Goal: Communication & Community: Answer question/provide support

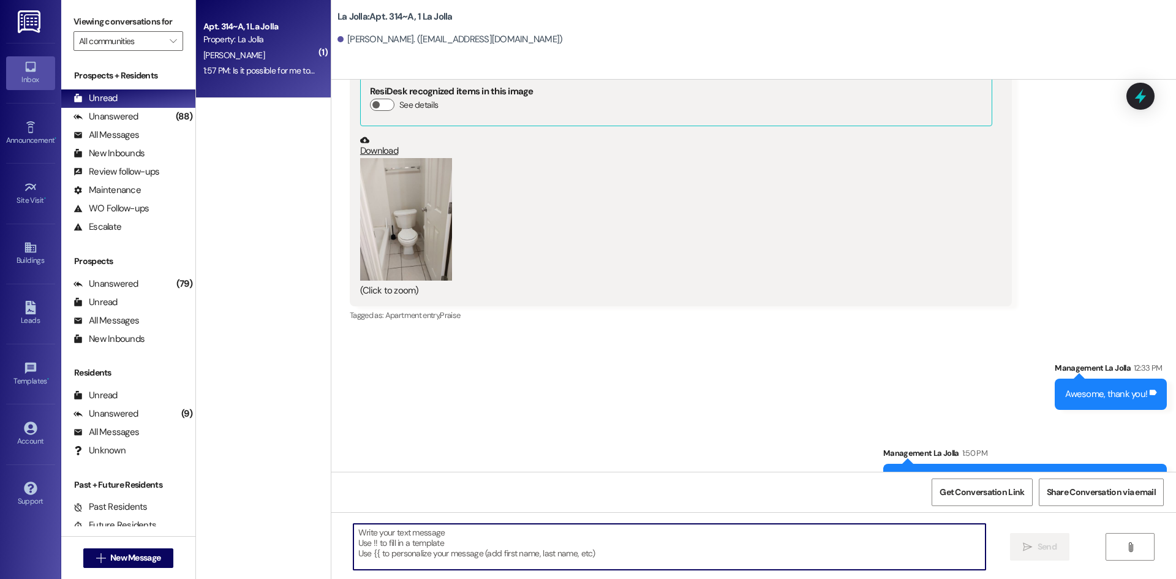
scroll to position [41163, 0]
click at [415, 537] on textarea at bounding box center [669, 546] width 632 height 46
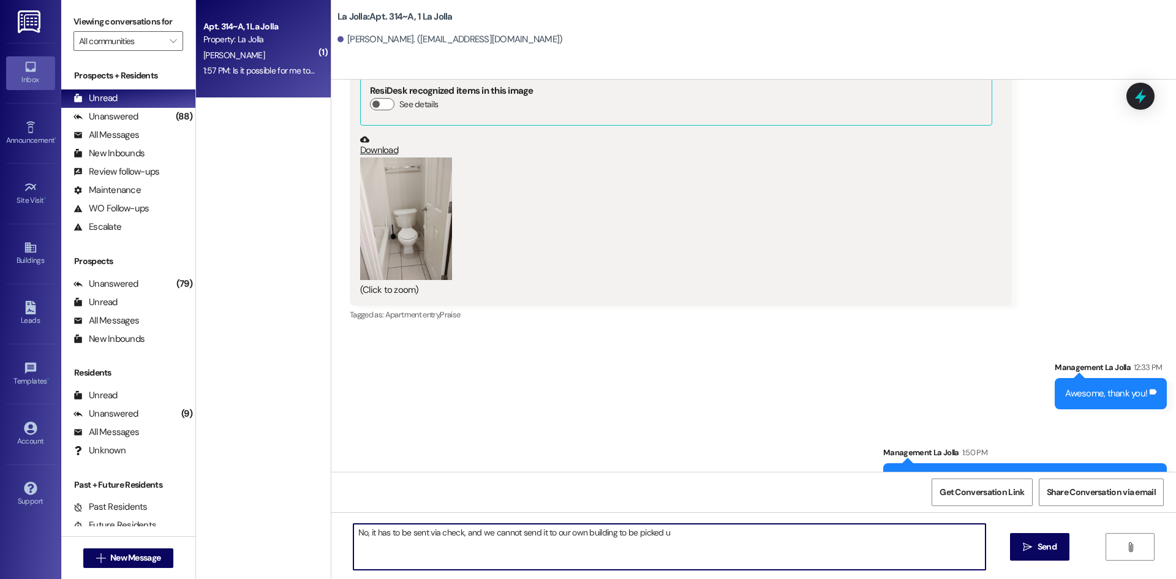
type textarea "No, it has to be sent via check, and we cannot send it to our own building to b…"
click at [105, 548] on button " New Message" at bounding box center [128, 558] width 91 height 20
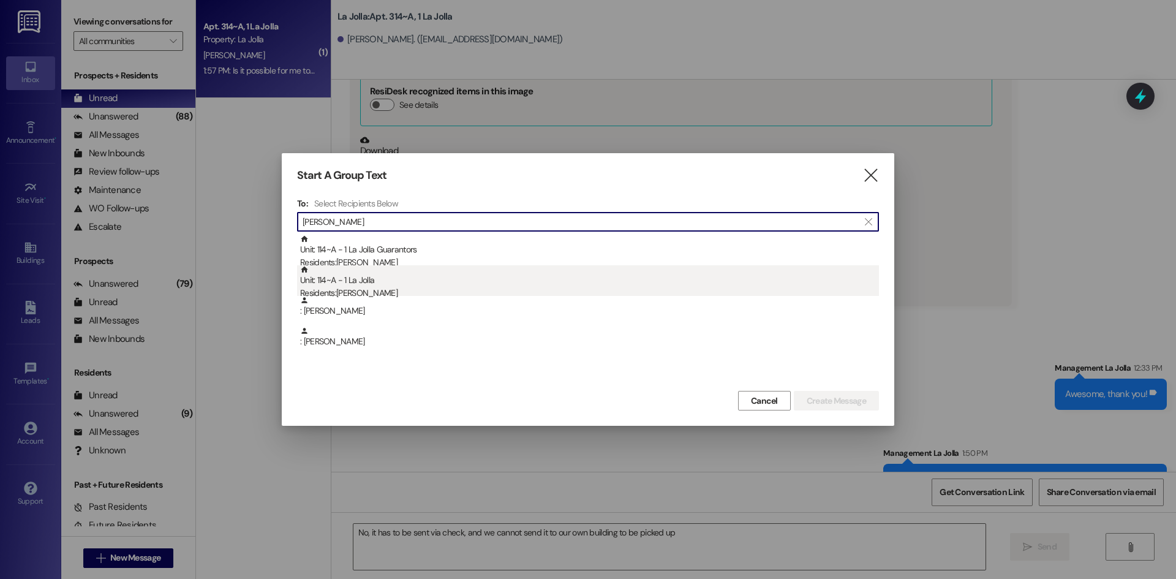
type input "Krout"
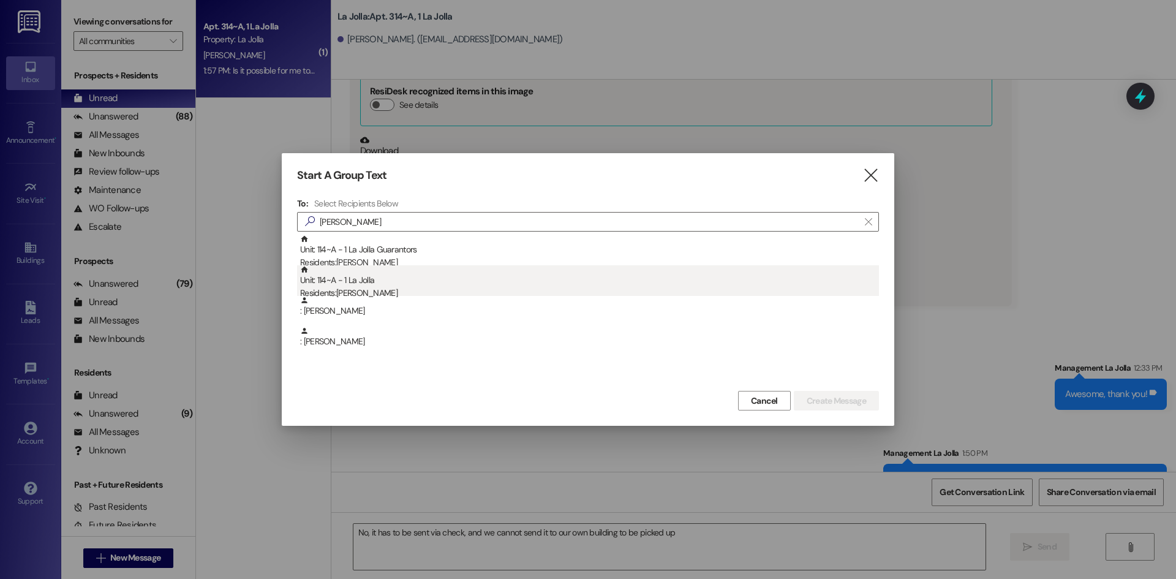
click at [346, 290] on div "Residents: Elyse Krout" at bounding box center [589, 293] width 579 height 13
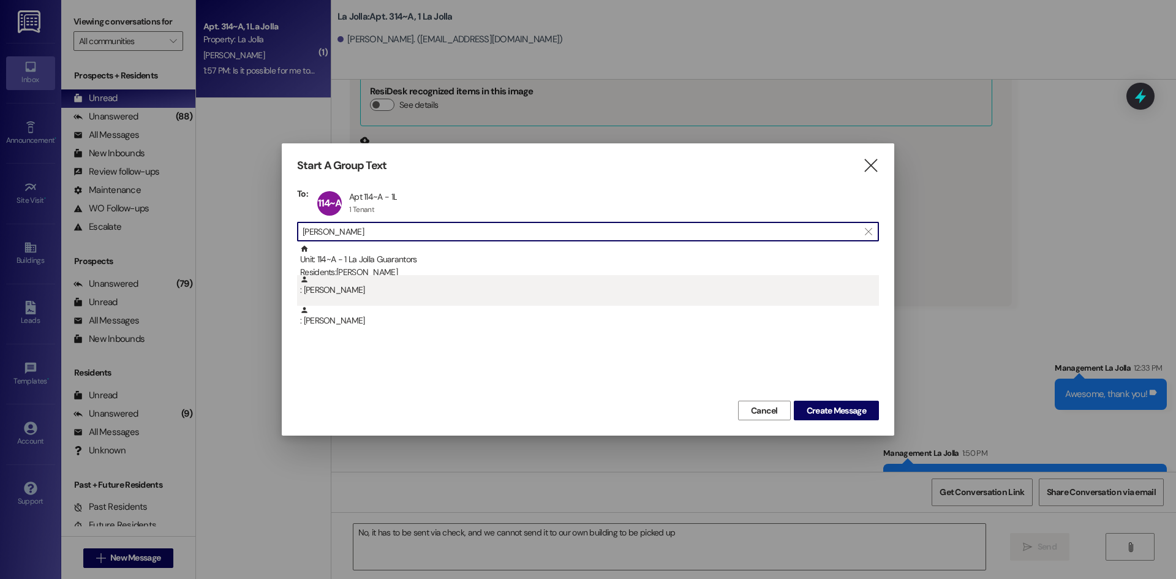
click at [378, 293] on div ": Elyse Krout" at bounding box center [589, 285] width 579 height 21
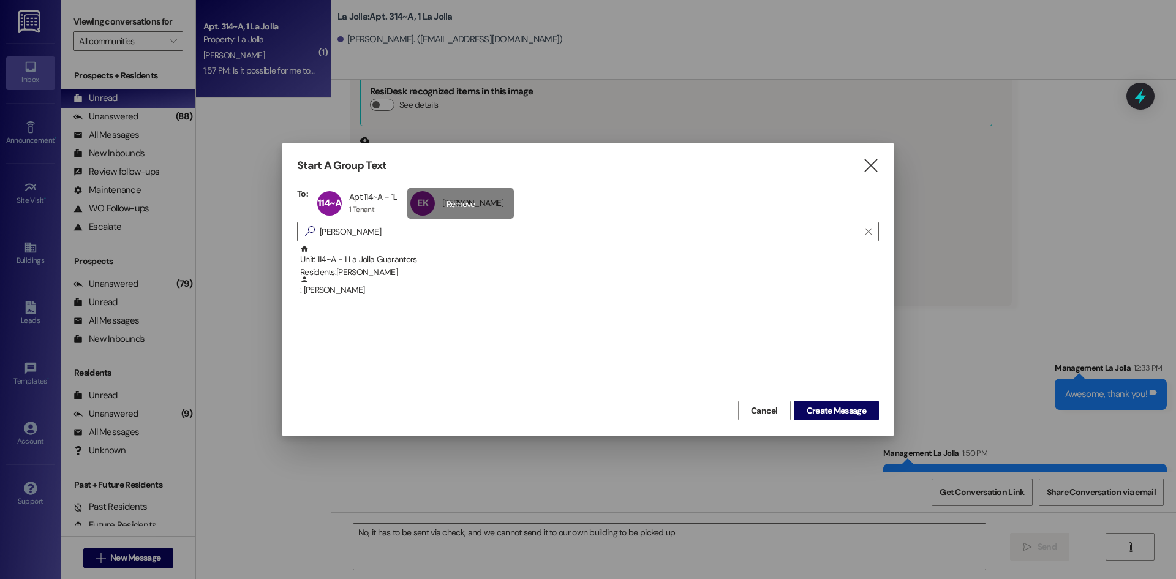
click at [465, 198] on div "EK Elyse Krout Elyse Krout click to remove" at bounding box center [460, 203] width 107 height 31
click at [847, 408] on span "Create Message" at bounding box center [835, 410] width 59 height 13
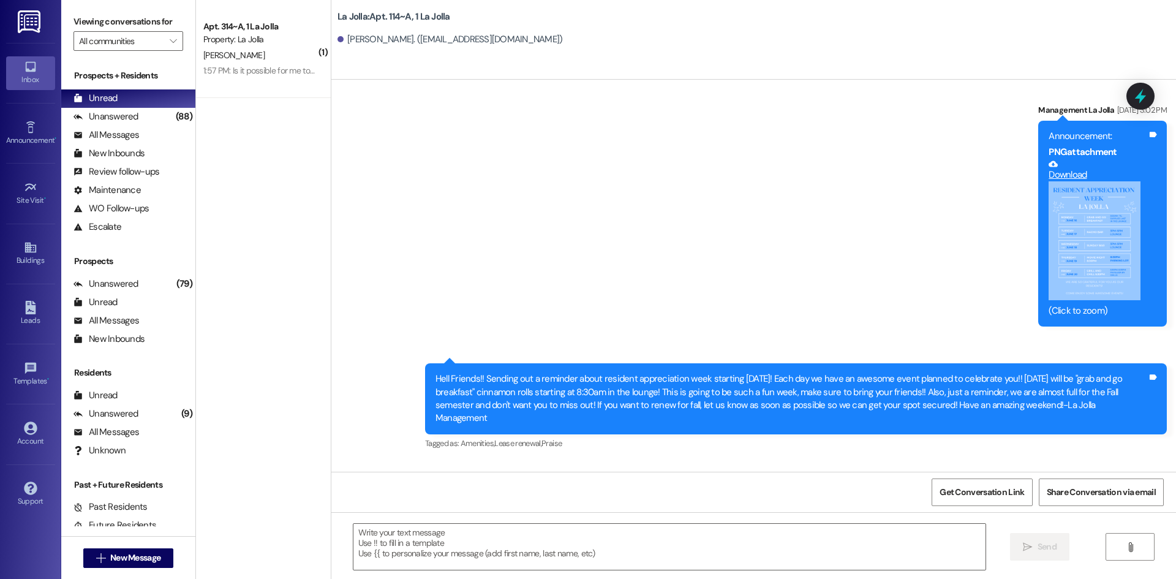
scroll to position [13701, 0]
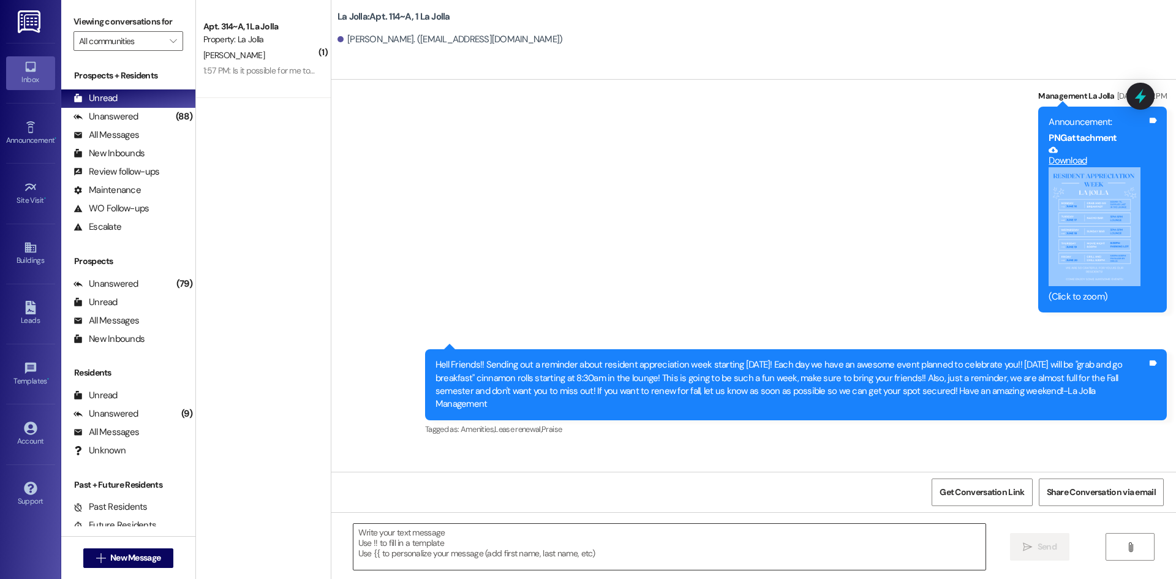
drag, startPoint x: 495, startPoint y: 541, endPoint x: 501, endPoint y: 545, distance: 7.1
click at [495, 542] on textarea at bounding box center [669, 546] width 632 height 46
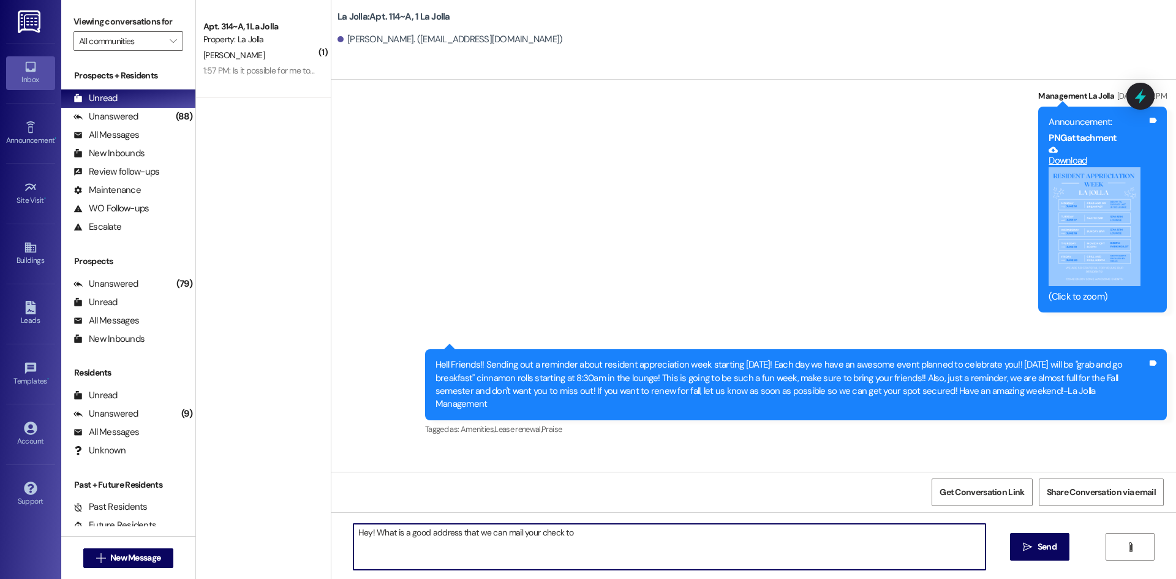
type textarea "Hey! What is a good address that we can mail your check to?"
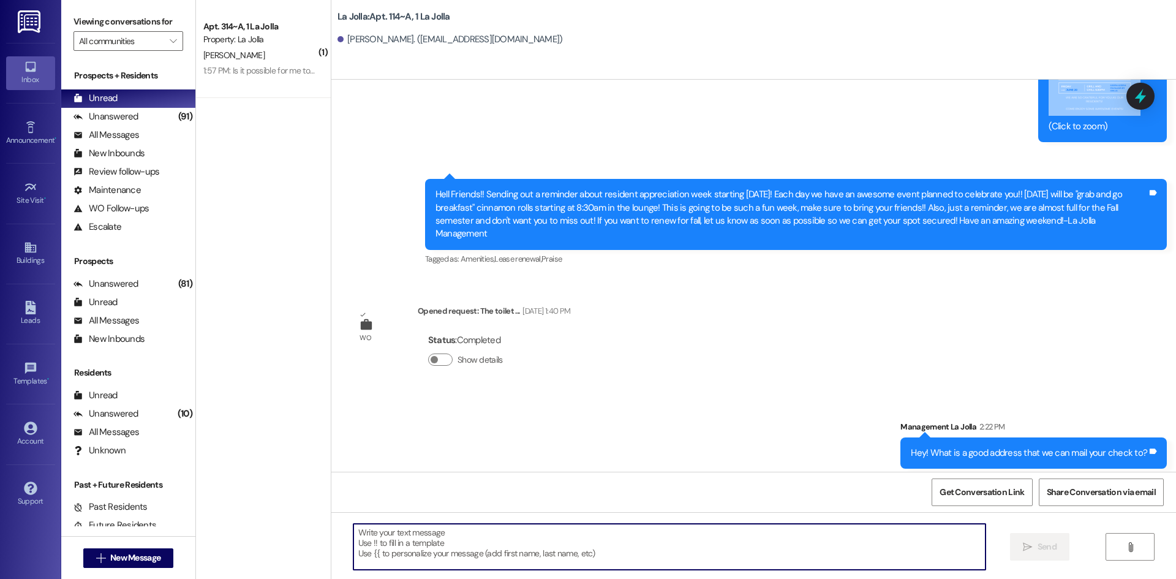
scroll to position [13872, 0]
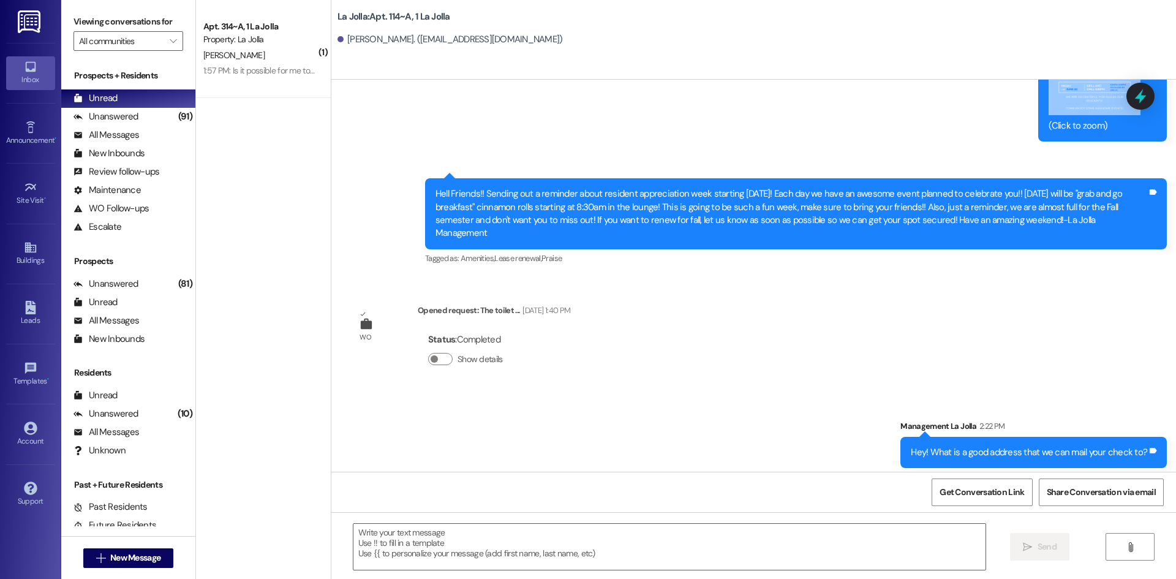
click at [450, 505] on div "Get Conversation Link Share Conversation via email" at bounding box center [753, 491] width 844 height 40
click at [447, 536] on textarea at bounding box center [669, 546] width 632 height 46
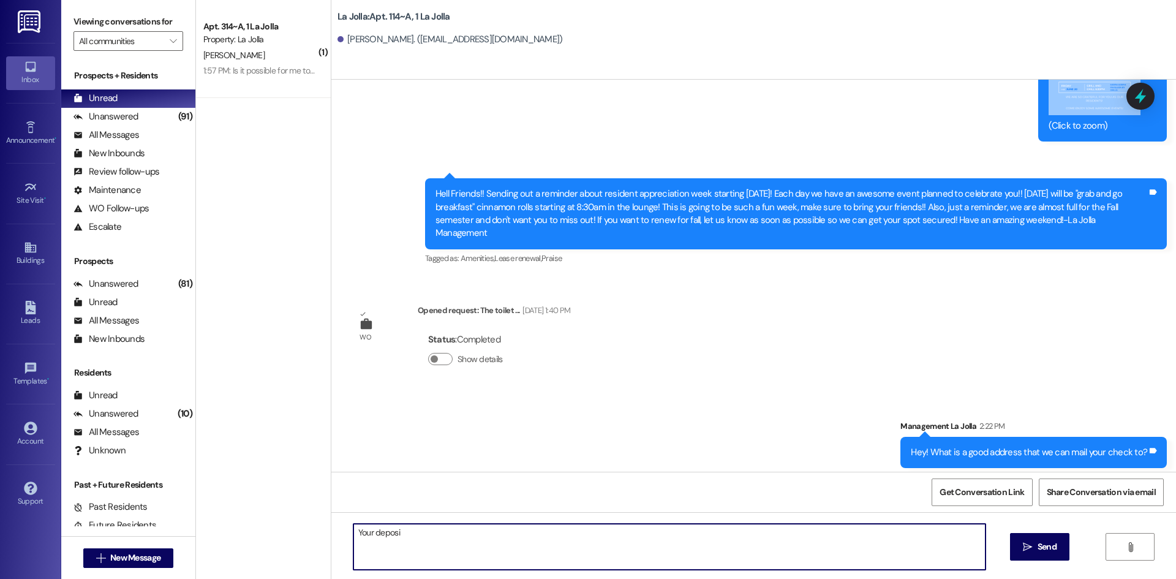
type textarea "Your deposit"
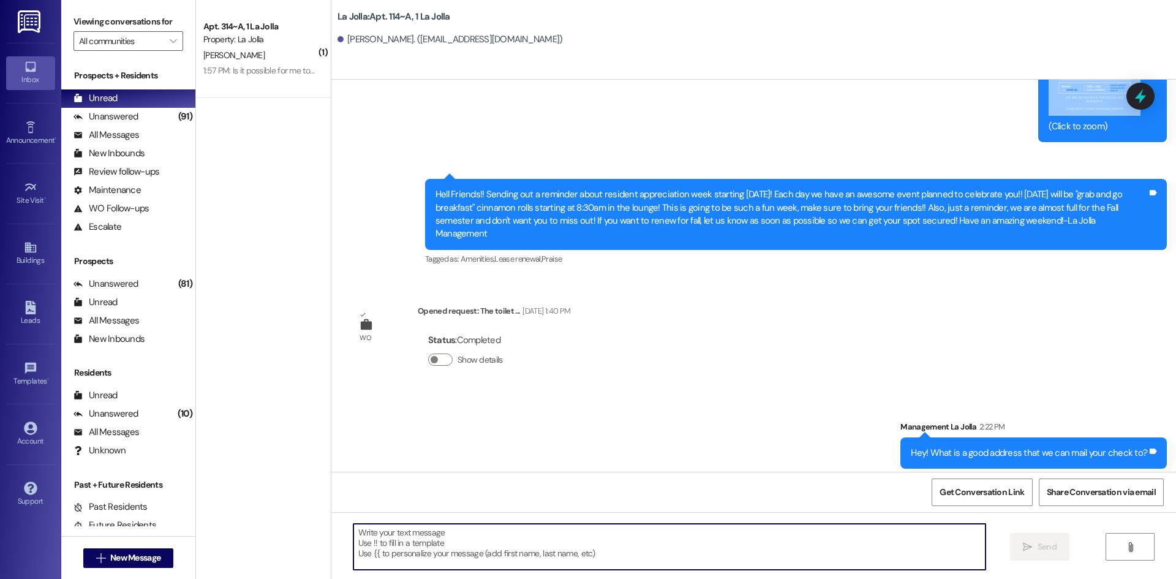
scroll to position [13957, 0]
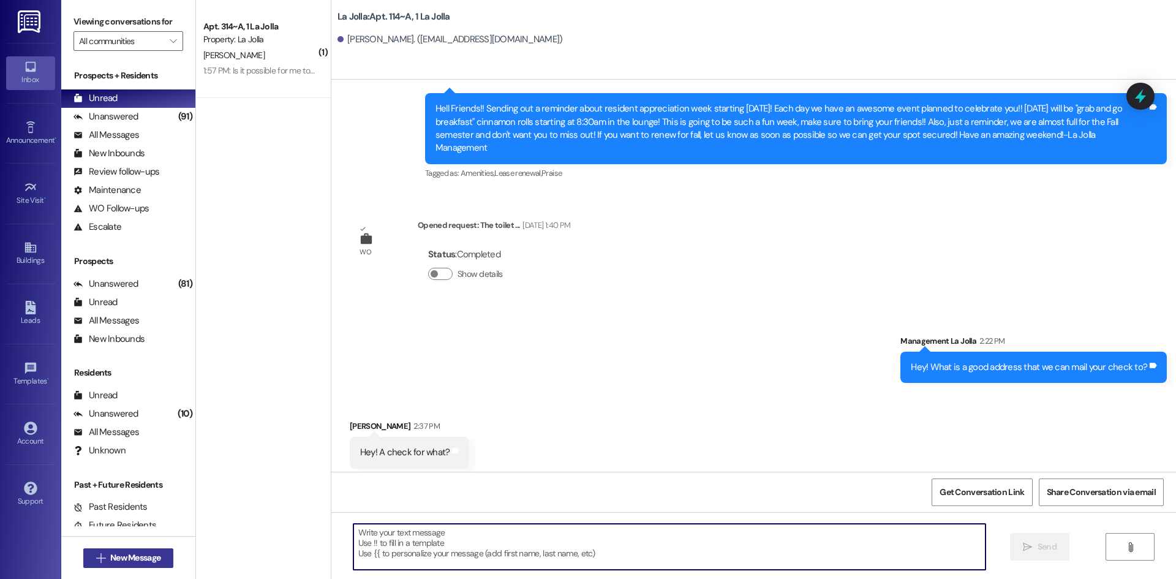
click at [140, 557] on span "New Message" at bounding box center [135, 557] width 50 height 13
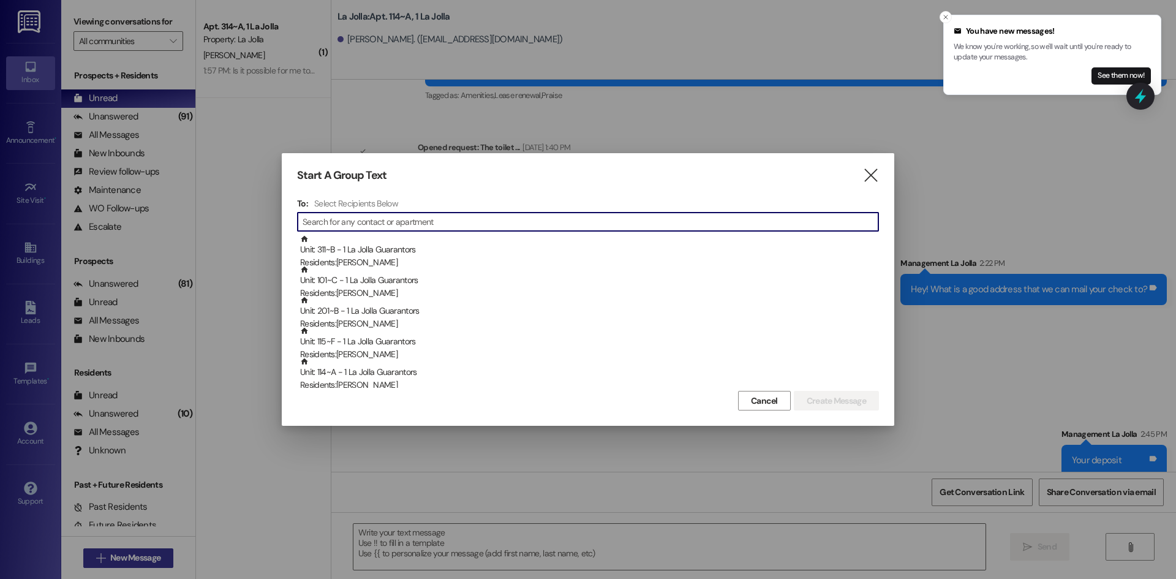
scroll to position [14042, 0]
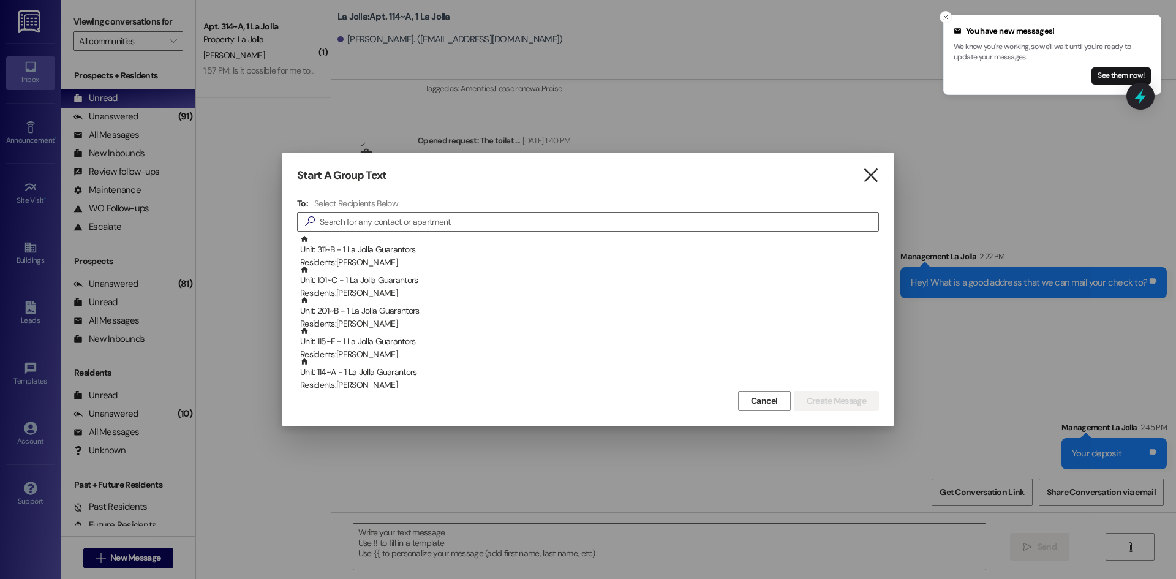
click at [870, 176] on icon "" at bounding box center [870, 175] width 17 height 13
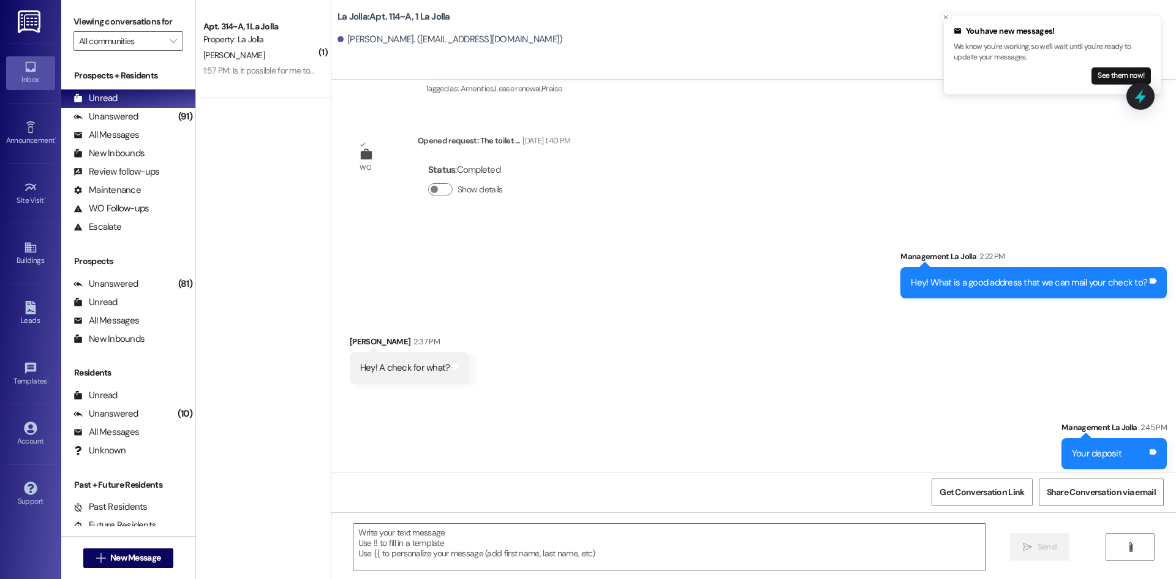
scroll to position [14043, 0]
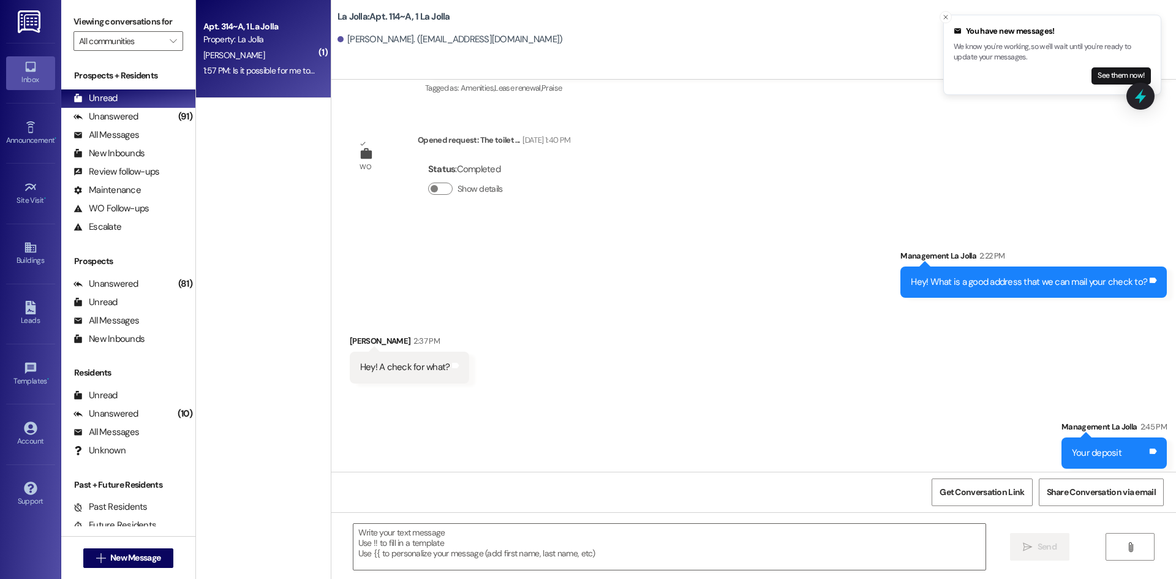
click at [263, 70] on div "1:57 PM: Is it possible for me to come by and just pick it up? 1:57 PM: Is it p…" at bounding box center [307, 70] width 209 height 11
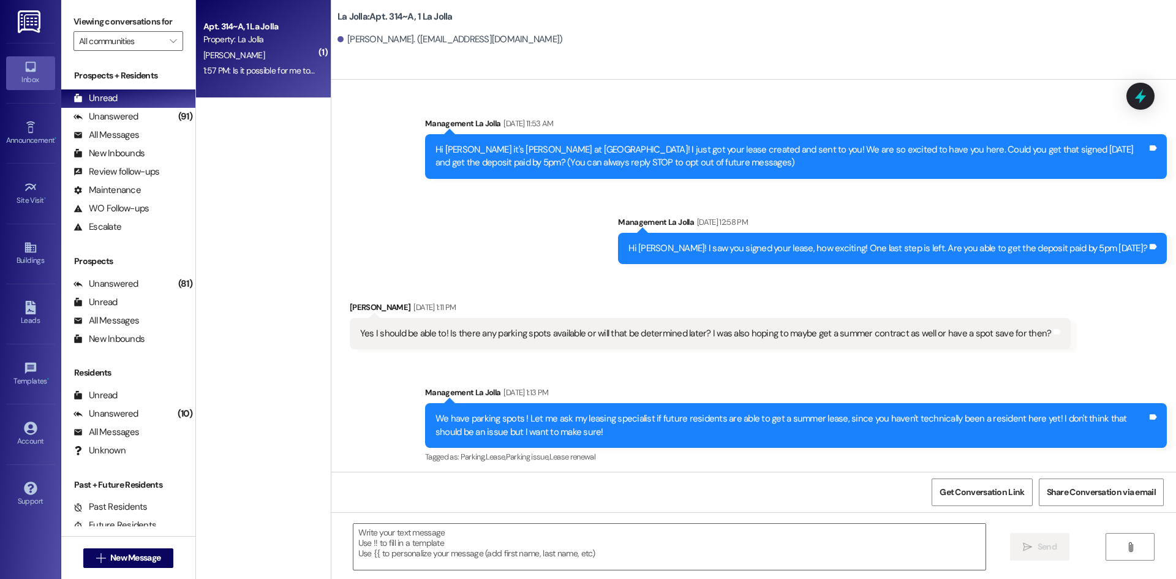
scroll to position [41373, 0]
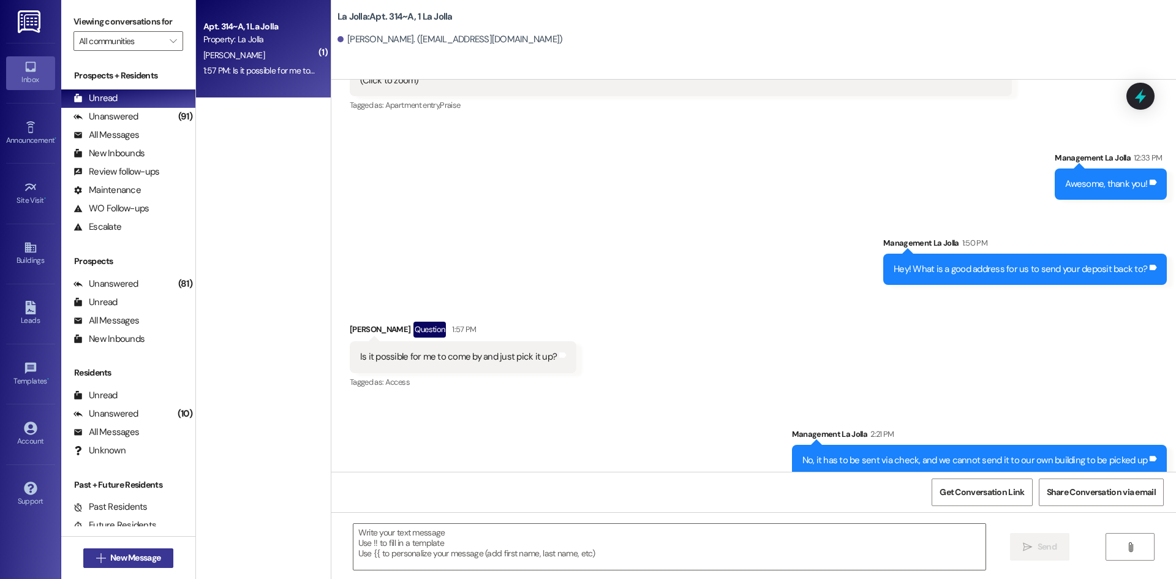
click at [145, 562] on span "New Message" at bounding box center [135, 557] width 50 height 13
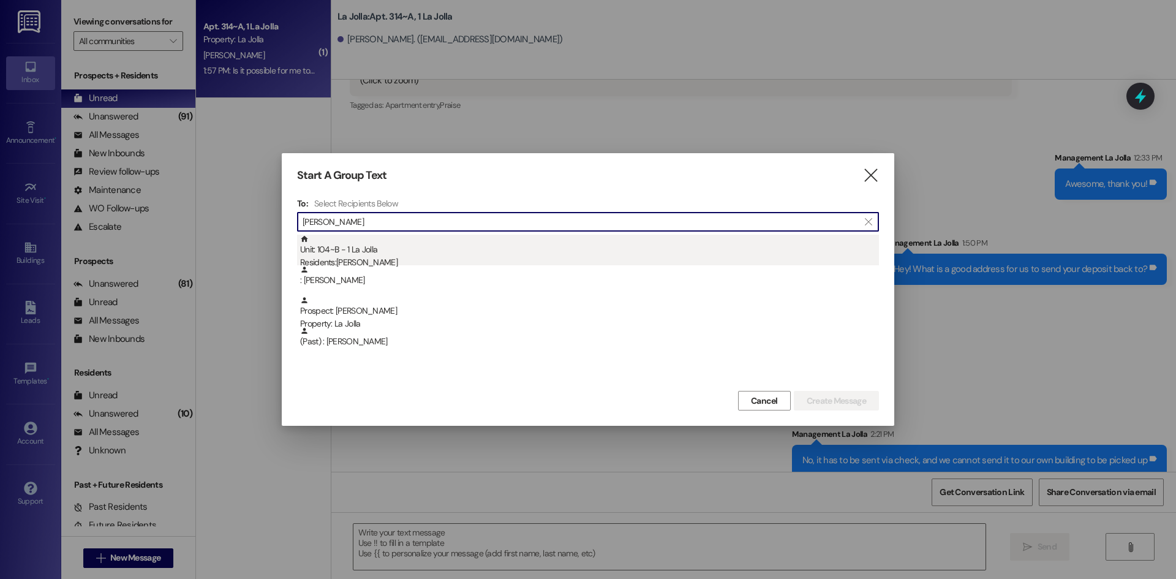
type input "Bret"
click at [410, 257] on div "Residents: Bret Tuckett" at bounding box center [589, 262] width 579 height 13
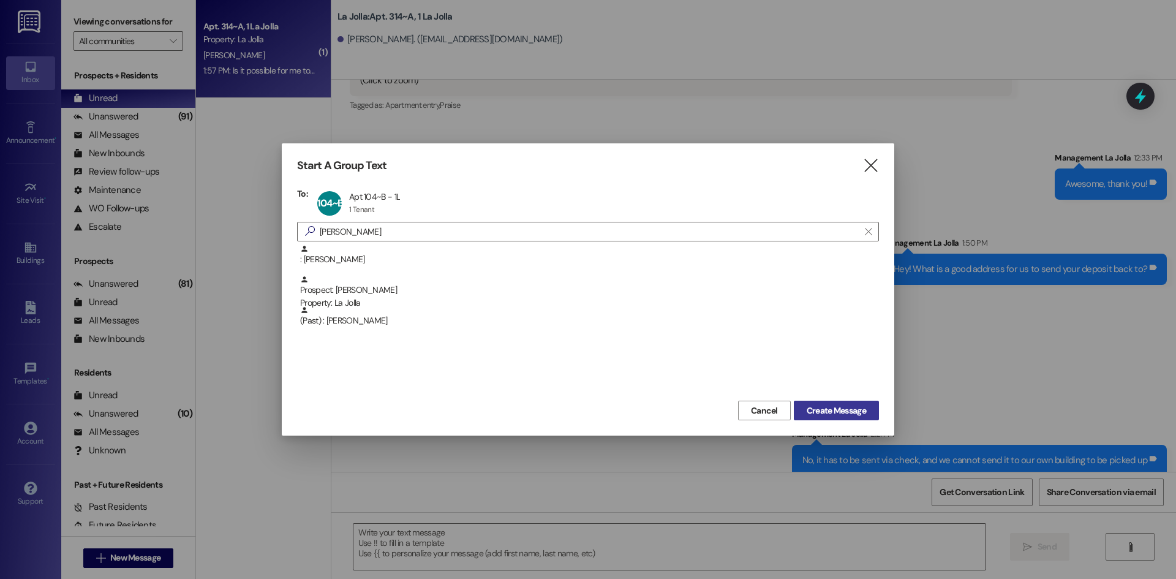
click at [805, 402] on button "Create Message" at bounding box center [836, 410] width 85 height 20
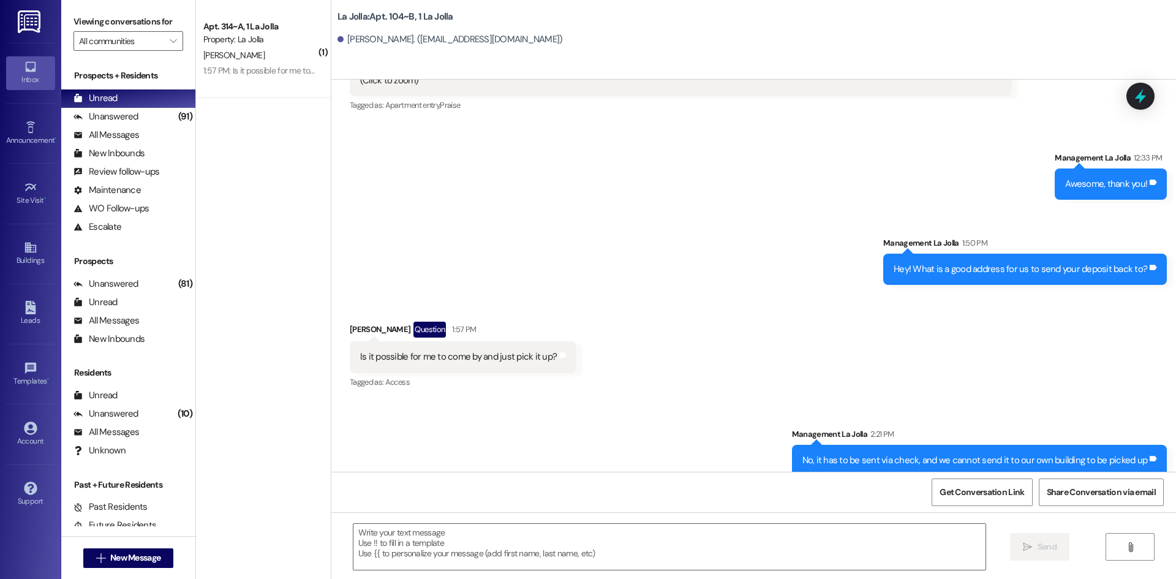
scroll to position [17441, 0]
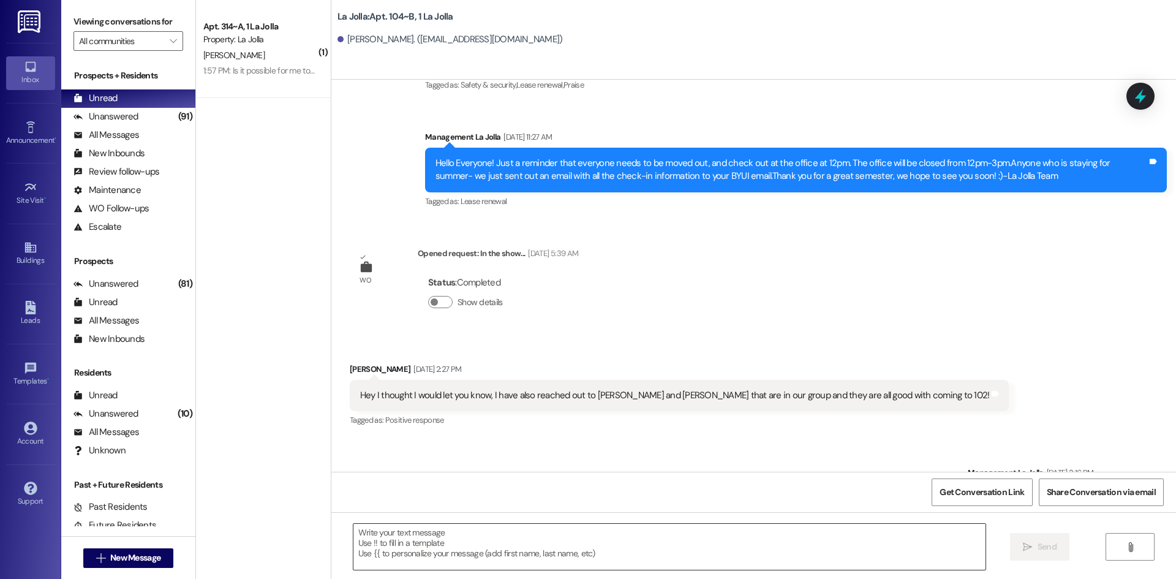
click at [426, 562] on textarea at bounding box center [669, 546] width 632 height 46
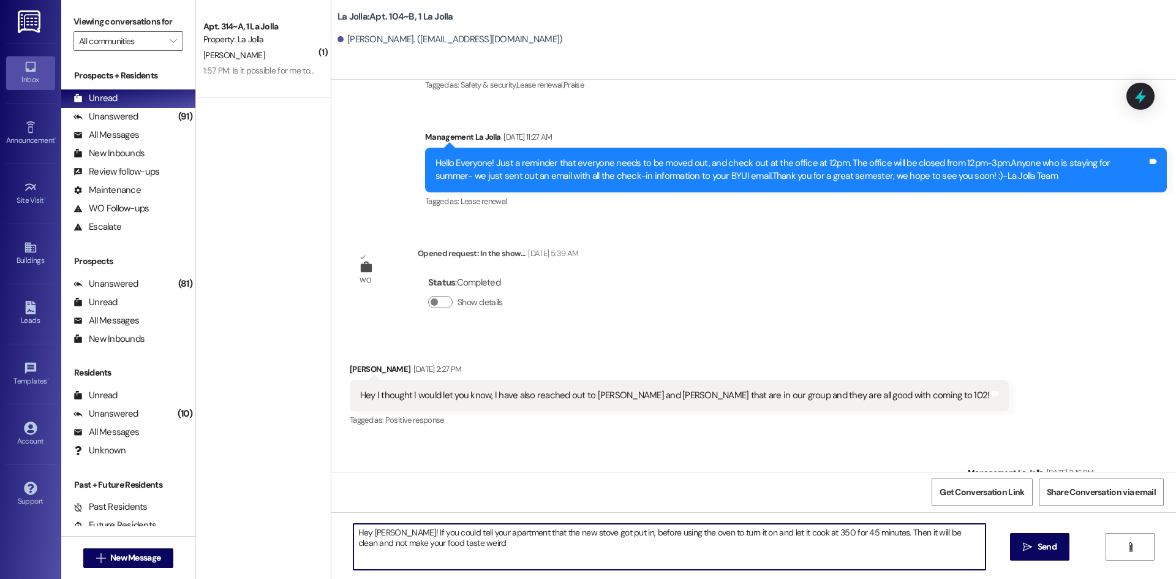
type textarea "Hey Bret! If you could tell your apartment that the new stove got put in, befor…"
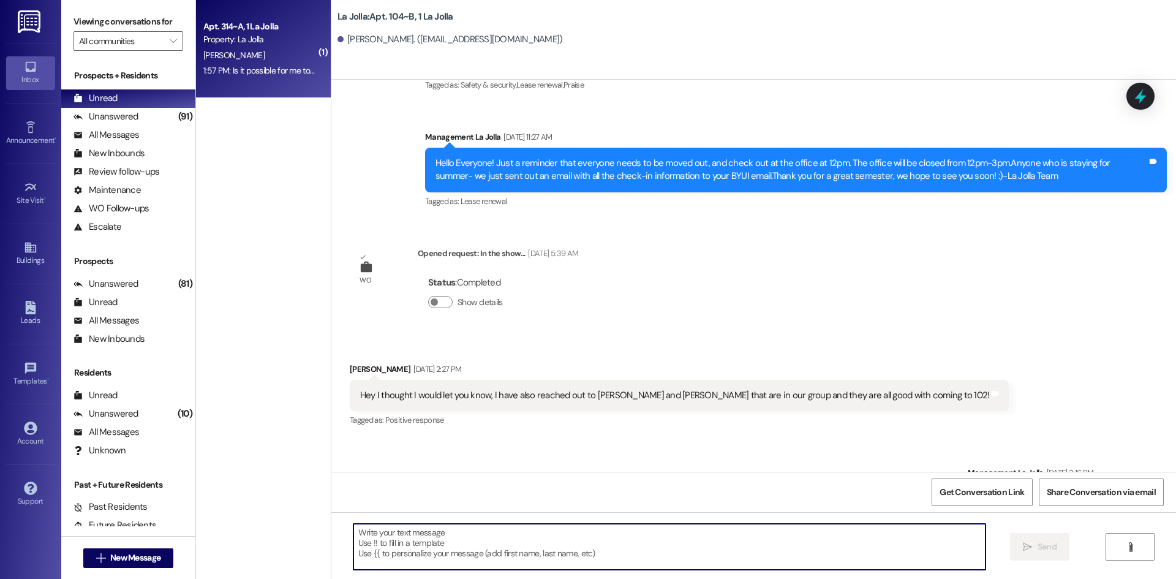
click at [283, 79] on div "Apt. 314~A, 1 La Jolla Property: La Jolla J. Jackson 1:57 PM: Is it possible fo…" at bounding box center [263, 49] width 135 height 98
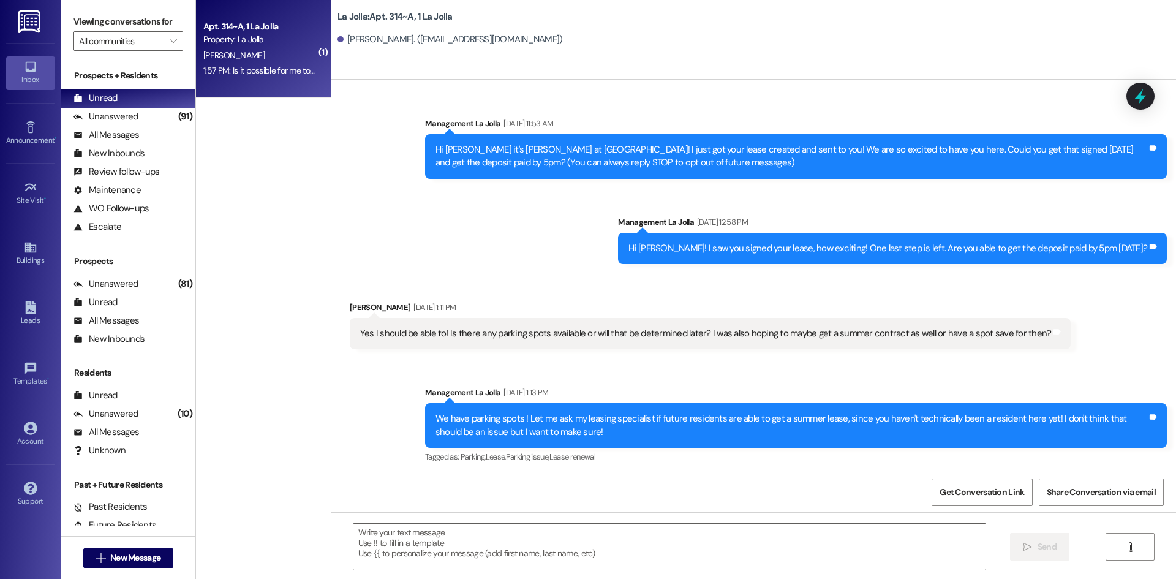
scroll to position [41373, 0]
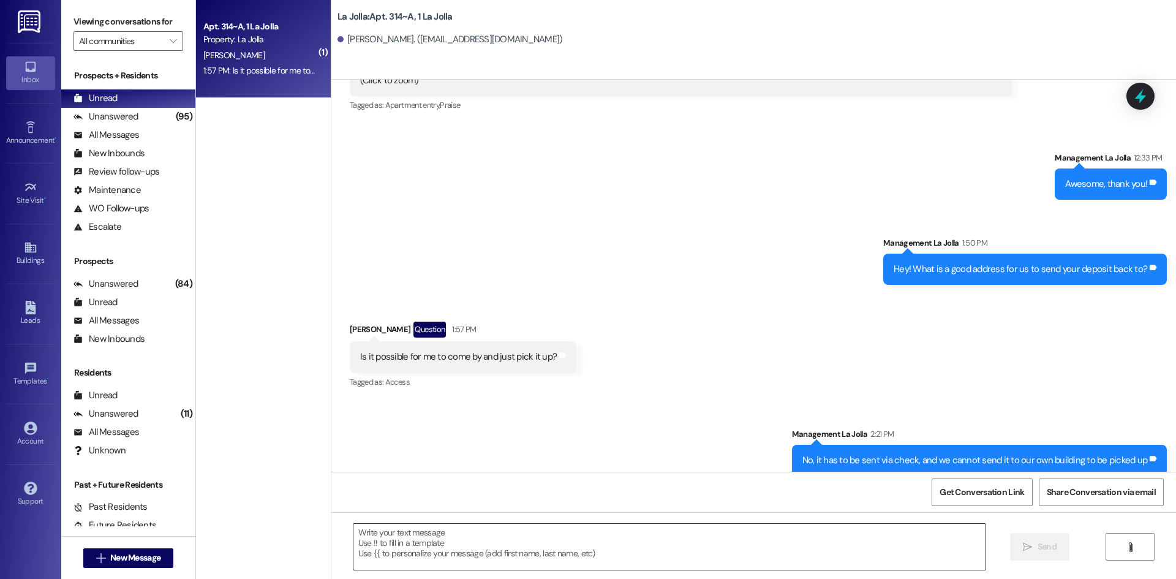
click at [547, 569] on textarea at bounding box center [669, 546] width 632 height 46
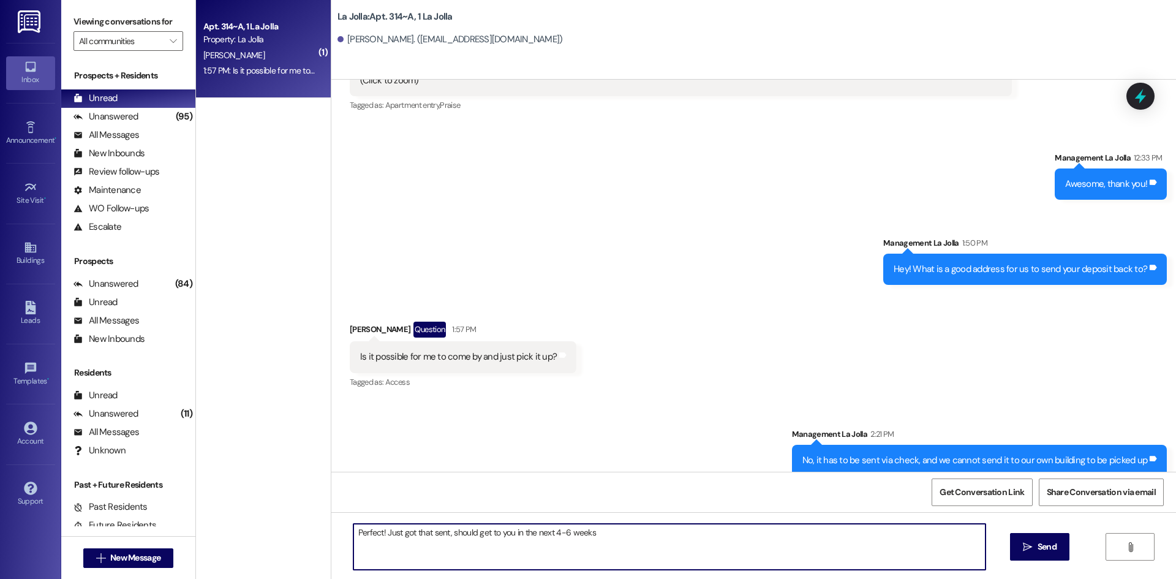
type textarea "Perfect! Just got that sent, should get to you in the next 4-6 weeks!"
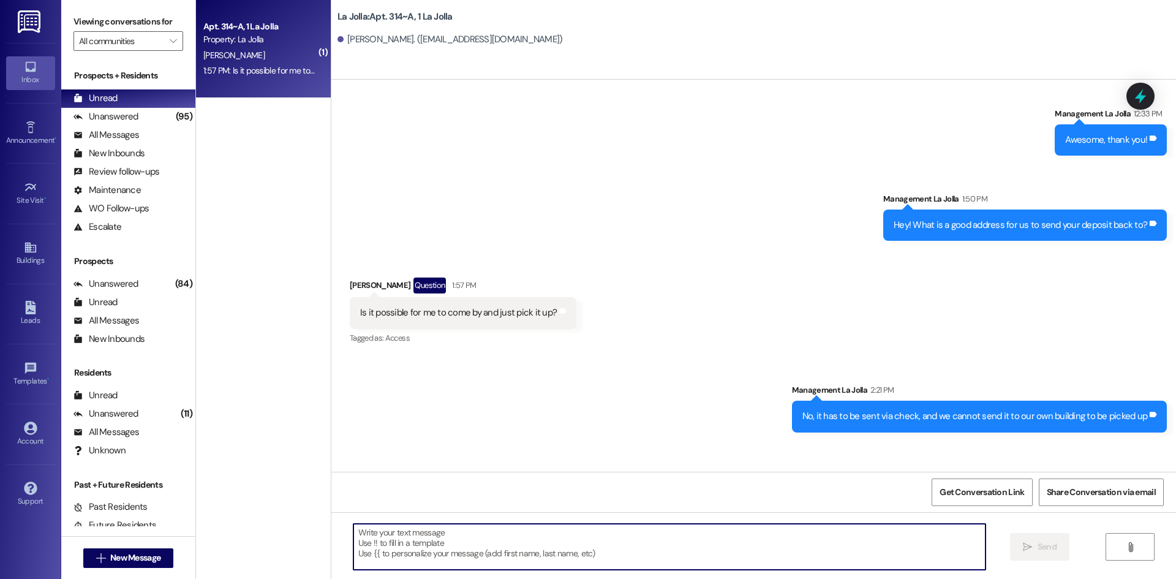
scroll to position [41458, 0]
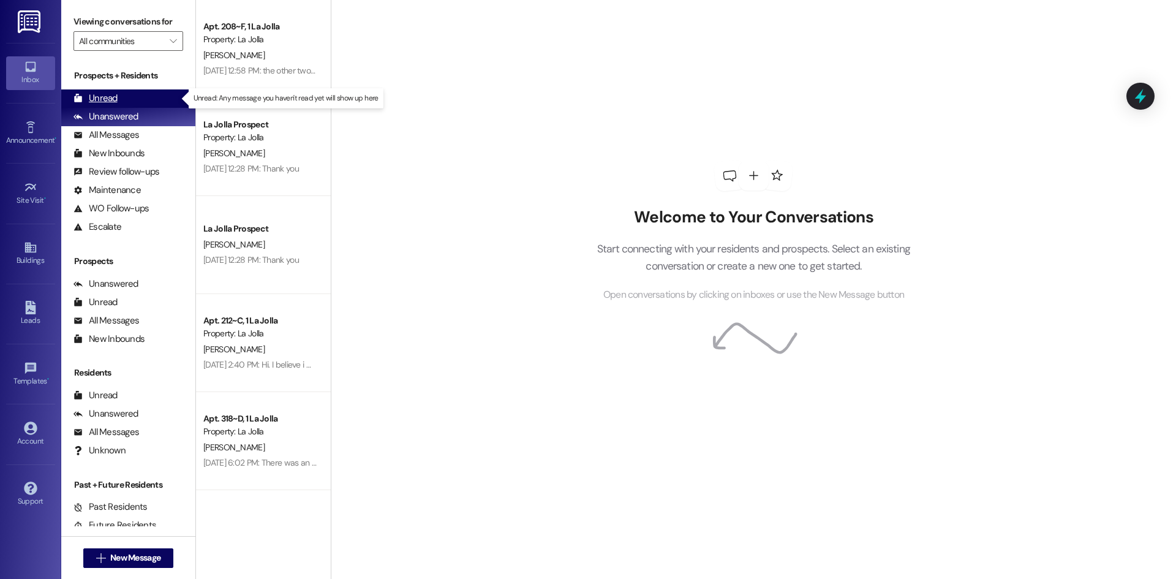
click at [133, 95] on div "Unread (0)" at bounding box center [128, 98] width 134 height 18
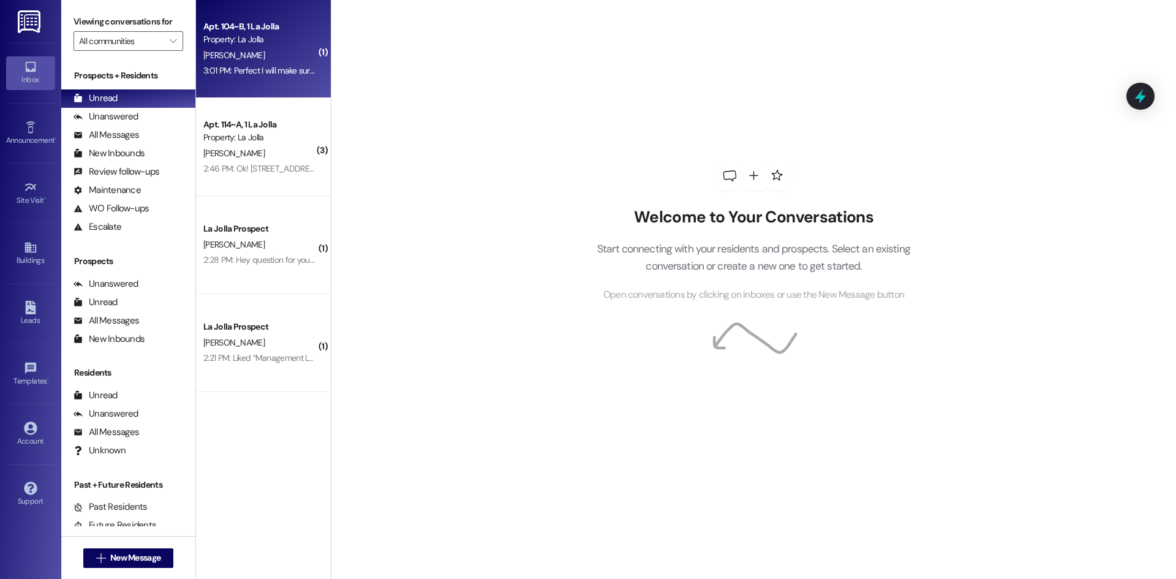
click at [264, 83] on div "Apt. 104~B, 1 La Jolla Property: La Jolla B. Tuckett 3:01 PM: Perfect I will ma…" at bounding box center [263, 49] width 135 height 98
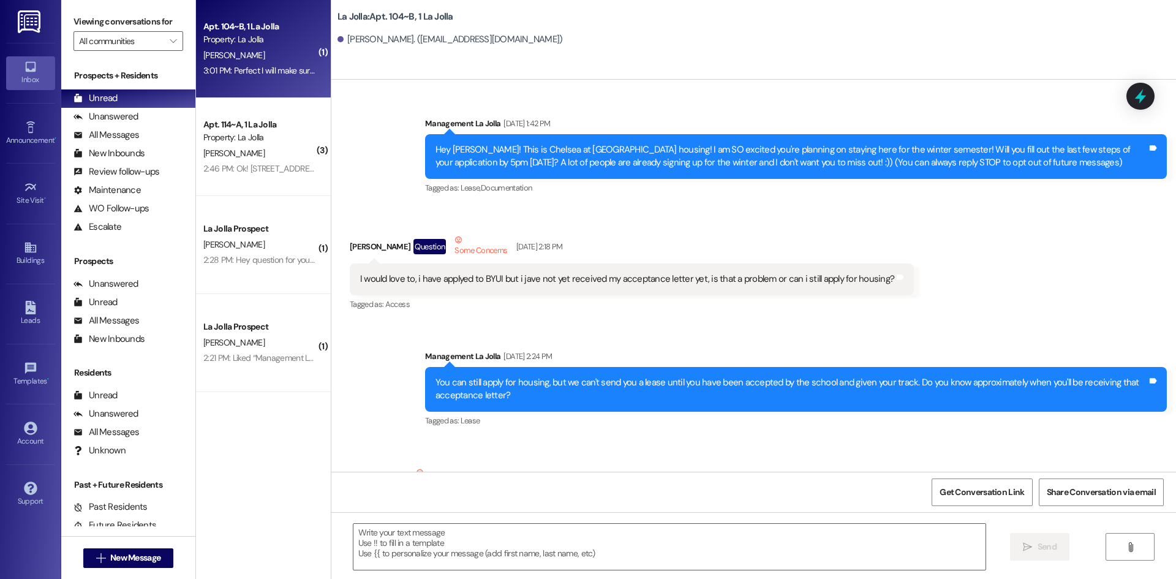
scroll to position [17642, 0]
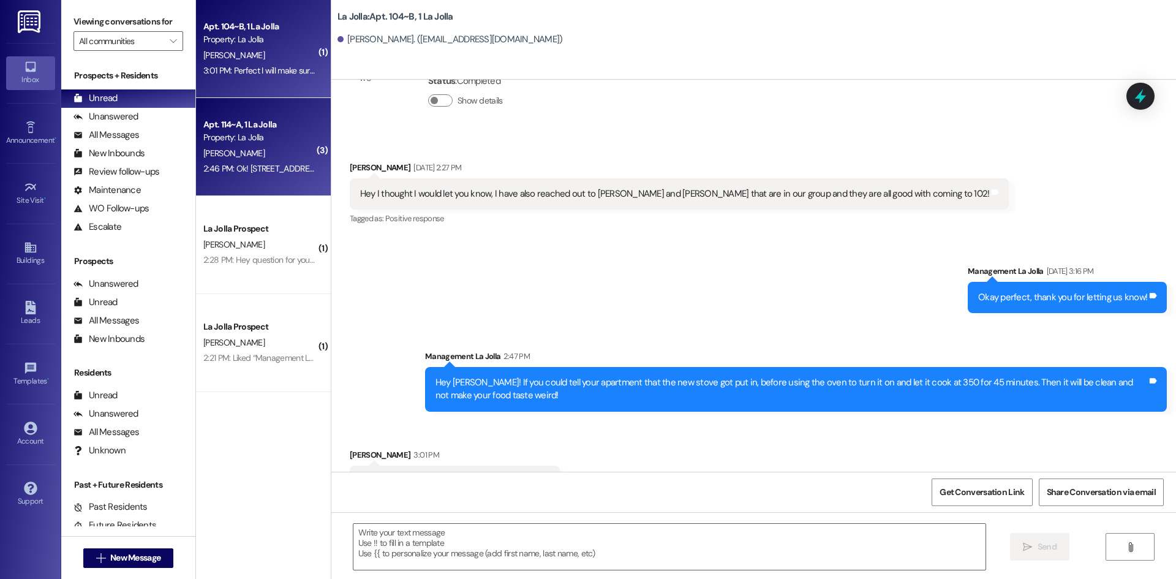
click at [296, 119] on div "Apt. 114~A, 1 La Jolla" at bounding box center [259, 124] width 113 height 13
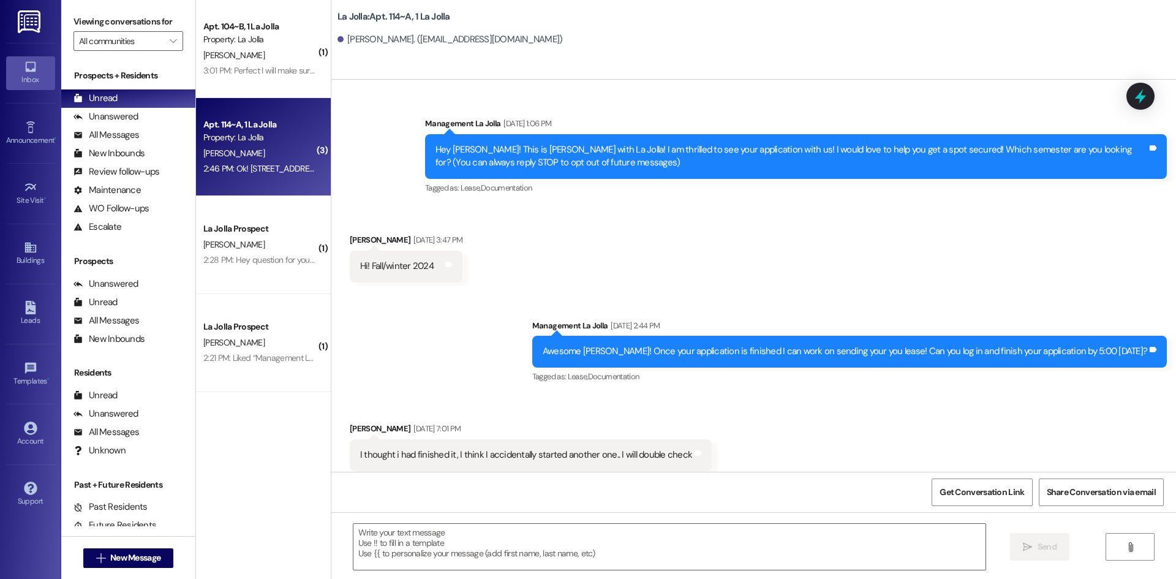
scroll to position [14167, 0]
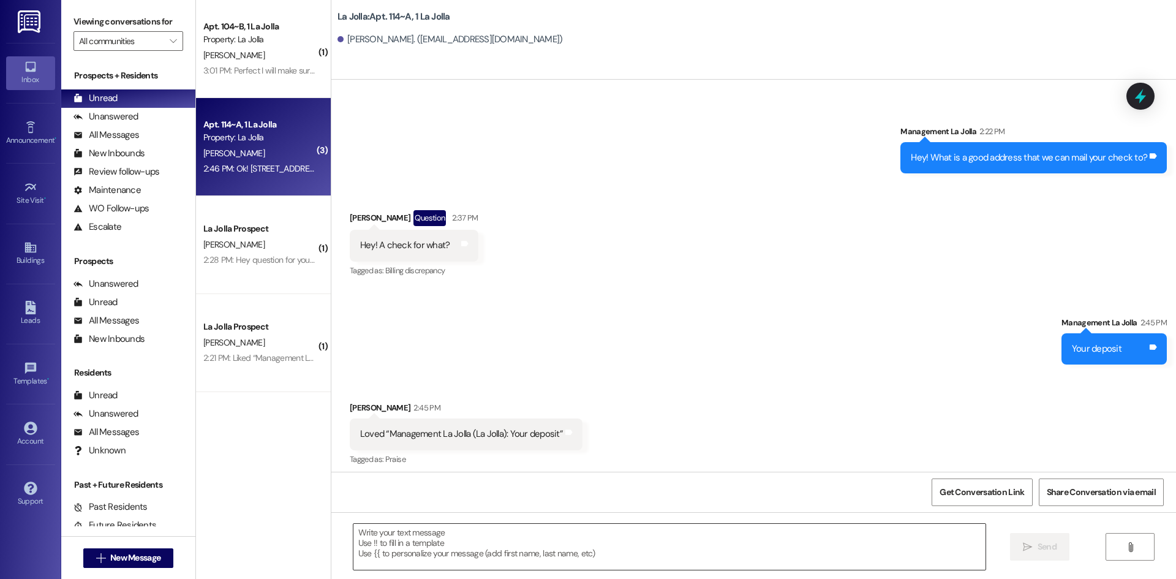
click at [409, 536] on textarea at bounding box center [669, 546] width 632 height 46
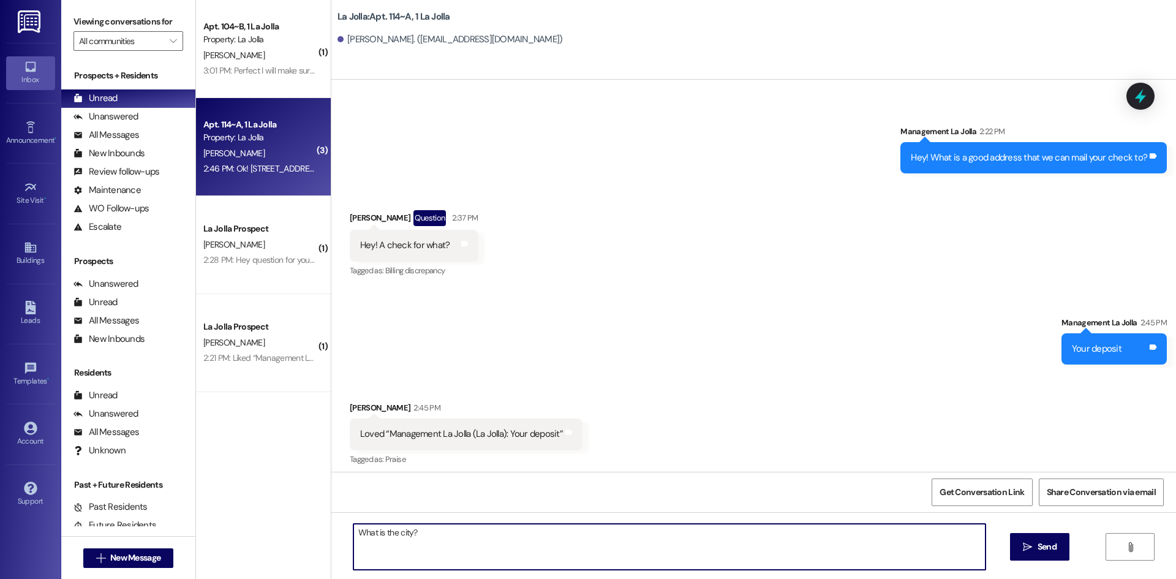
type textarea "What is the city??"
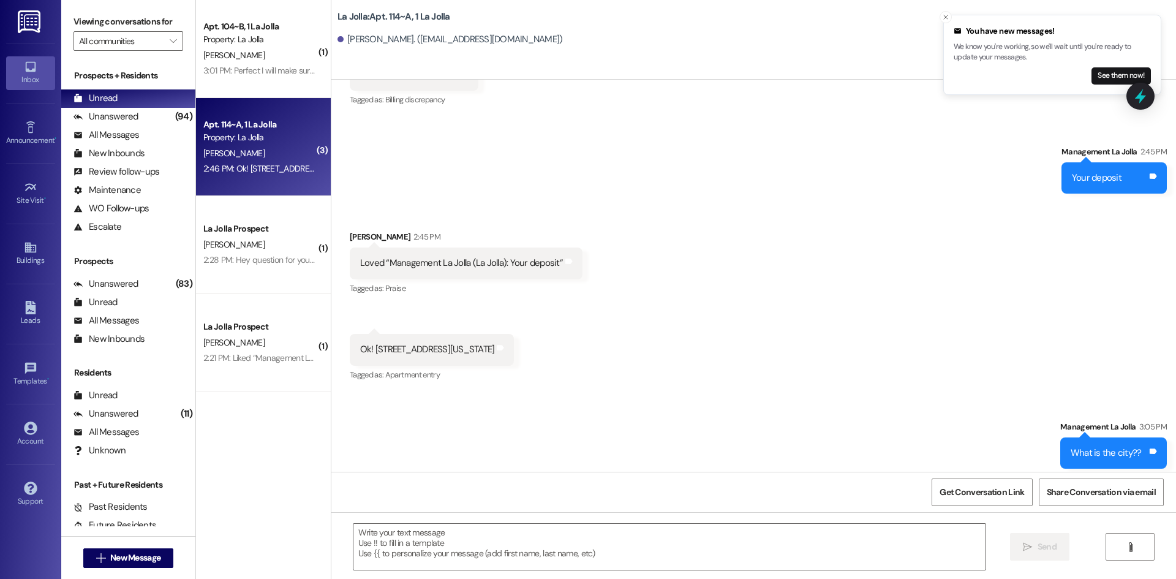
scroll to position [14338, 0]
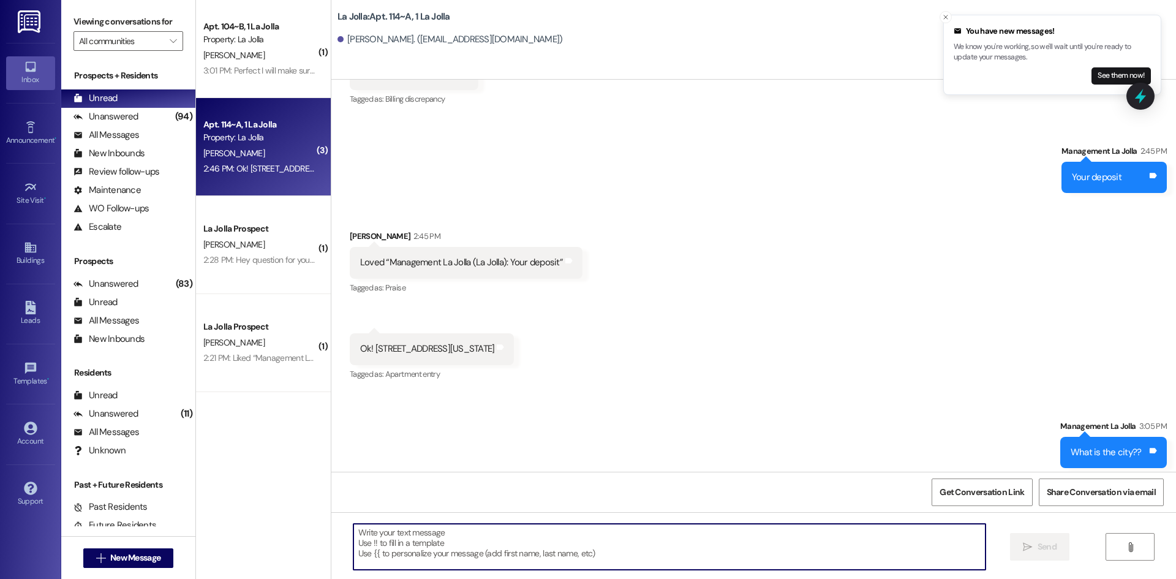
click at [453, 538] on textarea at bounding box center [669, 546] width 632 height 46
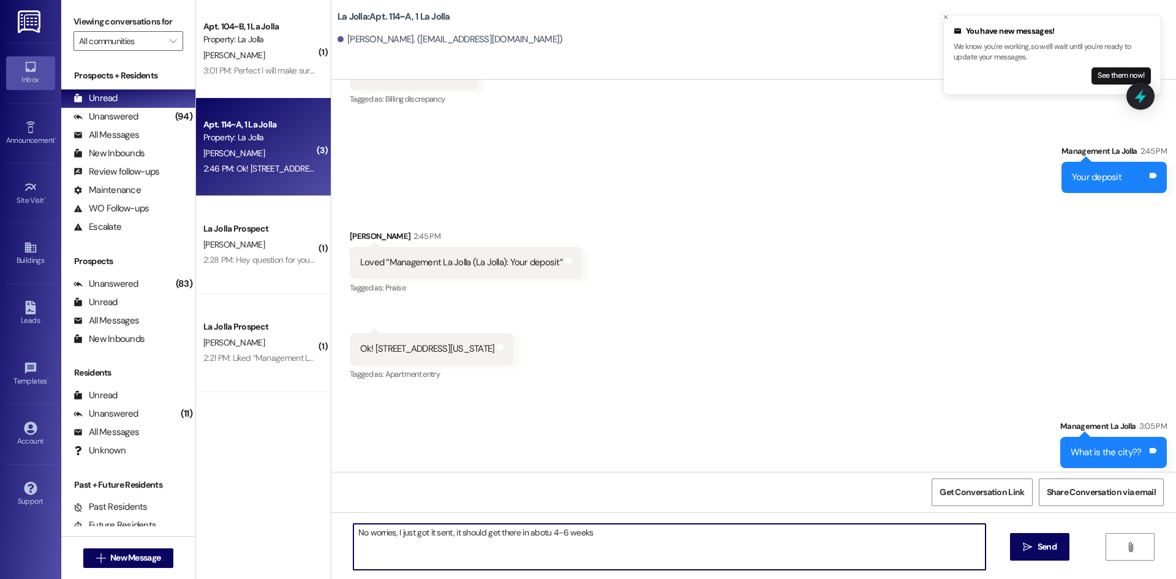
drag, startPoint x: 542, startPoint y: 530, endPoint x: 535, endPoint y: 528, distance: 8.1
click at [535, 528] on textarea "No worries, I just got it sent, it should get there in abotu 4-6 weeks" at bounding box center [669, 546] width 632 height 46
type textarea "No worries, I just got it sent, it should get there in about 4-6 weeks"
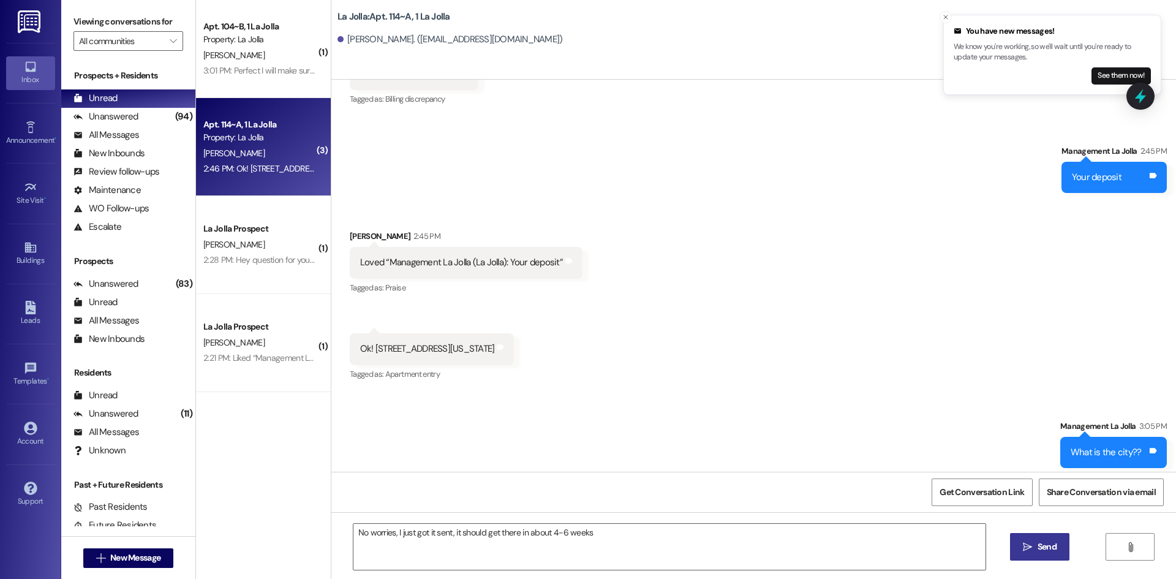
click at [1022, 549] on icon "" at bounding box center [1026, 547] width 9 height 10
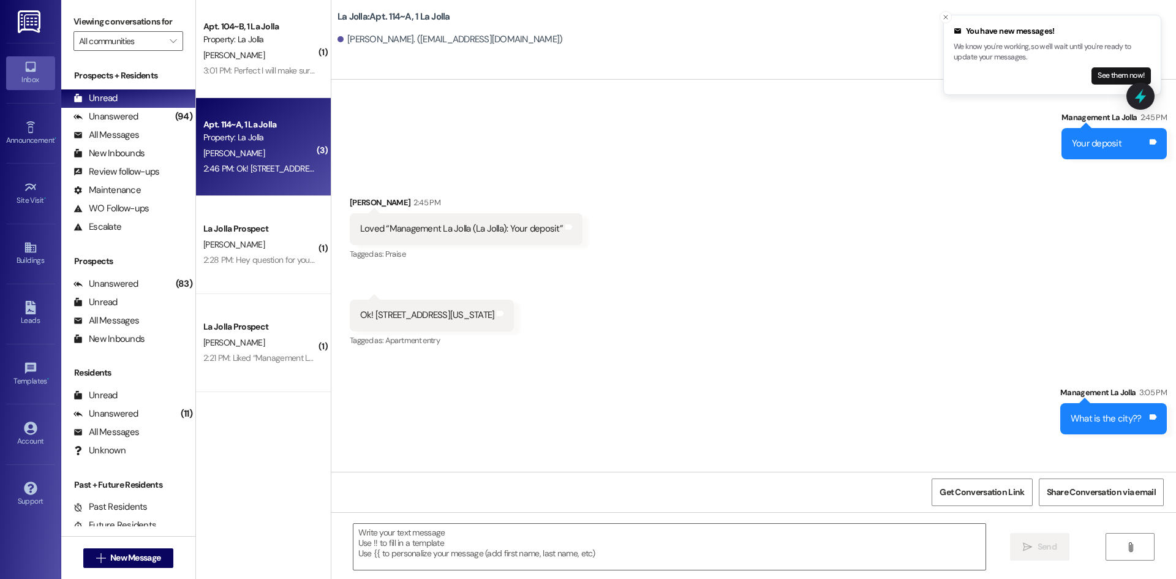
scroll to position [14423, 0]
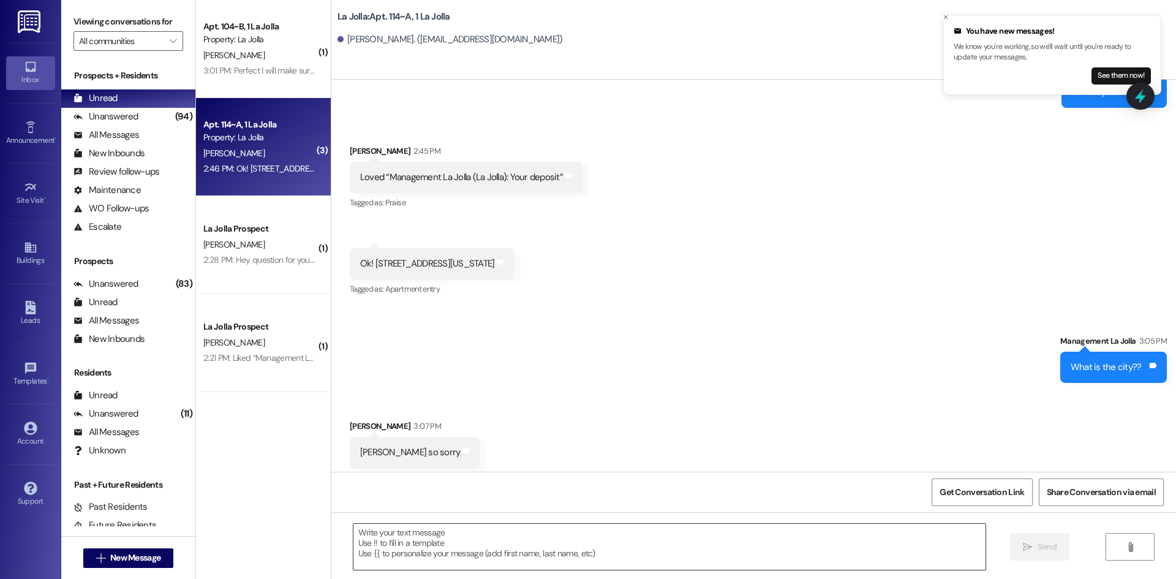
click at [525, 530] on textarea at bounding box center [669, 546] width 632 height 46
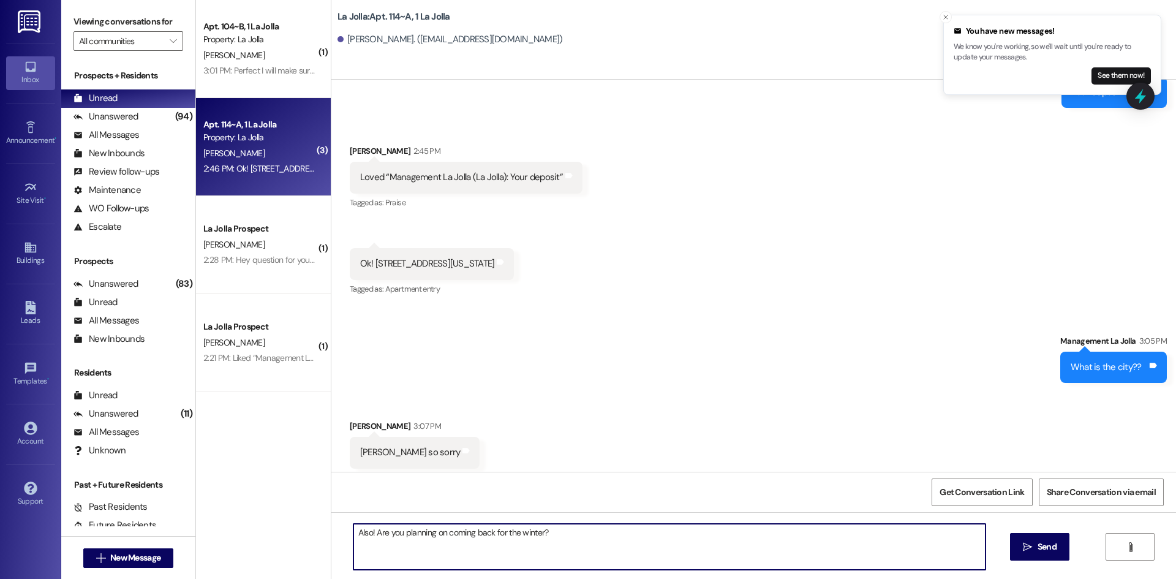
type textarea "Also! Are you planning on coming back for the winter??"
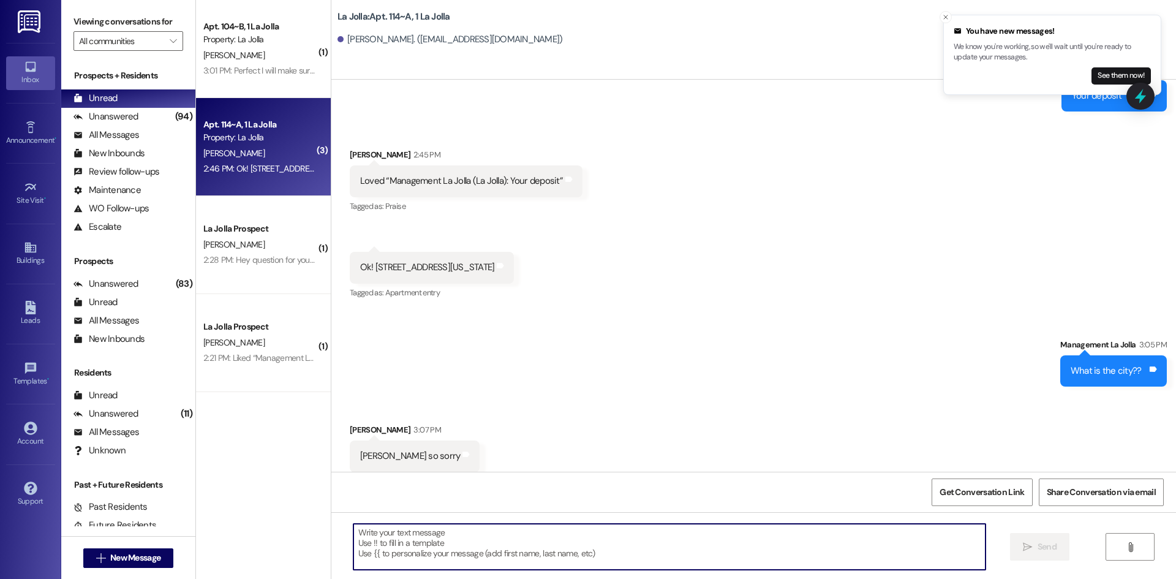
scroll to position [14508, 0]
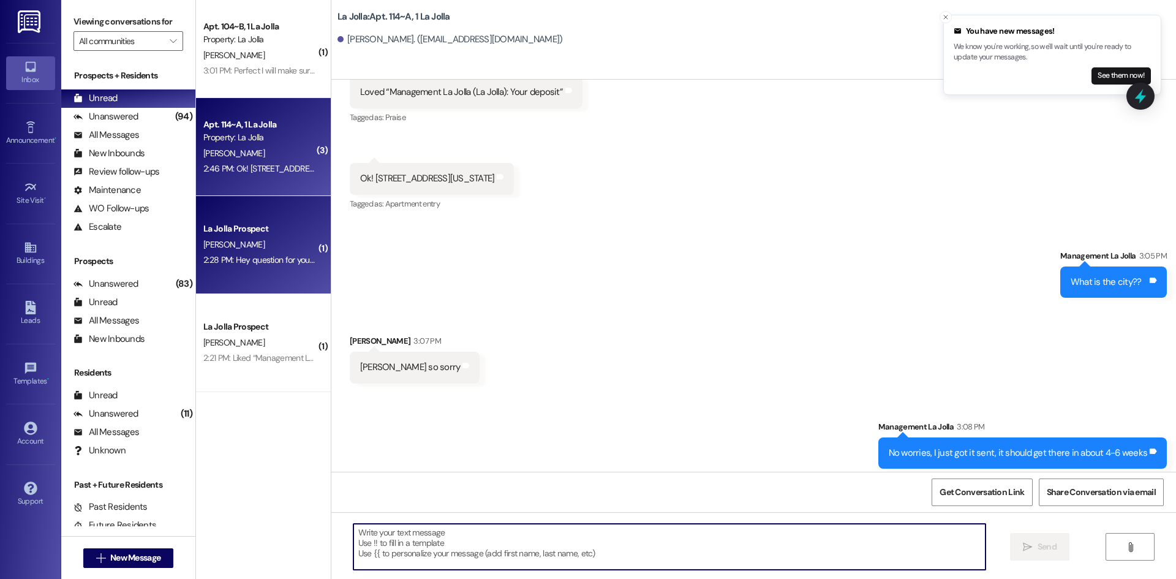
click at [286, 236] on div "La Jolla Prospect" at bounding box center [260, 228] width 116 height 15
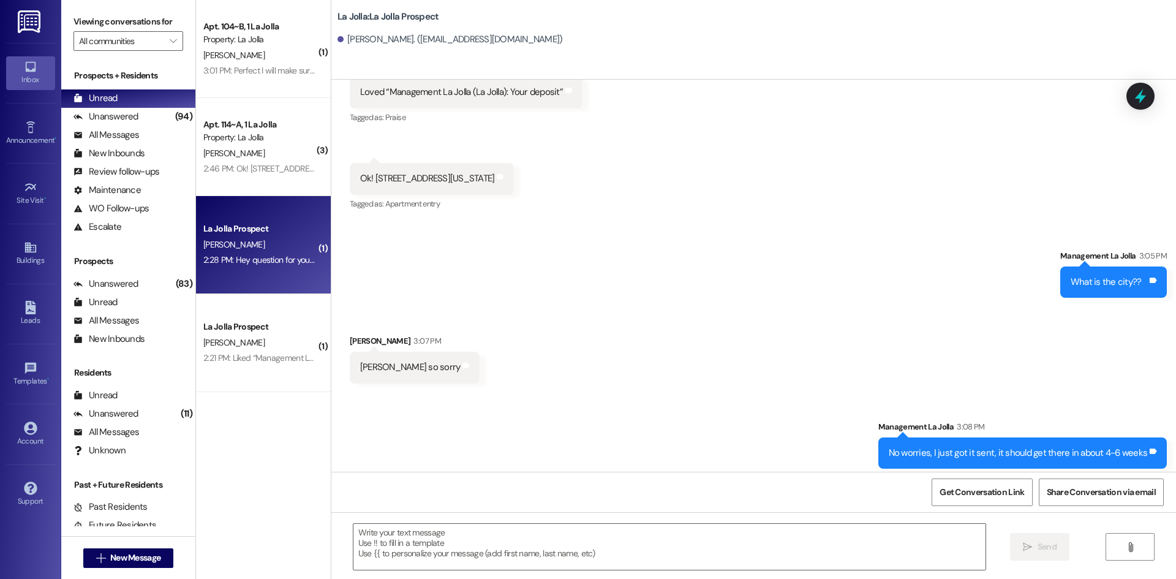
scroll to position [3832, 0]
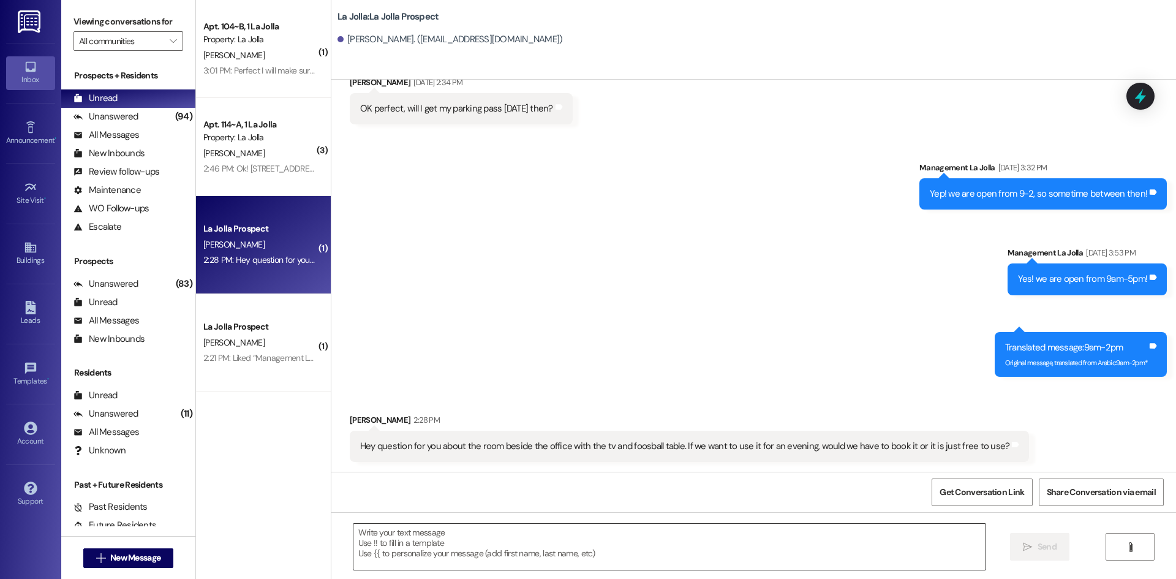
click at [427, 548] on textarea at bounding box center [669, 546] width 632 height 46
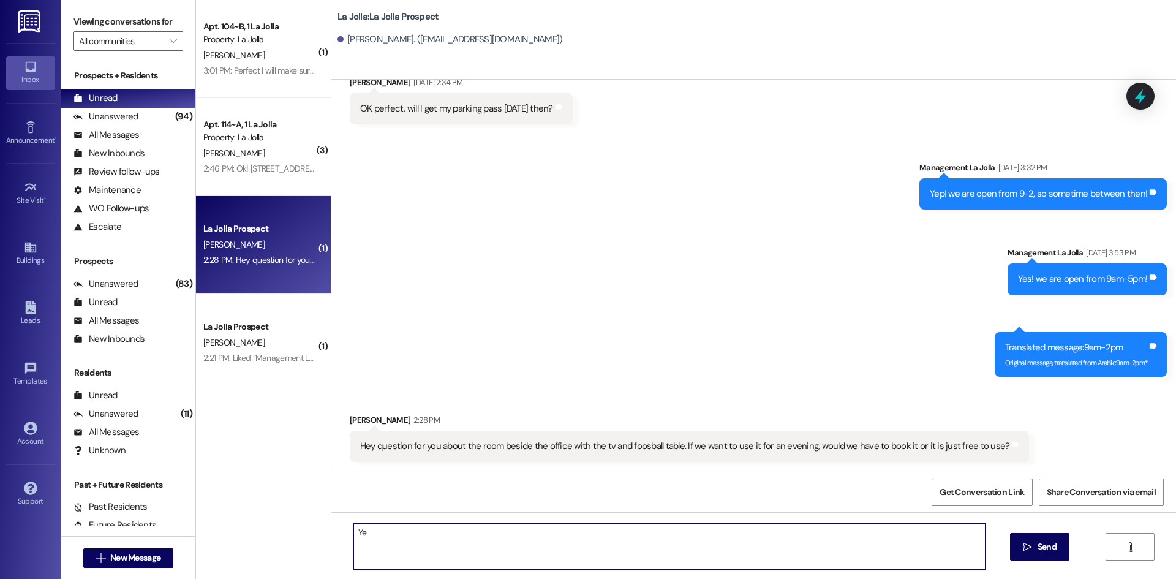
type textarea "Y"
type textarea "Hello! For the lounge you can reserve it! It is currently reserved tonight from…"
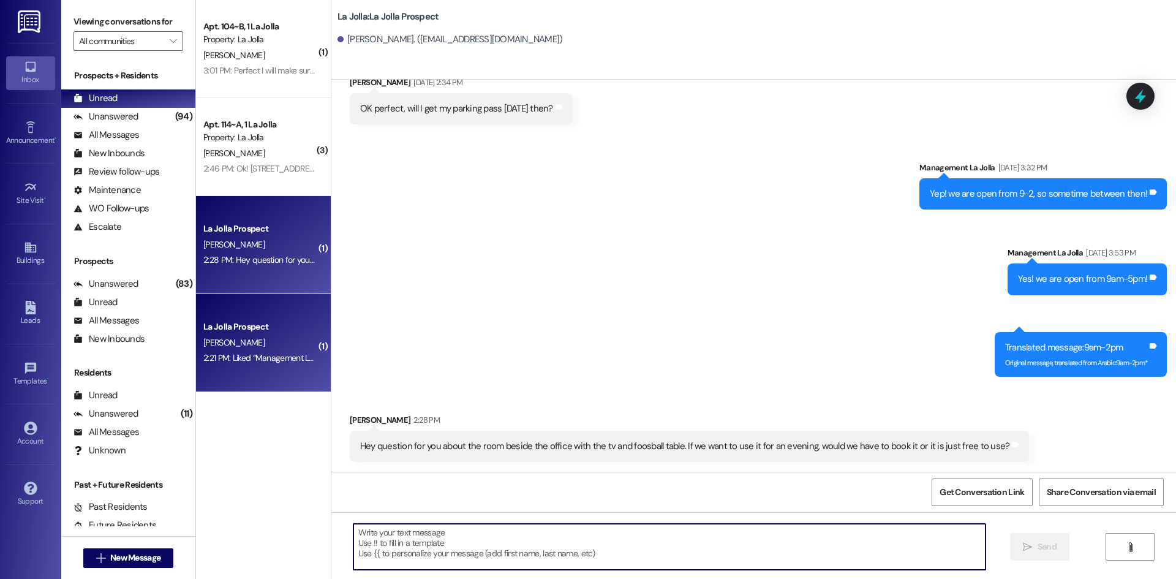
click at [226, 313] on div "La Jolla Prospect A. Murdock 2:21 PM: Liked “Management La Jolla (La Jolla): So…" at bounding box center [263, 343] width 135 height 98
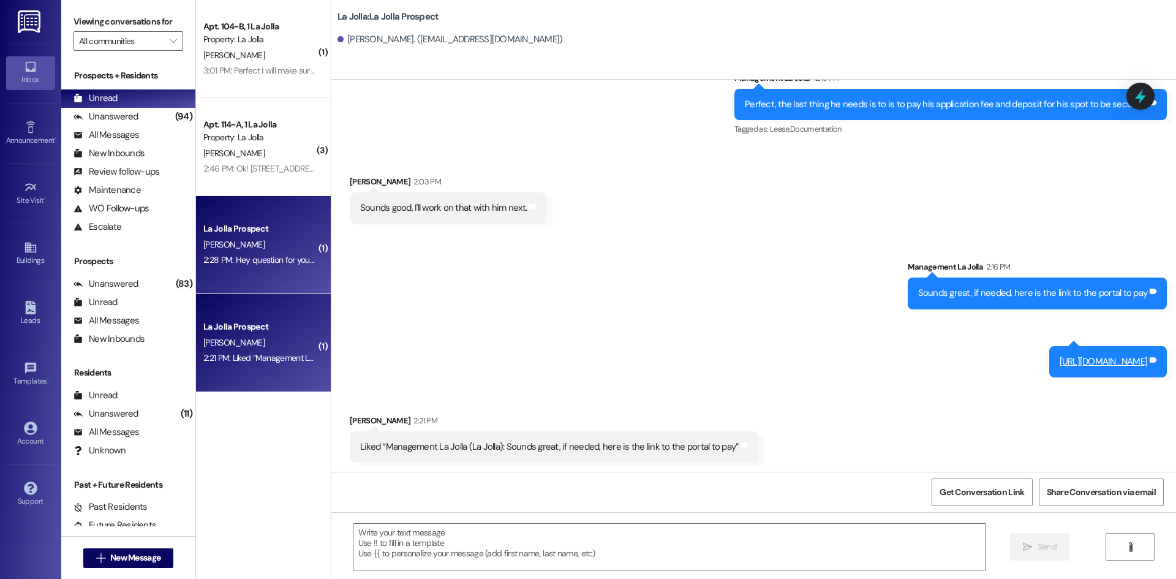
scroll to position [2163, 0]
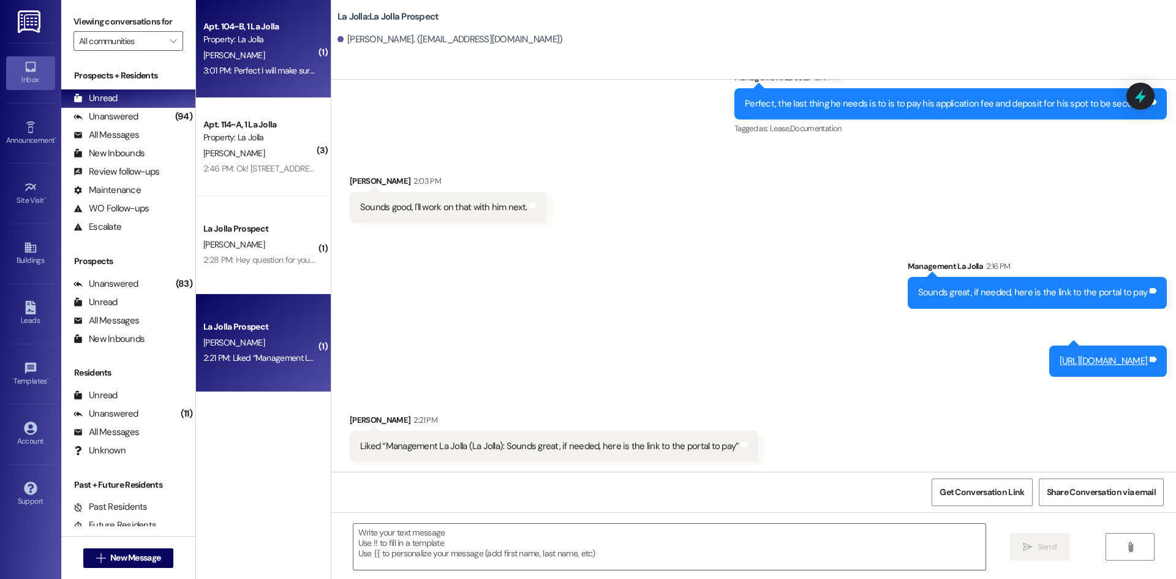
click at [276, 84] on div "Apt. 104~B, 1 La Jolla Property: La Jolla B. Tuckett 3:01 PM: Perfect I will ma…" at bounding box center [263, 49] width 135 height 98
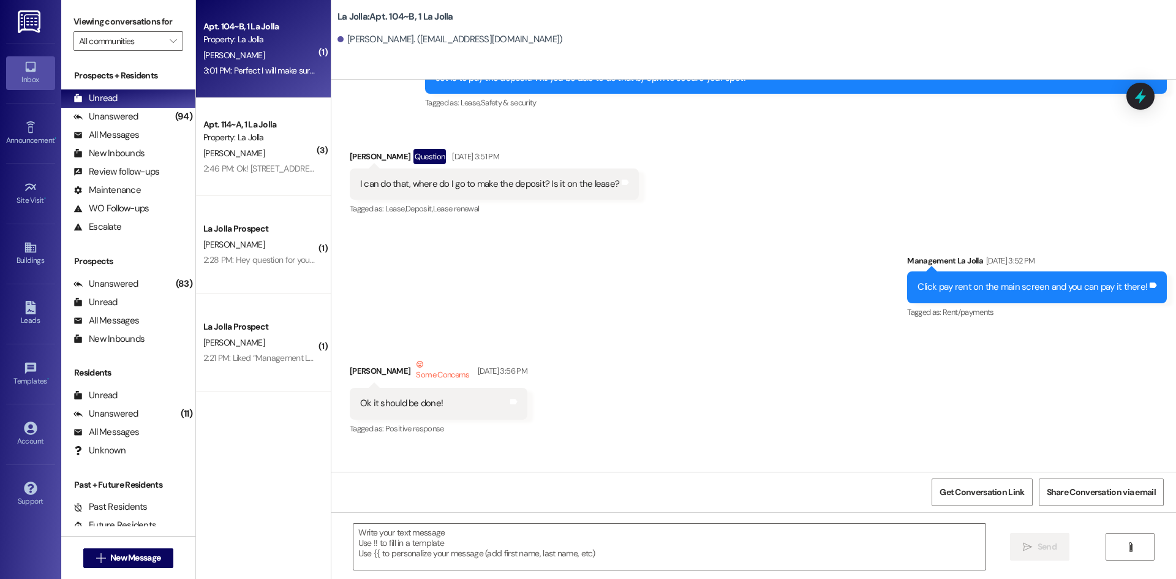
scroll to position [17643, 0]
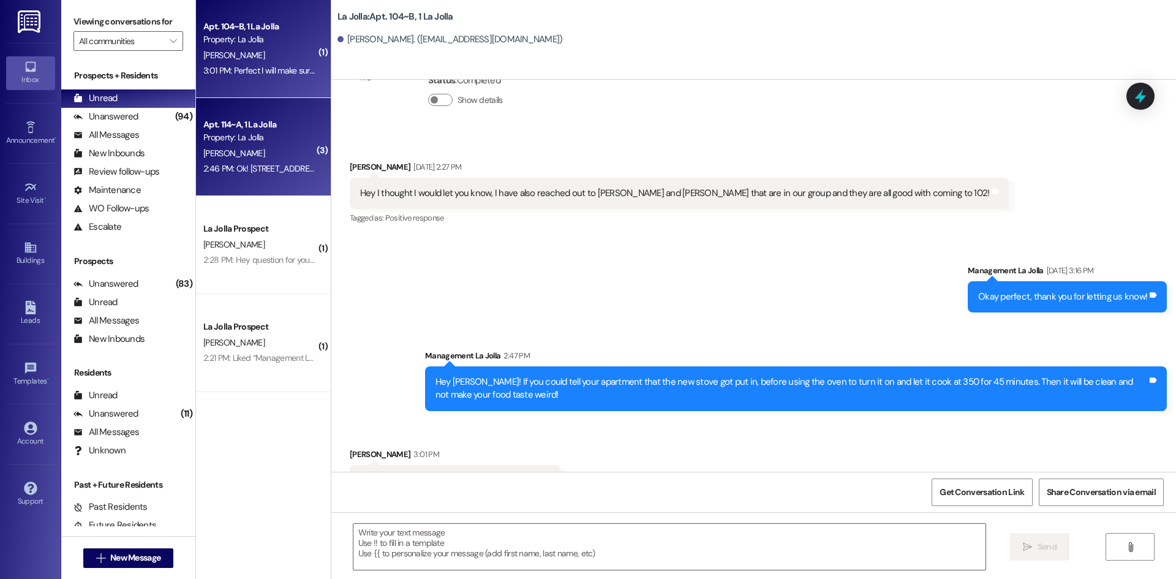
click at [254, 159] on div "[PERSON_NAME]" at bounding box center [260, 153] width 116 height 15
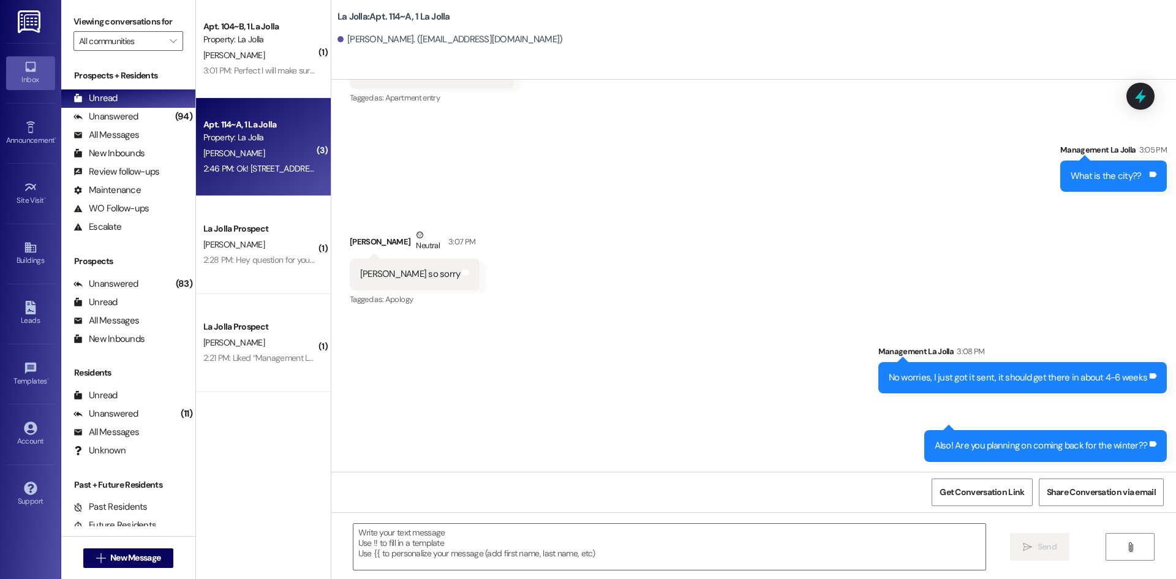
scroll to position [14523, 0]
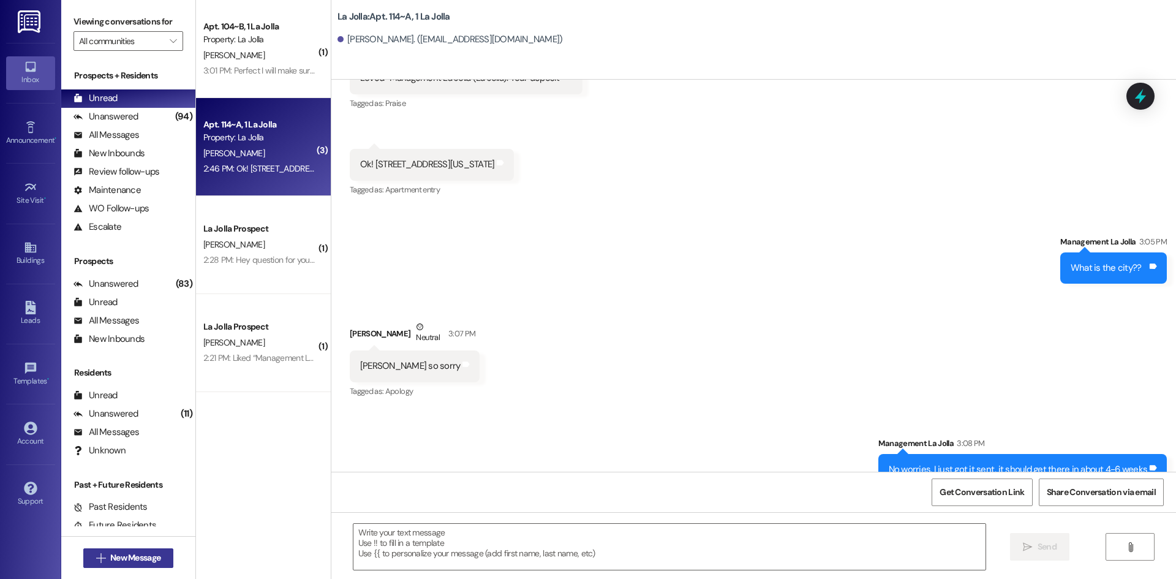
click at [122, 553] on span "New Message" at bounding box center [135, 557] width 50 height 13
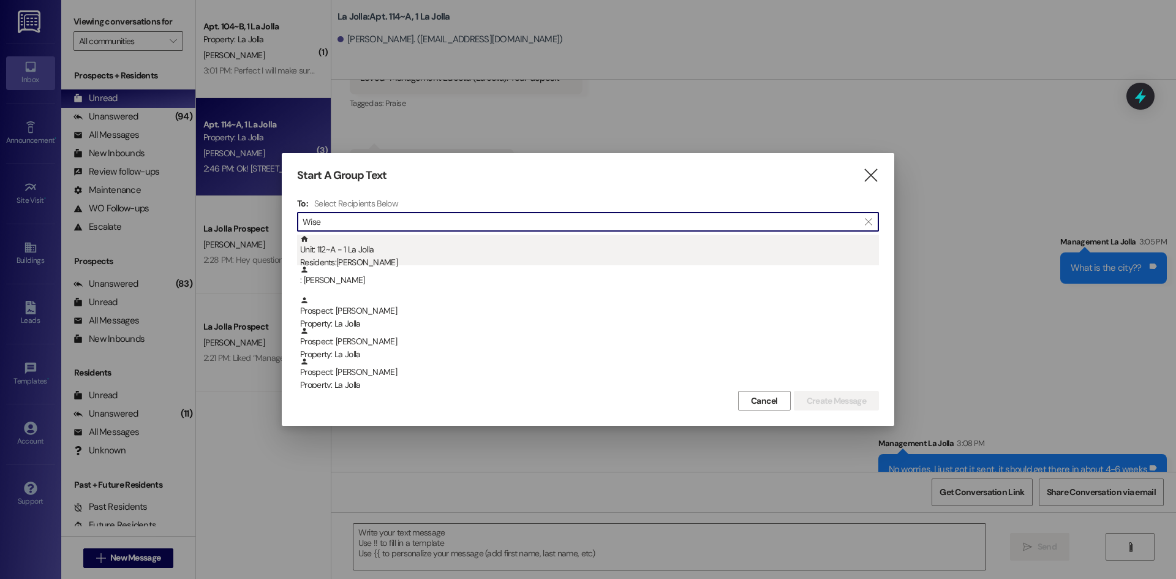
type input "Wise"
click at [521, 239] on div "Unit: 112~A - 1 La Jolla Residents: Whitney Wise" at bounding box center [589, 252] width 579 height 35
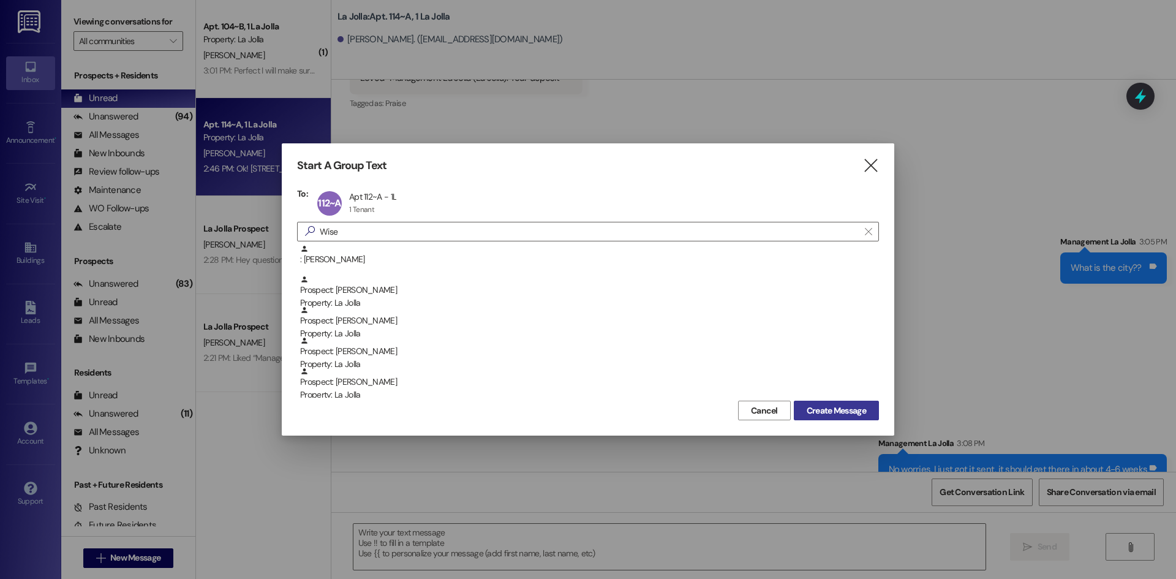
click at [824, 406] on span "Create Message" at bounding box center [835, 410] width 59 height 13
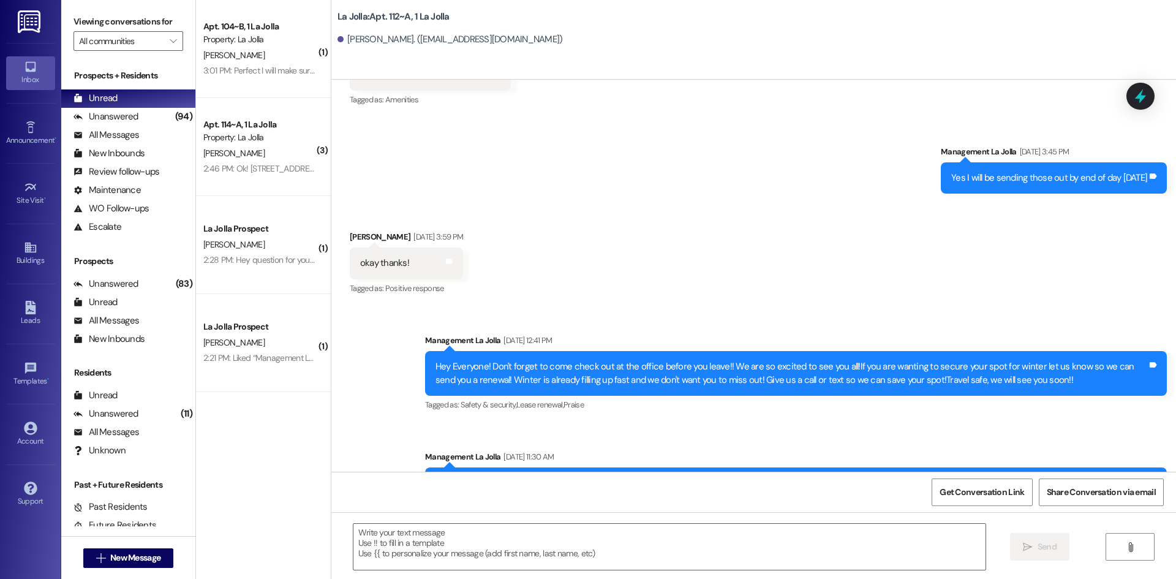
scroll to position [22941, 0]
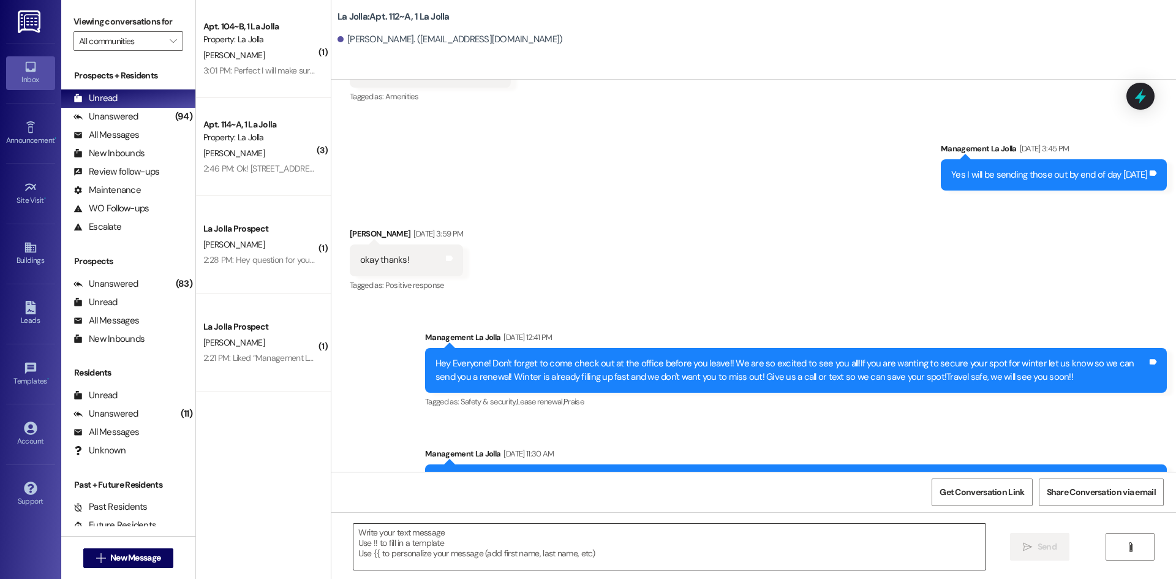
click at [452, 559] on textarea at bounding box center [669, 546] width 632 height 46
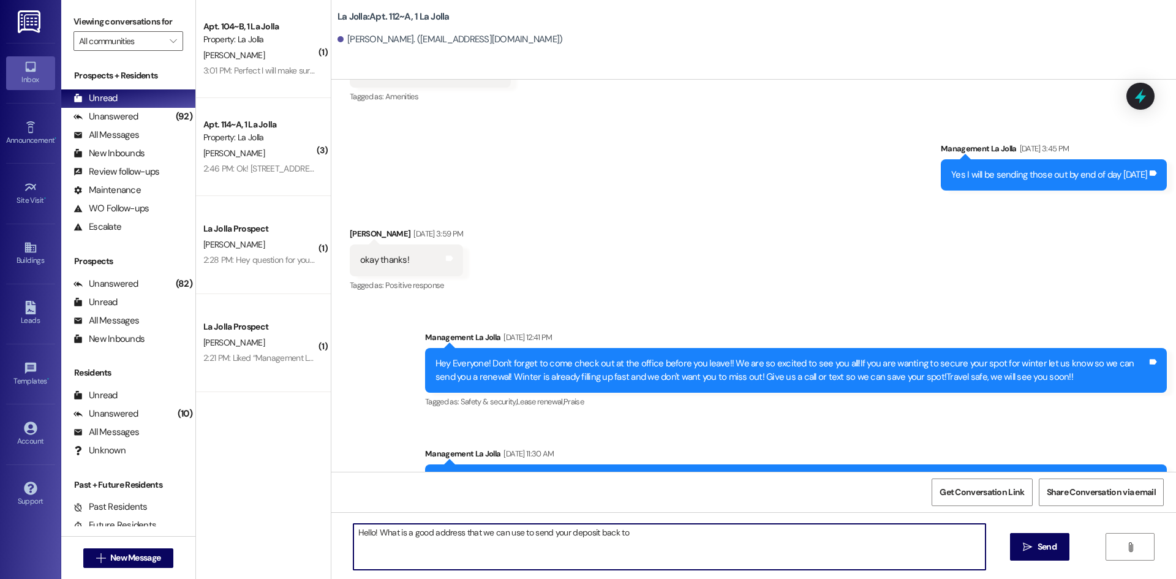
type textarea "Hello! What is a good address that we can use to send your deposit back to?"
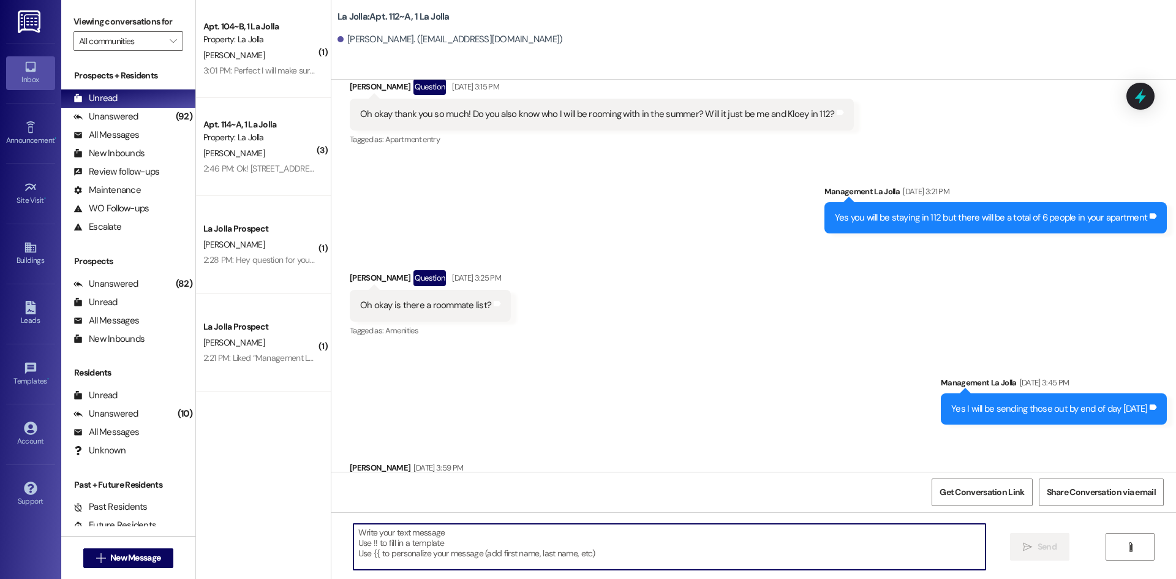
scroll to position [23026, 0]
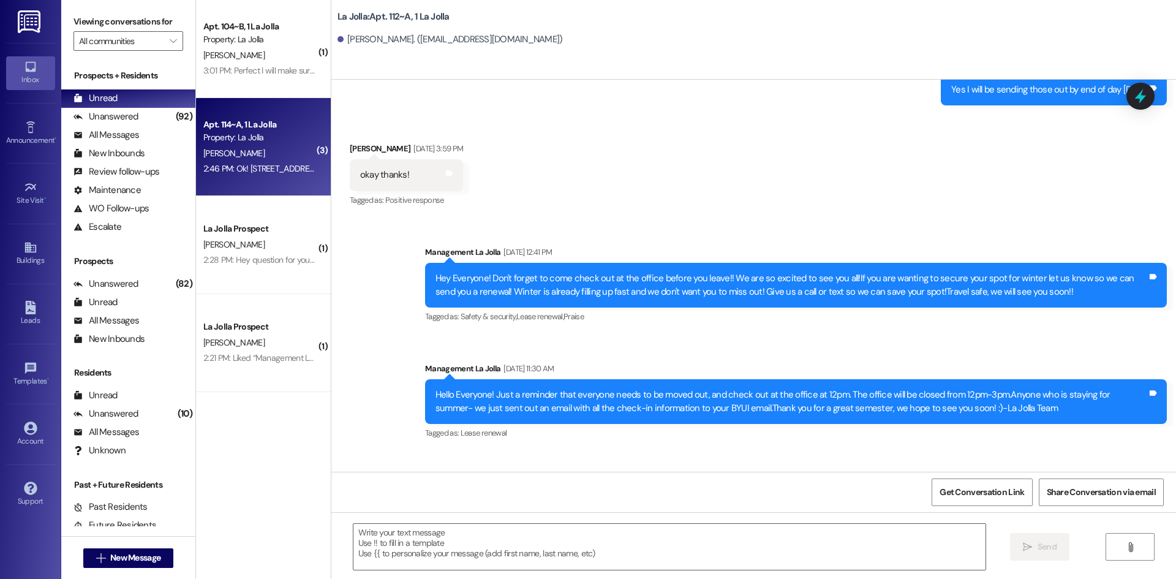
click at [270, 146] on div "[PERSON_NAME]" at bounding box center [260, 153] width 116 height 15
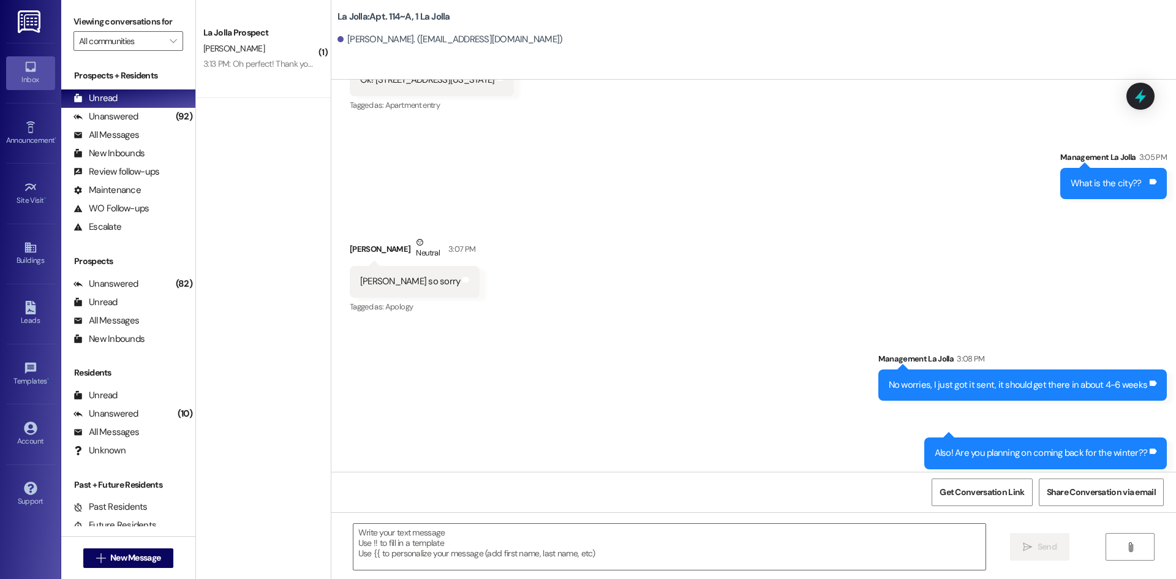
scroll to position [14608, 0]
click at [475, 542] on textarea at bounding box center [669, 546] width 632 height 46
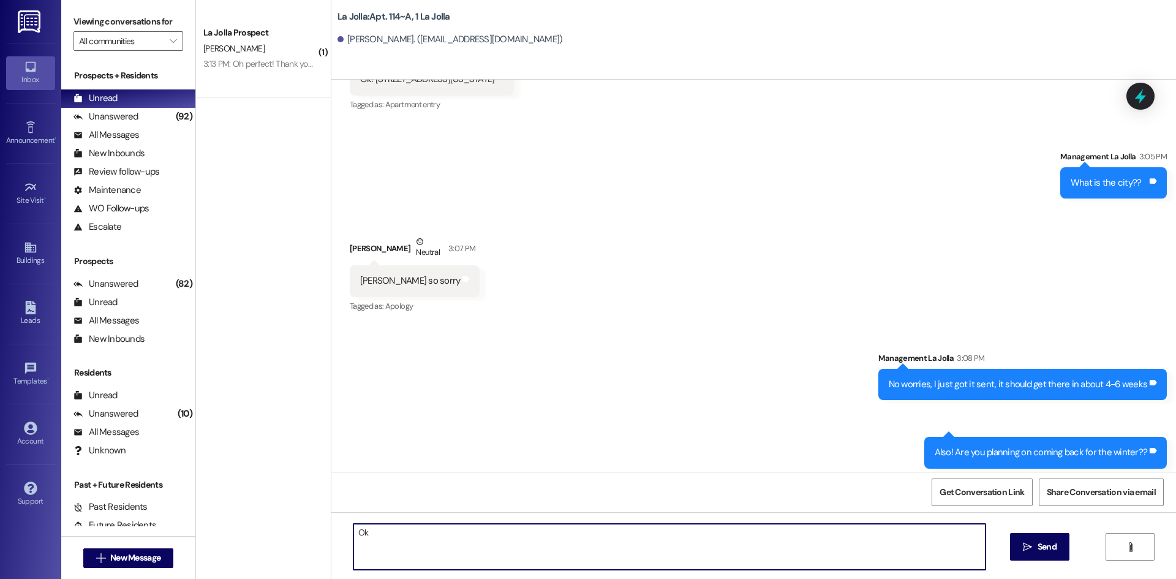
type textarea "O"
type textarea "Oh right, I remember that, good luck, you're going to do great! :)"
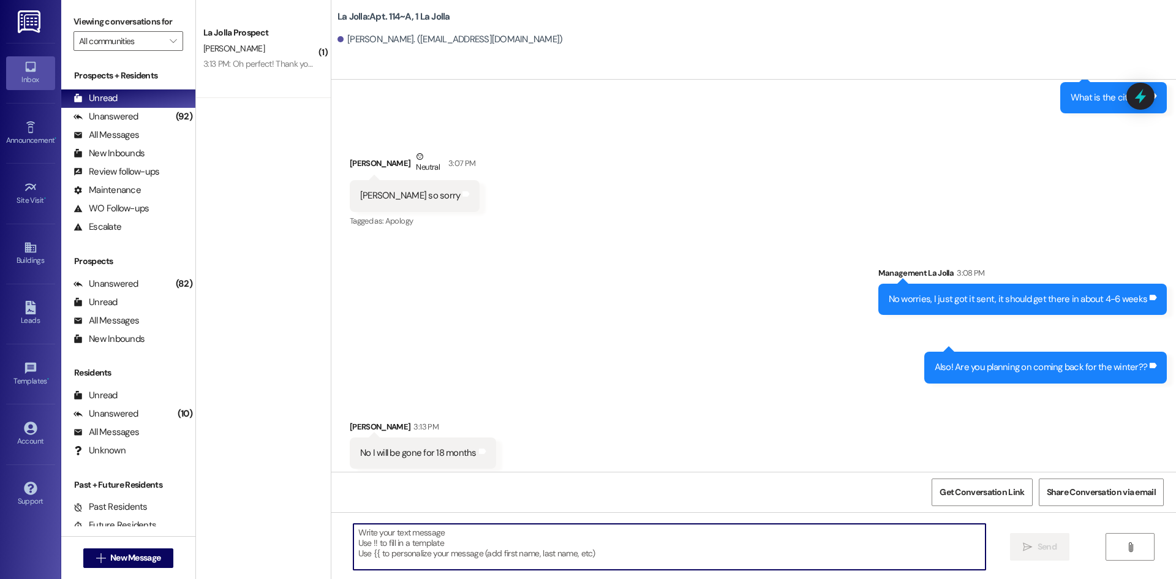
scroll to position [14693, 0]
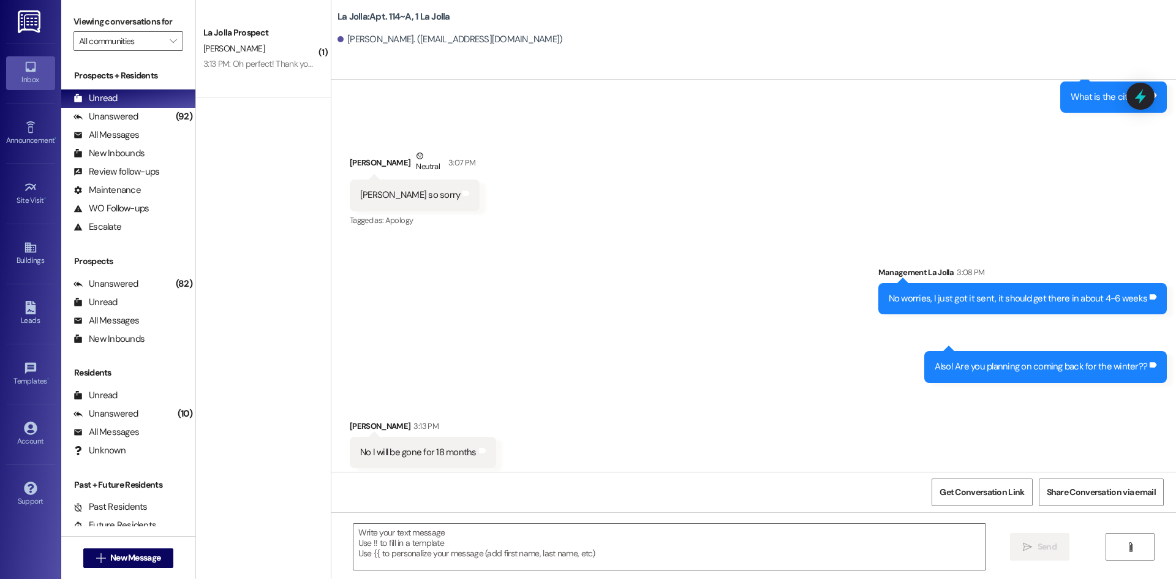
click at [249, 73] on div "La Jolla Prospect O. Haynes 3:13 PM: Oh perfect! Thank you! Could I reserve it …" at bounding box center [263, 49] width 135 height 98
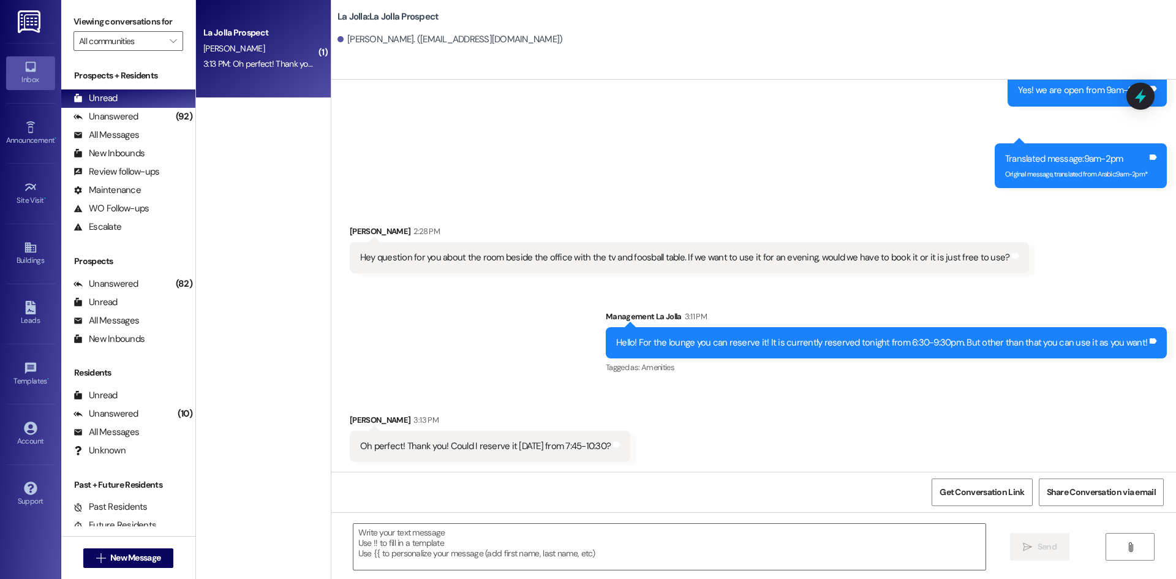
scroll to position [4020, 0]
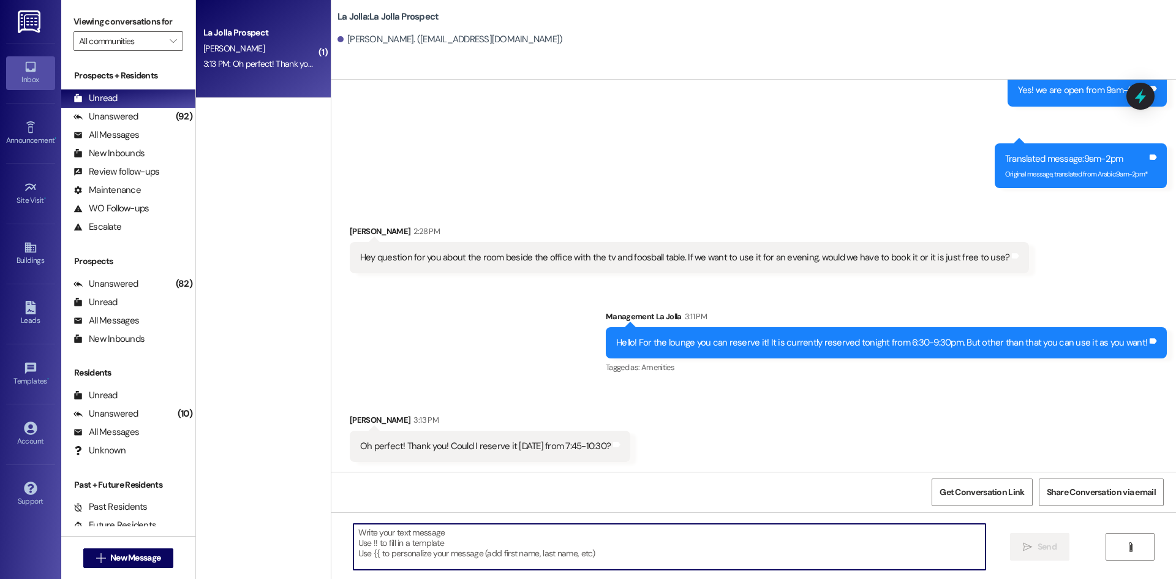
click at [417, 545] on textarea at bounding box center [669, 546] width 632 height 46
type textarea "Yes, I just got that down!"
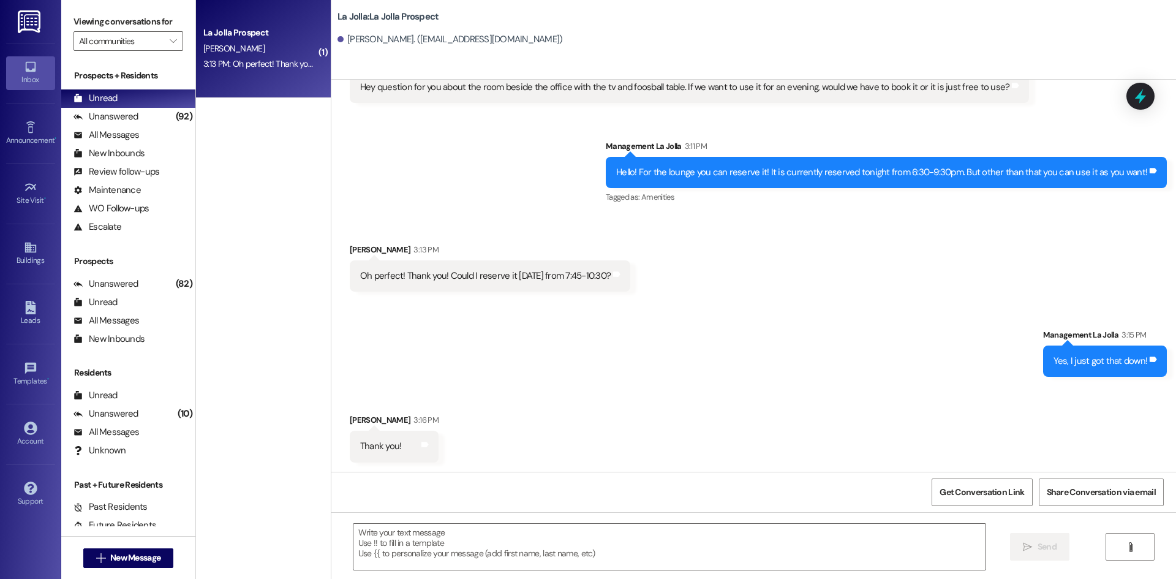
scroll to position [4191, 0]
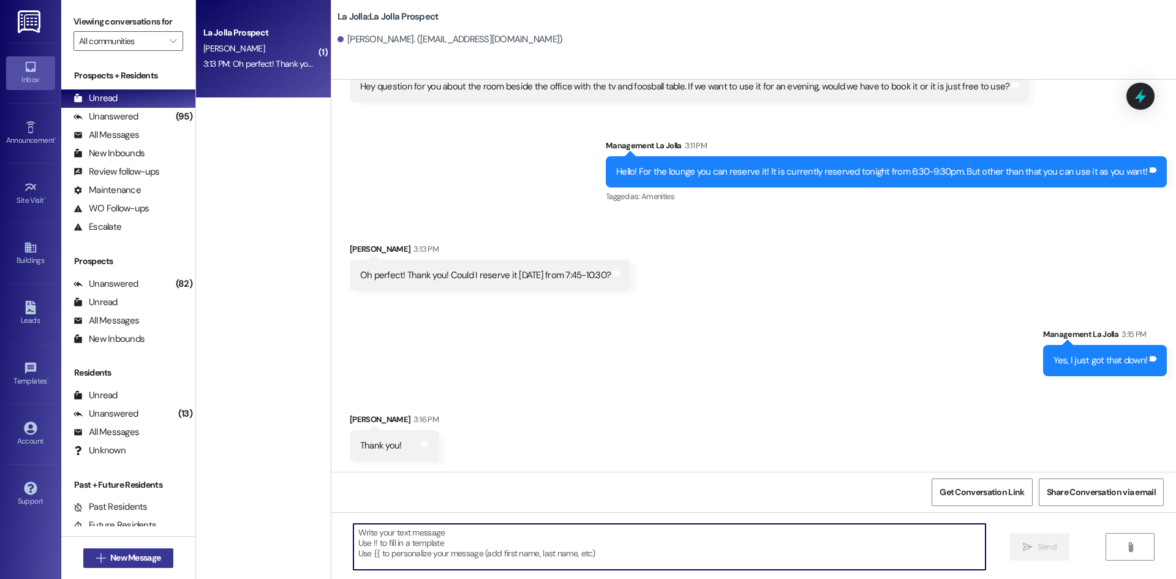
click at [101, 553] on span " New Message" at bounding box center [129, 557] width 70 height 13
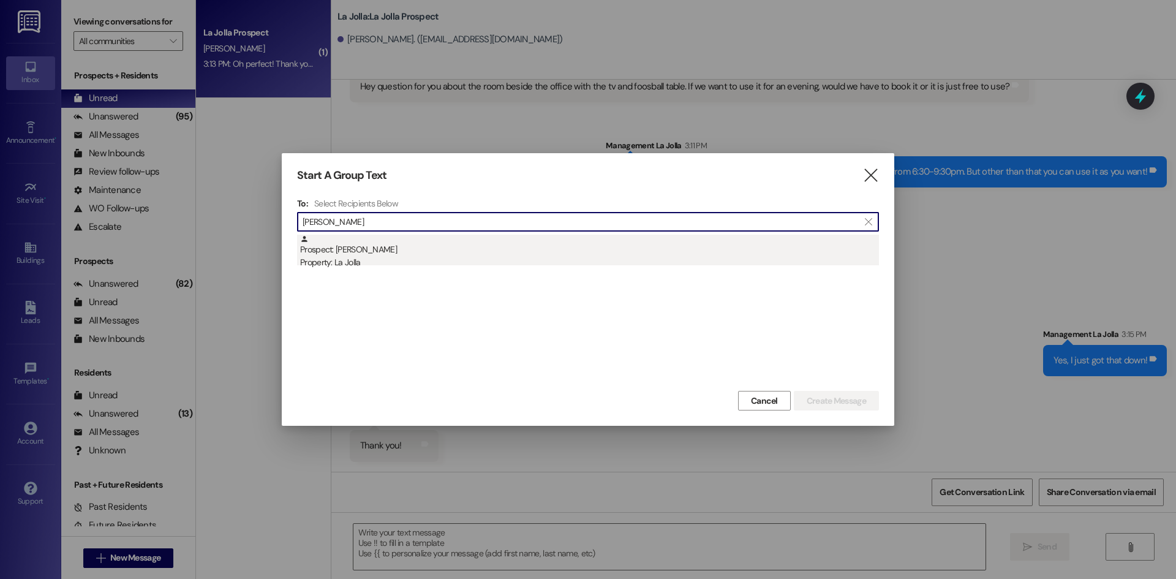
type input "Chloe King"
click at [583, 250] on div "Prospect: Chloe King Property: La Jolla" at bounding box center [589, 252] width 579 height 35
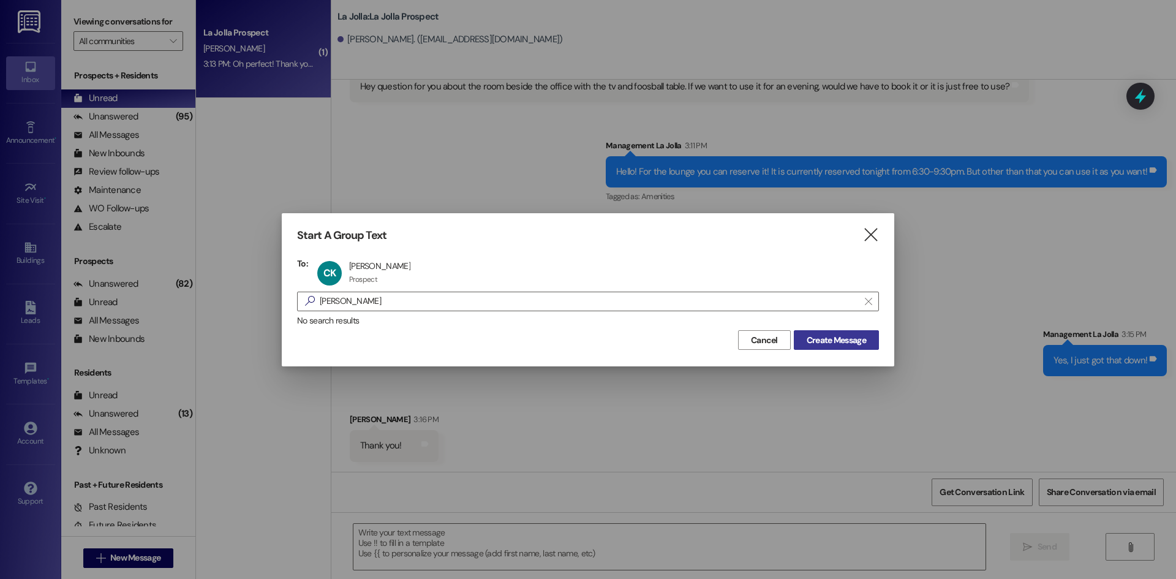
click at [819, 334] on span "Create Message" at bounding box center [835, 340] width 59 height 13
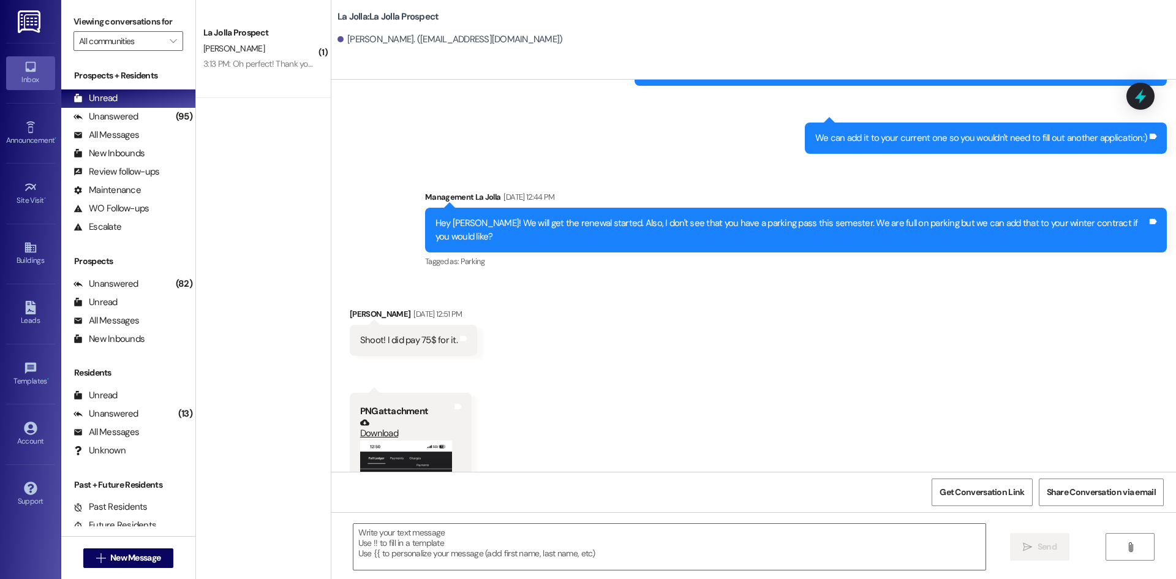
scroll to position [2373, 0]
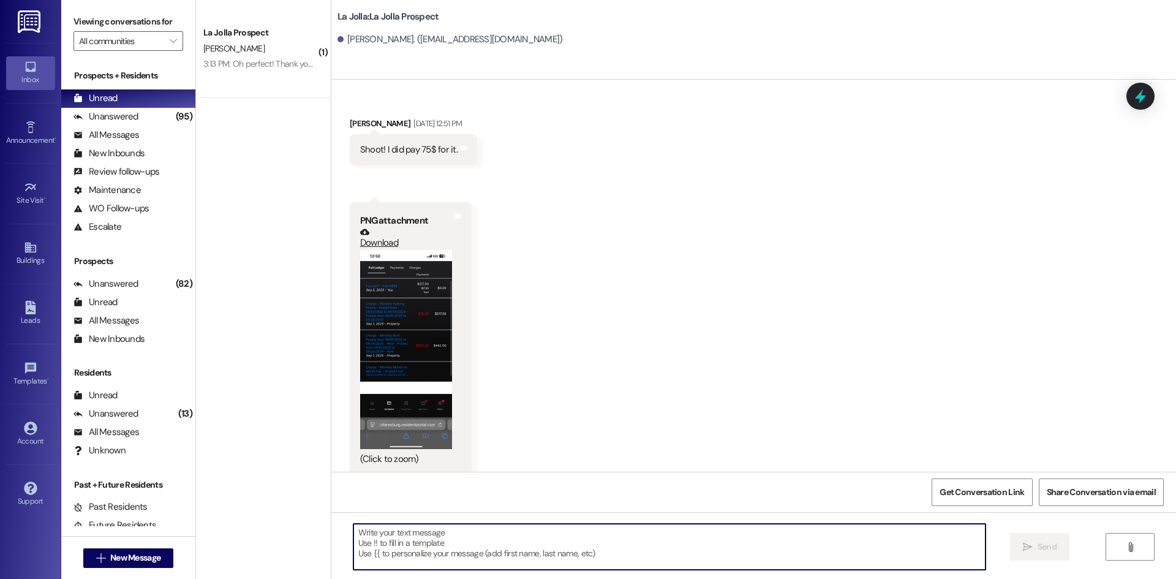
click at [438, 559] on textarea at bounding box center [669, 546] width 632 height 46
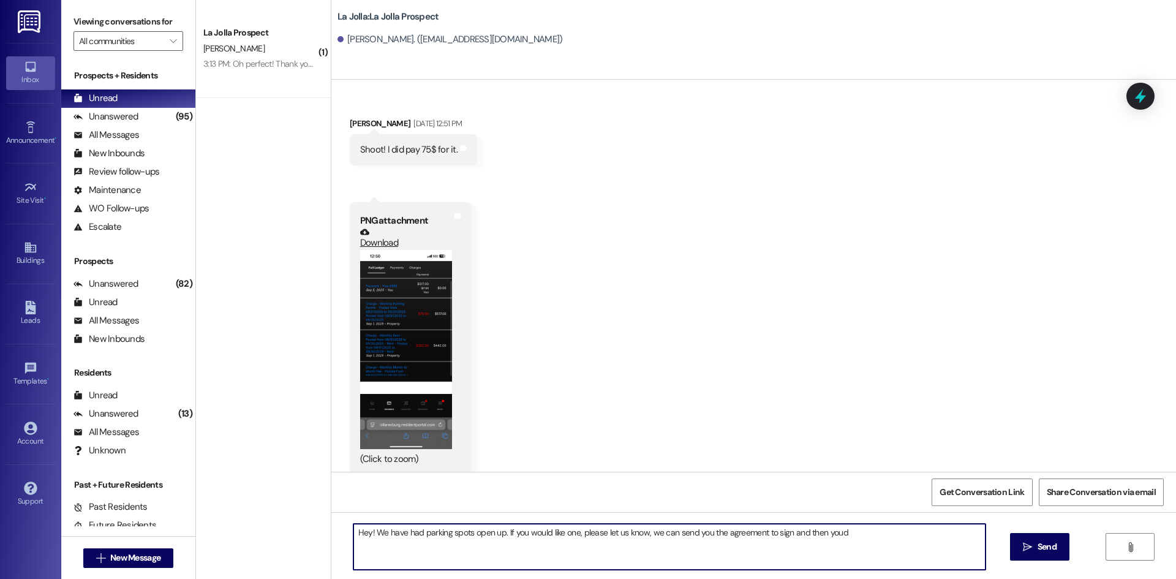
click at [495, 533] on textarea "Hey! We have had parking spots open up. If you would like one, please let us kn…" at bounding box center [669, 546] width 632 height 46
click at [859, 536] on textarea "Hey! We have had parking spots open up! If you would like one, please let us kn…" at bounding box center [669, 546] width 632 height 46
type textarea "Hey! We have had parking spots open up! If you would like one, please let us kn…"
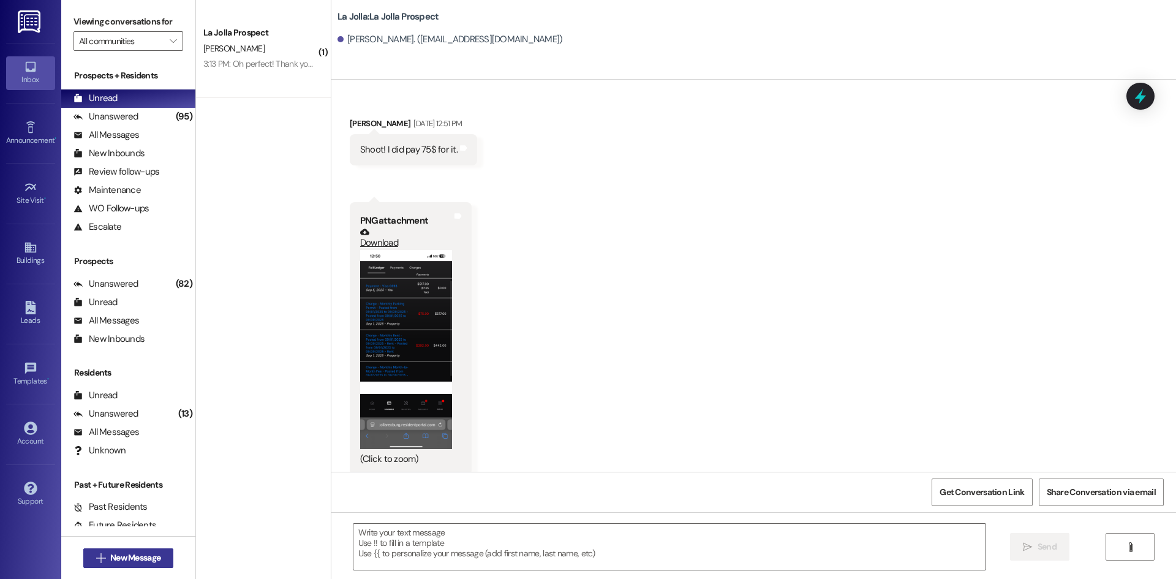
click at [150, 550] on div " New Message" at bounding box center [128, 557] width 91 height 31
click at [149, 551] on span "New Message" at bounding box center [135, 557] width 50 height 13
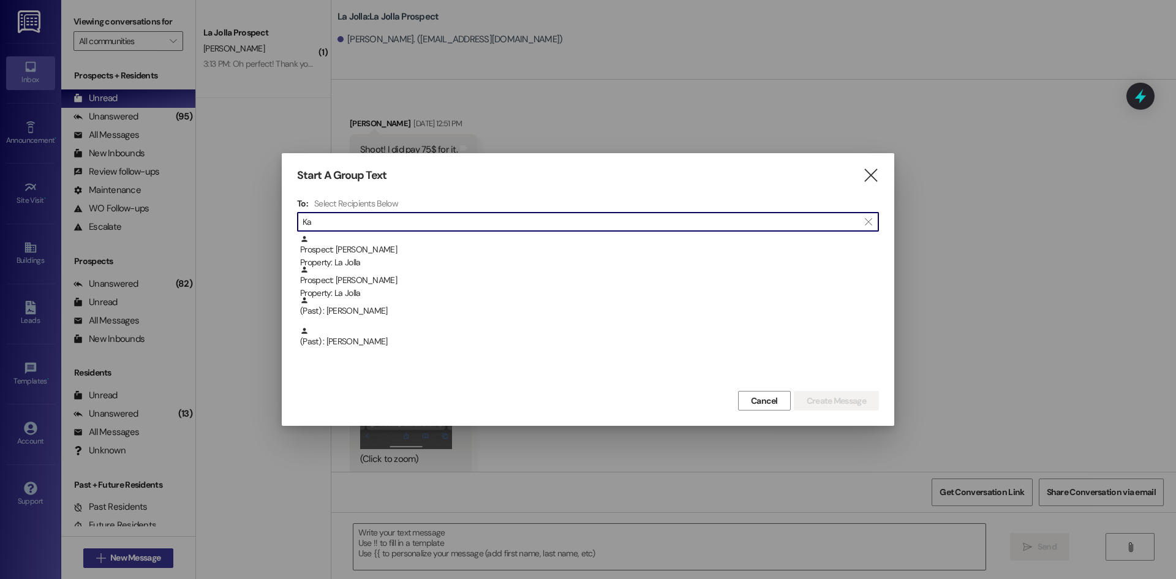
type input "K"
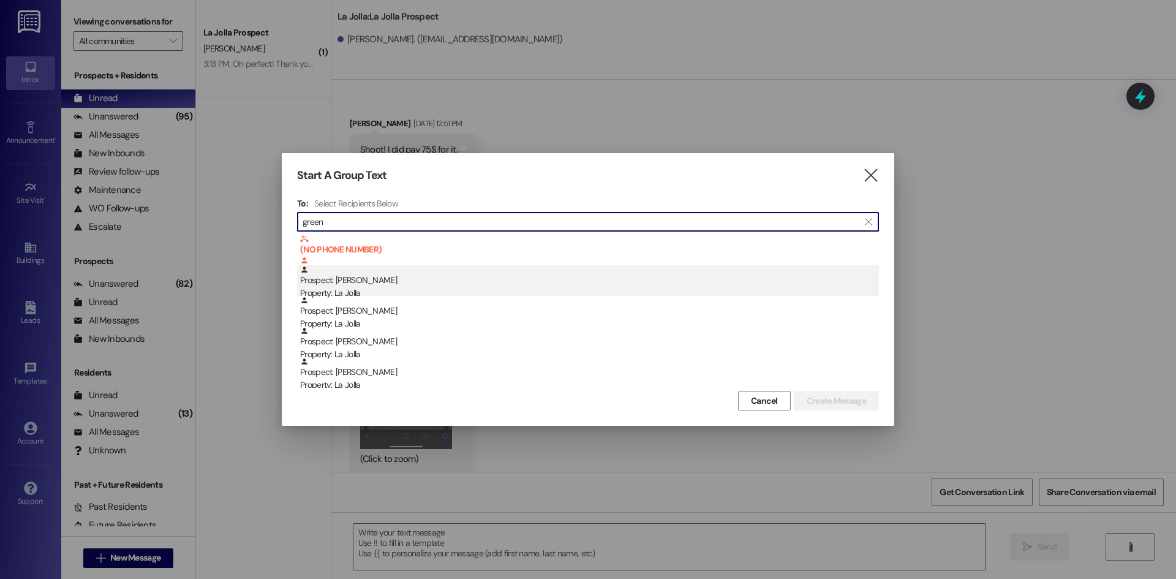
type input "green"
click at [405, 285] on div "Prospect: Karrston Green Property: La Jolla" at bounding box center [589, 282] width 579 height 35
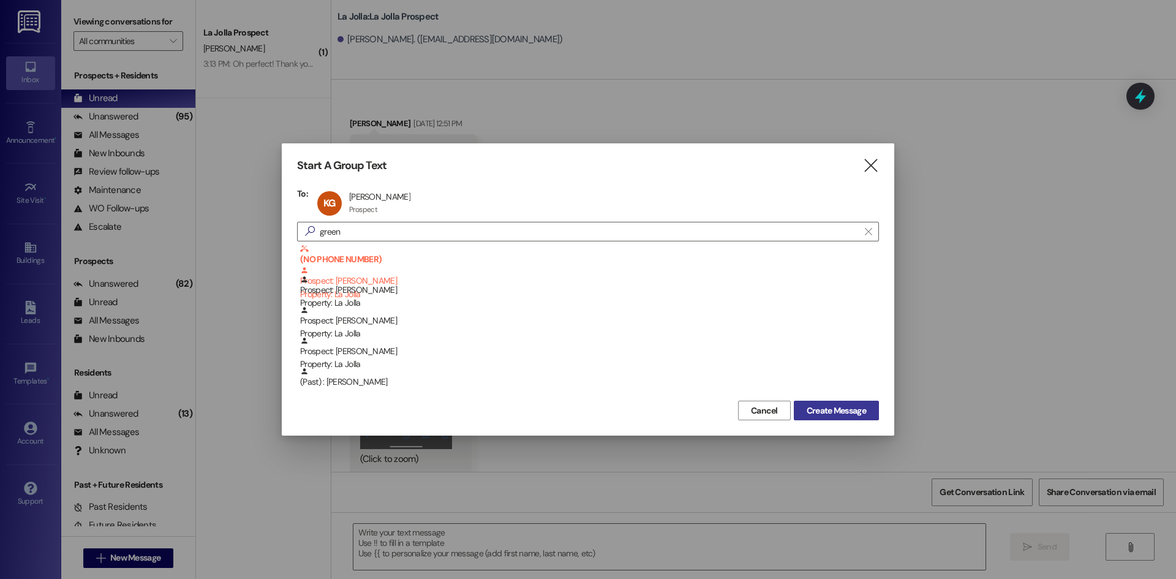
click at [841, 420] on button "Create Message" at bounding box center [836, 410] width 85 height 20
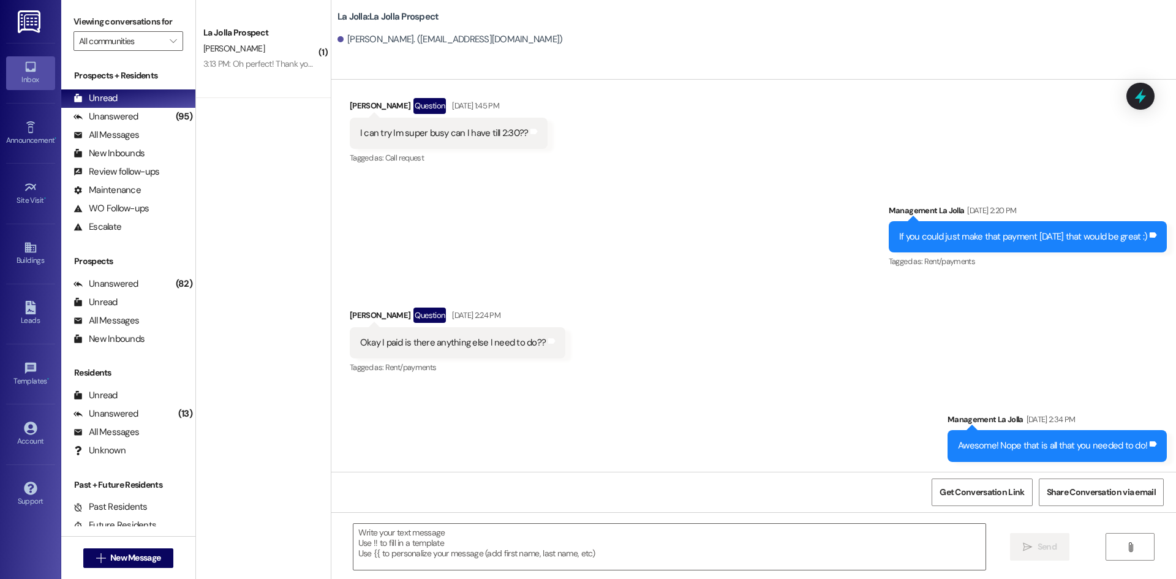
scroll to position [355, 0]
click at [442, 520] on div " Send " at bounding box center [753, 558] width 844 height 92
click at [430, 529] on textarea at bounding box center [669, 546] width 632 height 46
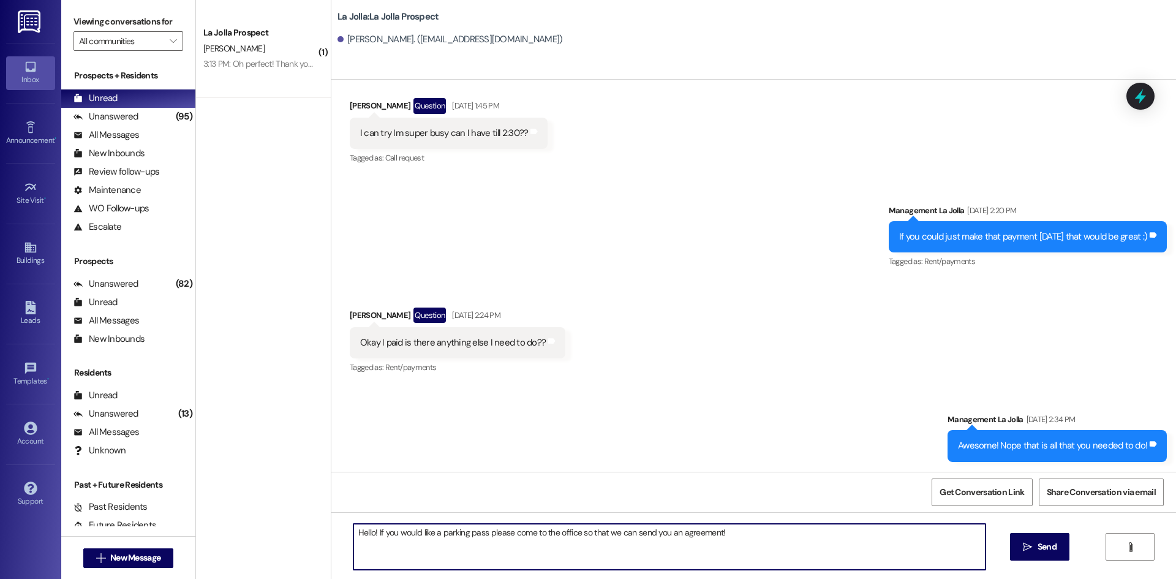
type textarea "Hello! If you would like a parking pass please come to the office so that we ca…"
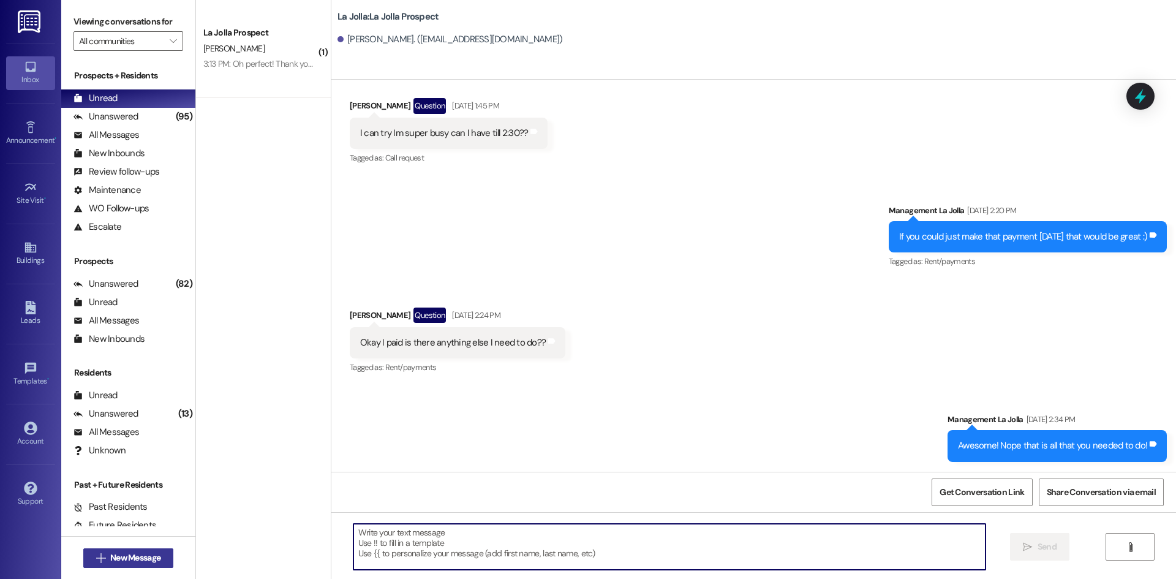
click at [138, 554] on span "New Message" at bounding box center [135, 557] width 50 height 13
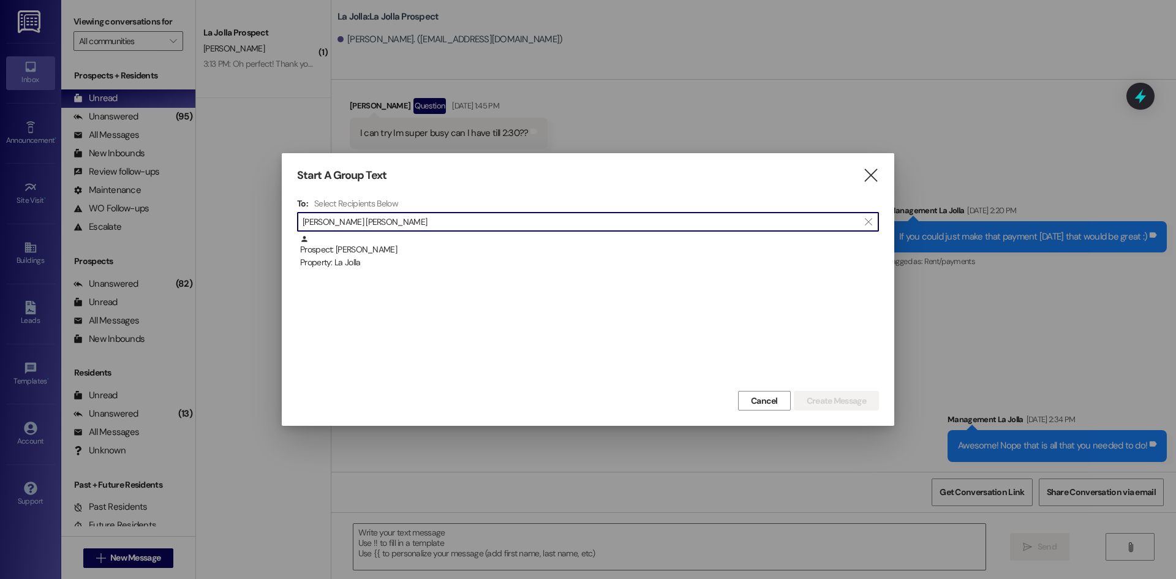
type input "Emma jen"
click at [434, 233] on div "To: Select Recipients Below  Emma jen  Prospect: Emma Jensen Property: La Jol…" at bounding box center [588, 293] width 582 height 190
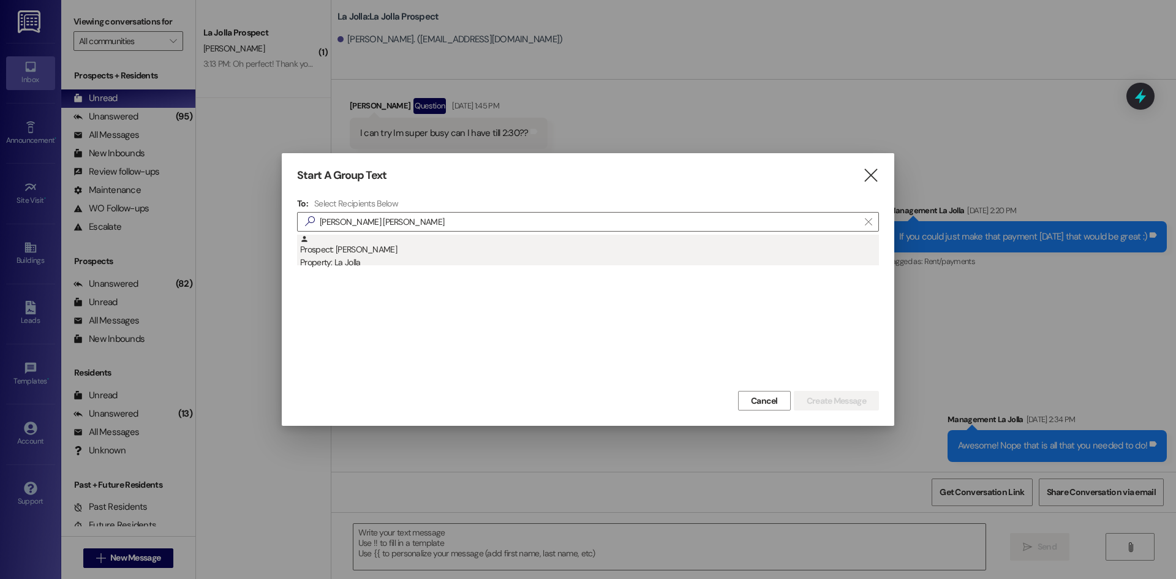
click at [427, 244] on div "Prospect: Emma Jensen Property: La Jolla" at bounding box center [589, 252] width 579 height 35
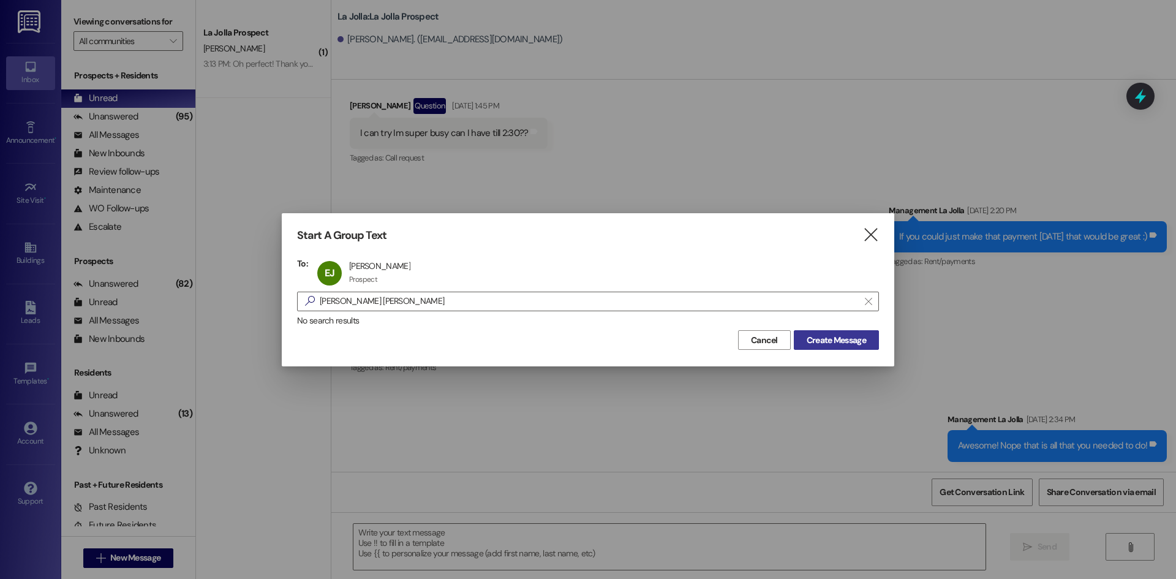
click at [824, 342] on span "Create Message" at bounding box center [835, 340] width 59 height 13
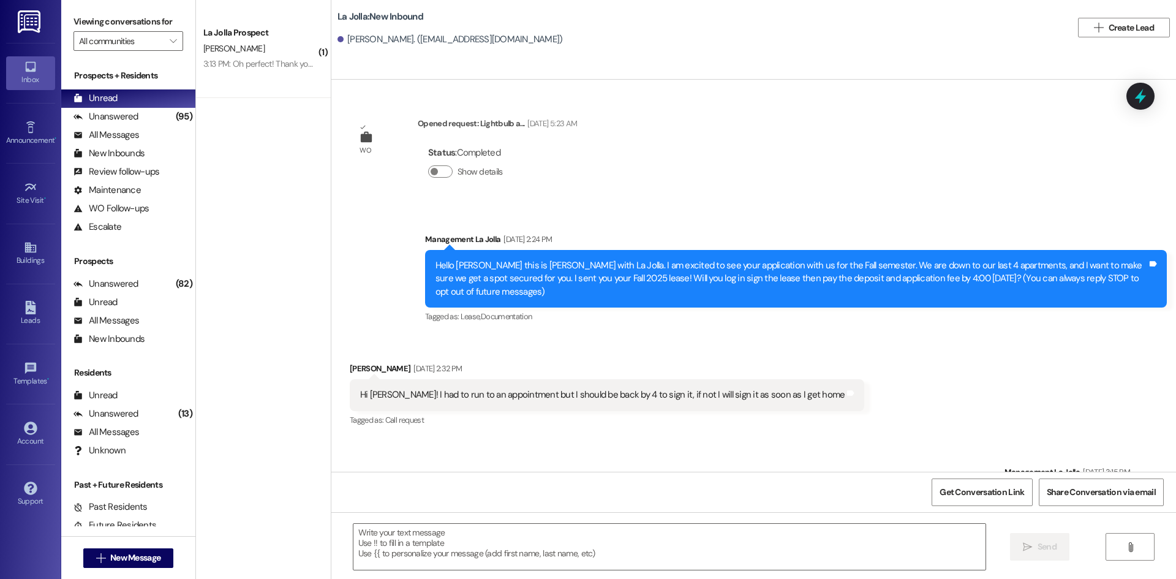
scroll to position [224, 0]
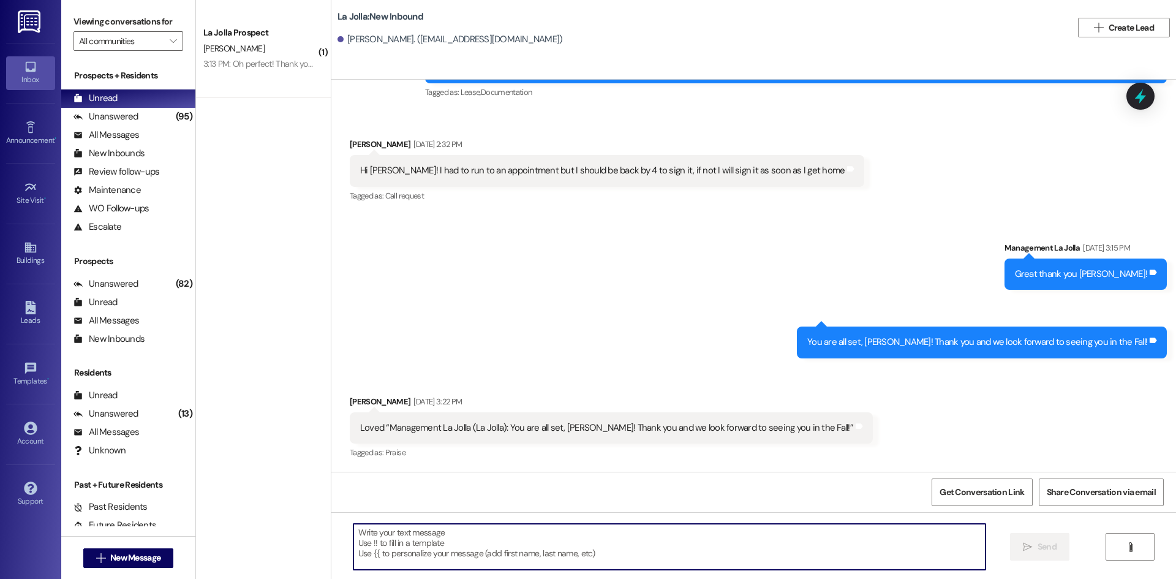
click at [511, 537] on textarea at bounding box center [669, 546] width 632 height 46
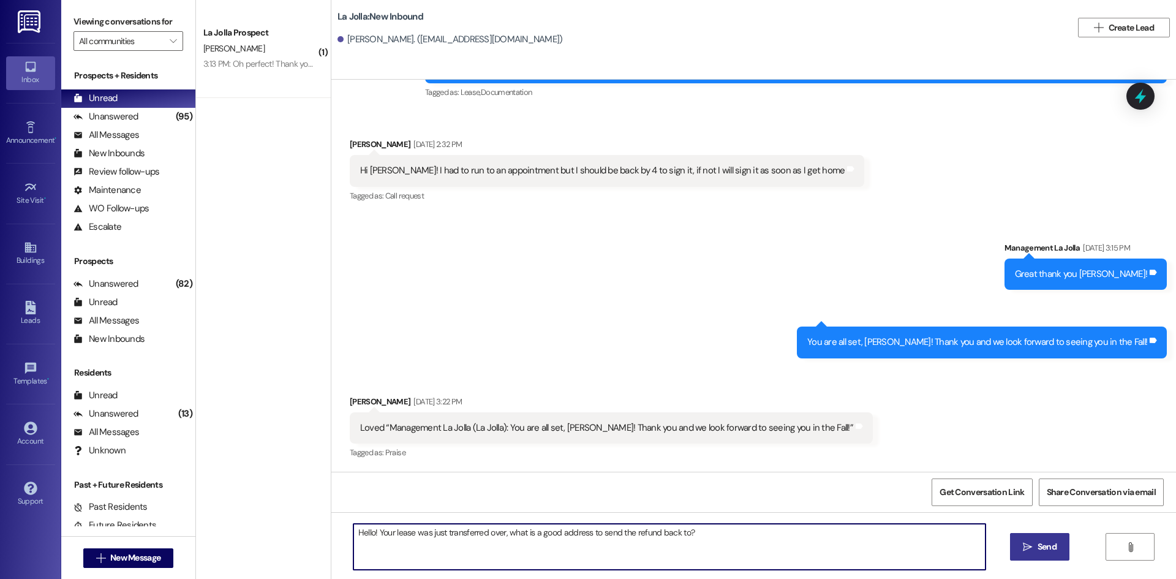
type textarea "Hello! Your lease was just transferred over, what is a good address to send the…"
click at [1038, 542] on span "Send" at bounding box center [1046, 546] width 19 height 13
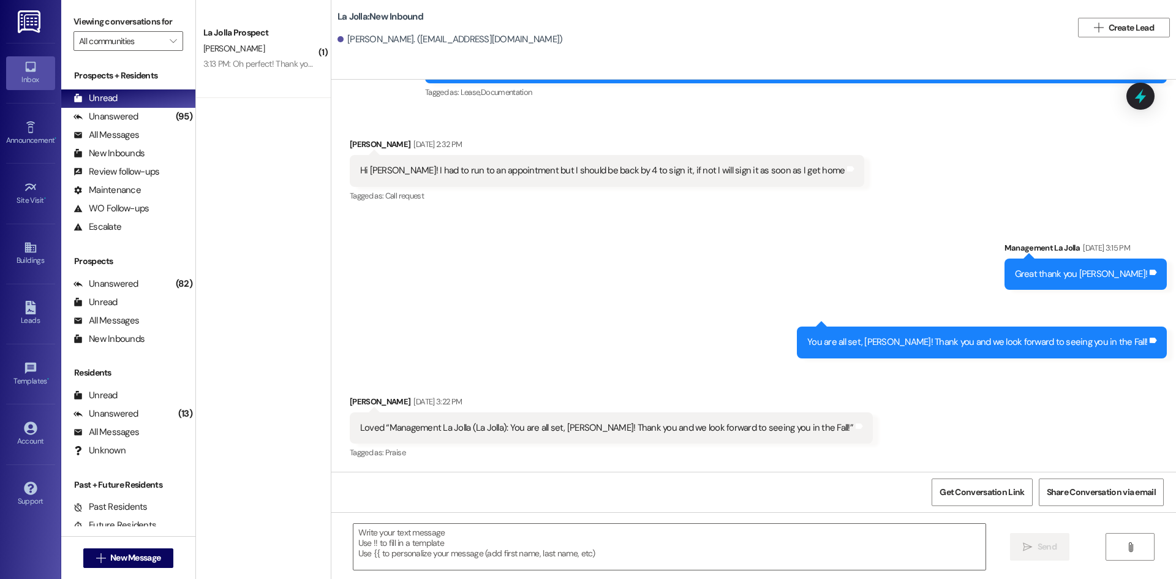
scroll to position [120, 0]
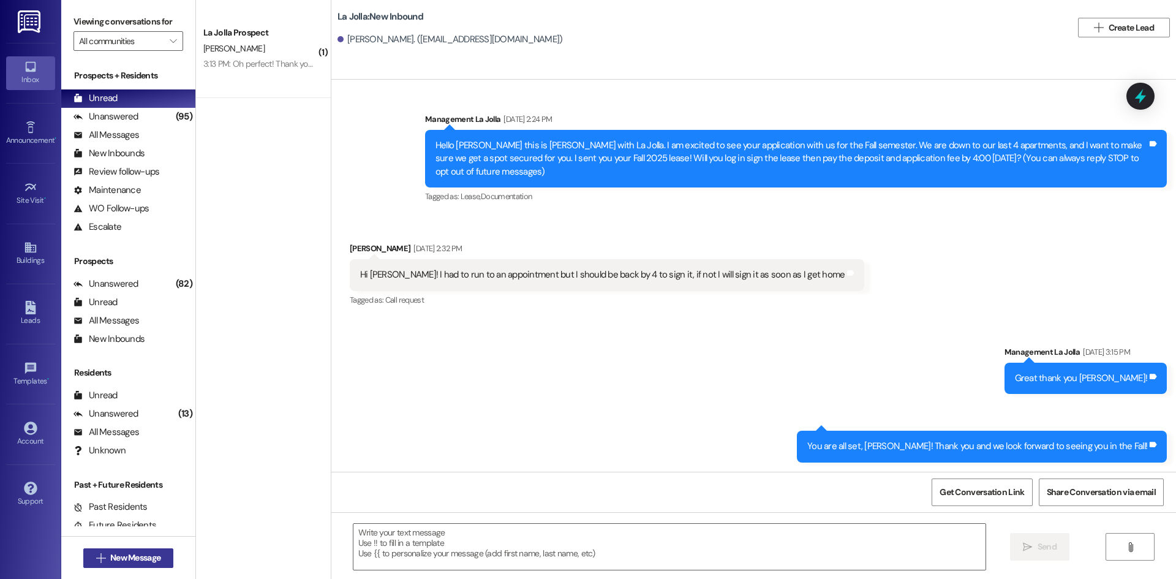
click at [138, 564] on button " New Message" at bounding box center [128, 558] width 91 height 20
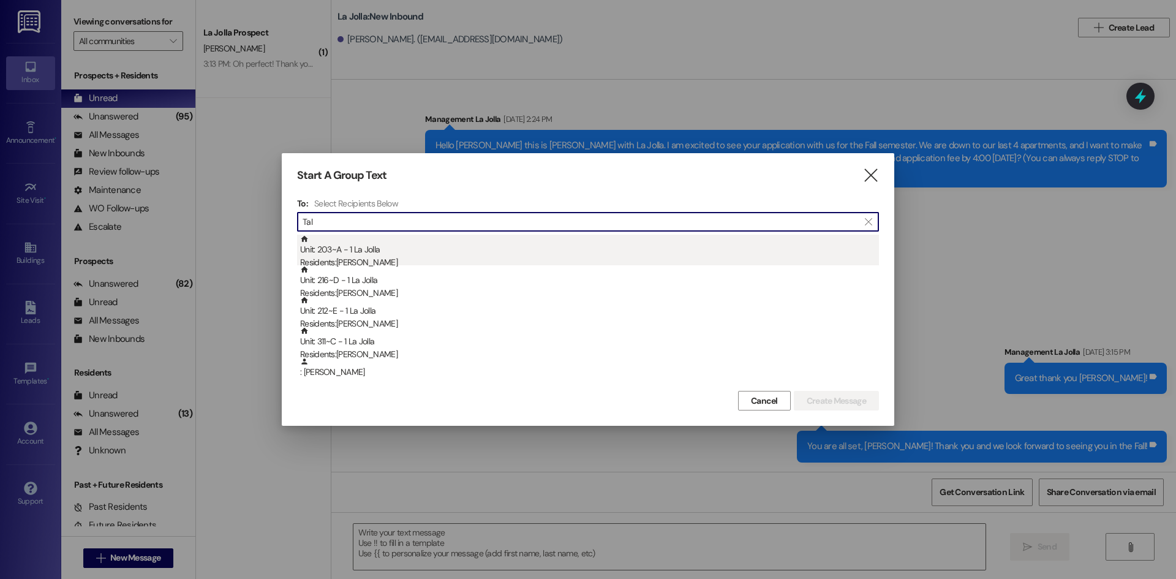
type input "Tal"
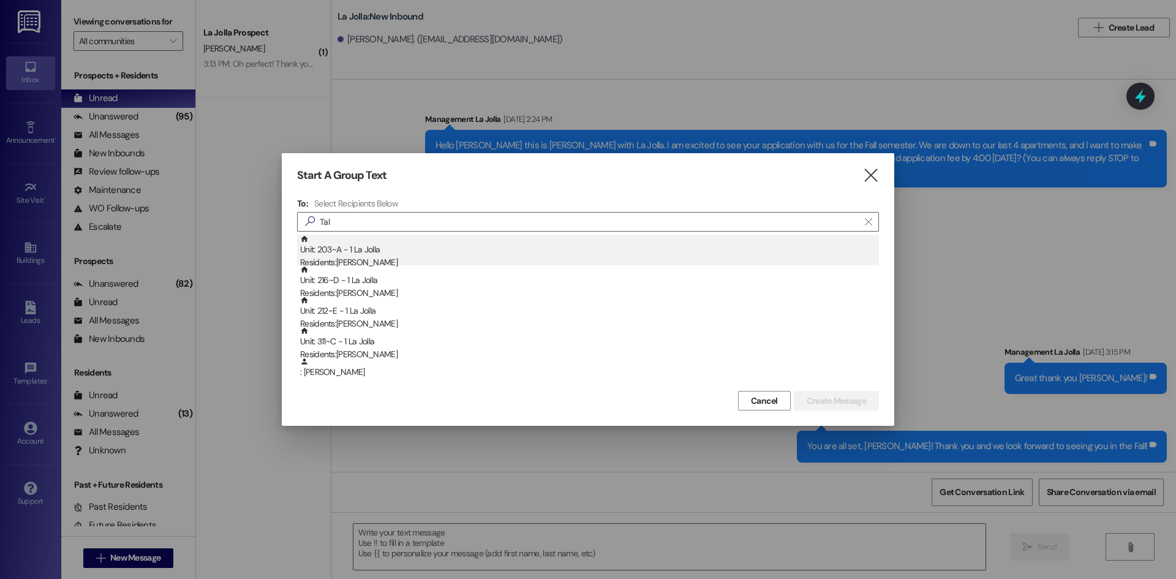
click at [366, 248] on div "Unit: 203~A - 1 La Jolla Residents: Talmage Williams" at bounding box center [589, 252] width 579 height 35
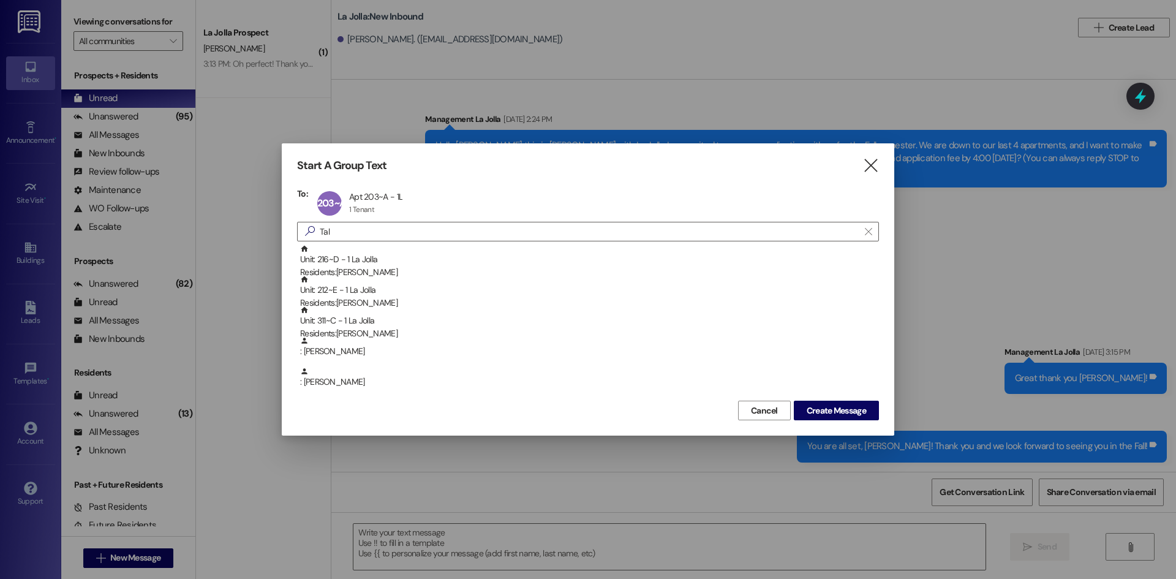
click at [825, 399] on div "Cancel Create Message" at bounding box center [588, 408] width 582 height 23
click at [825, 412] on span "Create Message" at bounding box center [835, 410] width 59 height 13
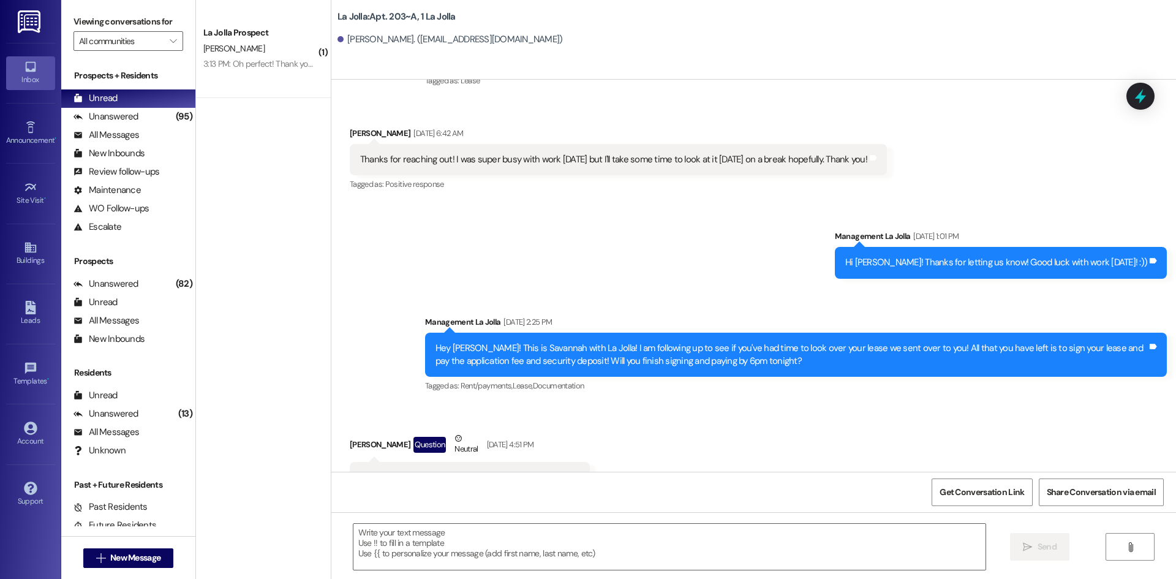
scroll to position [11454, 0]
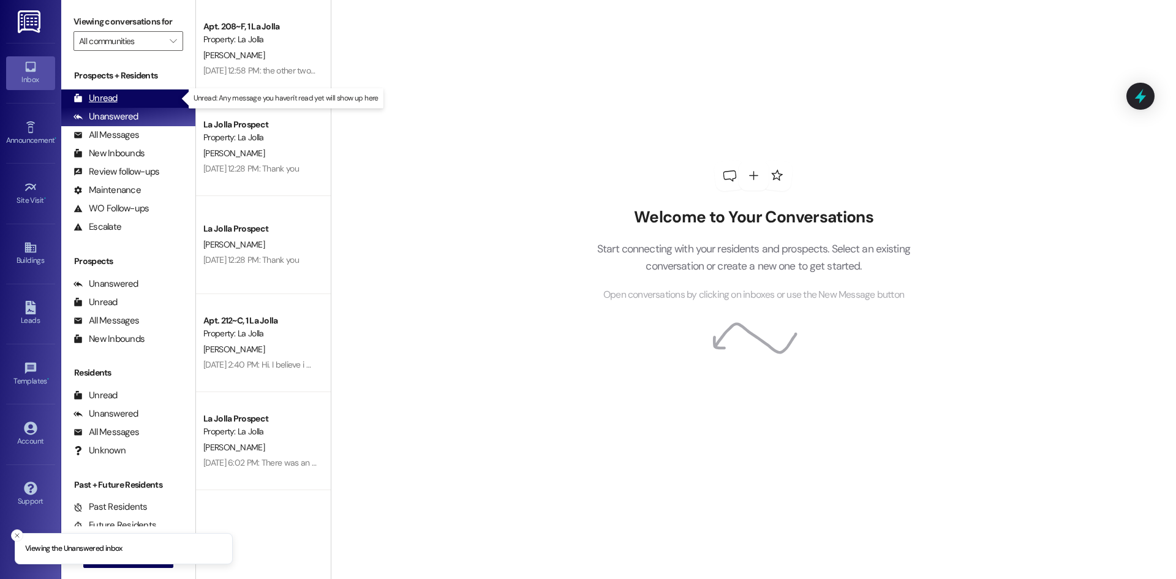
click at [121, 98] on div "Unread (0)" at bounding box center [128, 98] width 134 height 18
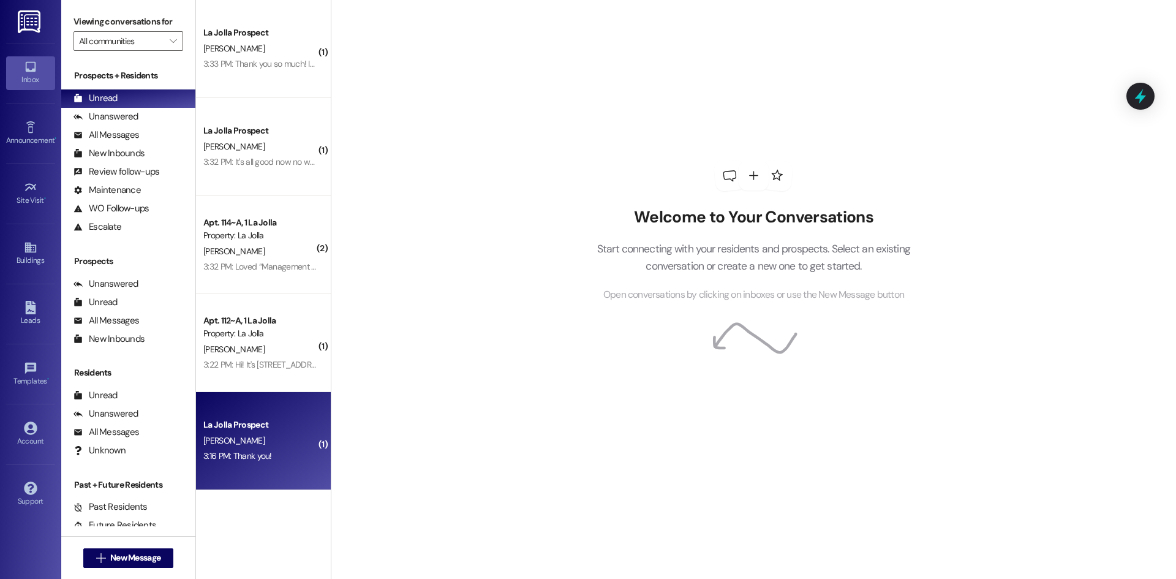
click at [261, 426] on div "La Jolla Prospect" at bounding box center [259, 424] width 113 height 13
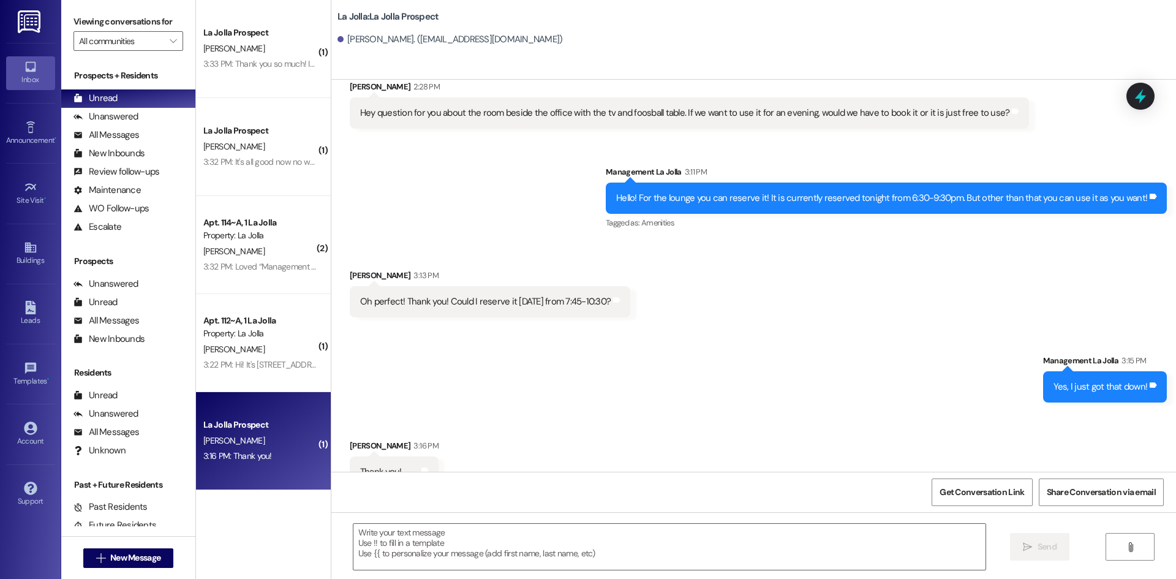
scroll to position [4190, 0]
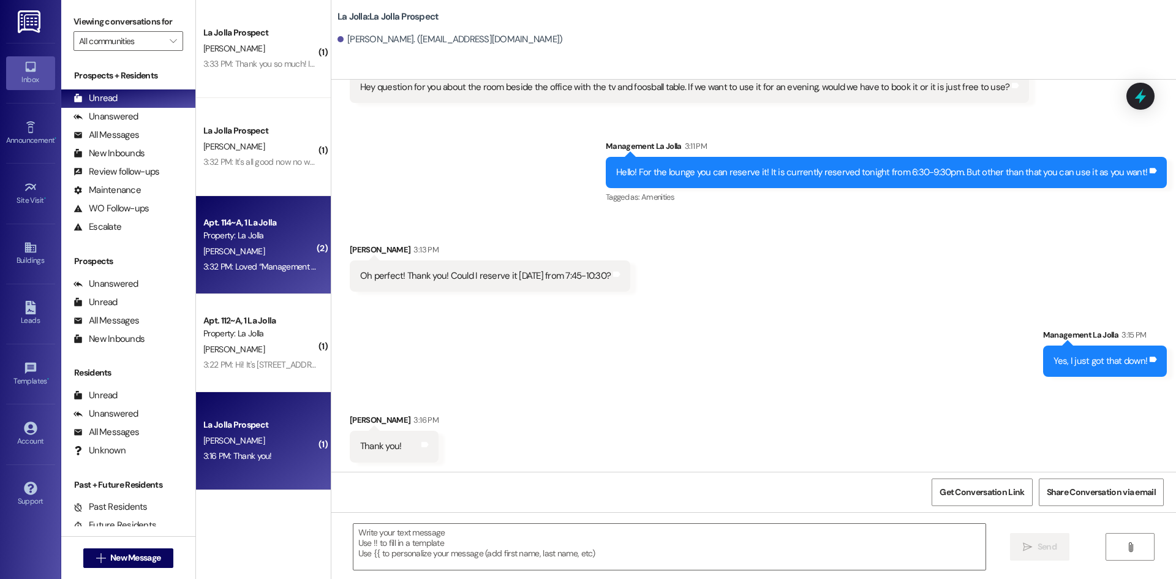
click at [252, 240] on div "Property: La Jolla" at bounding box center [259, 235] width 113 height 13
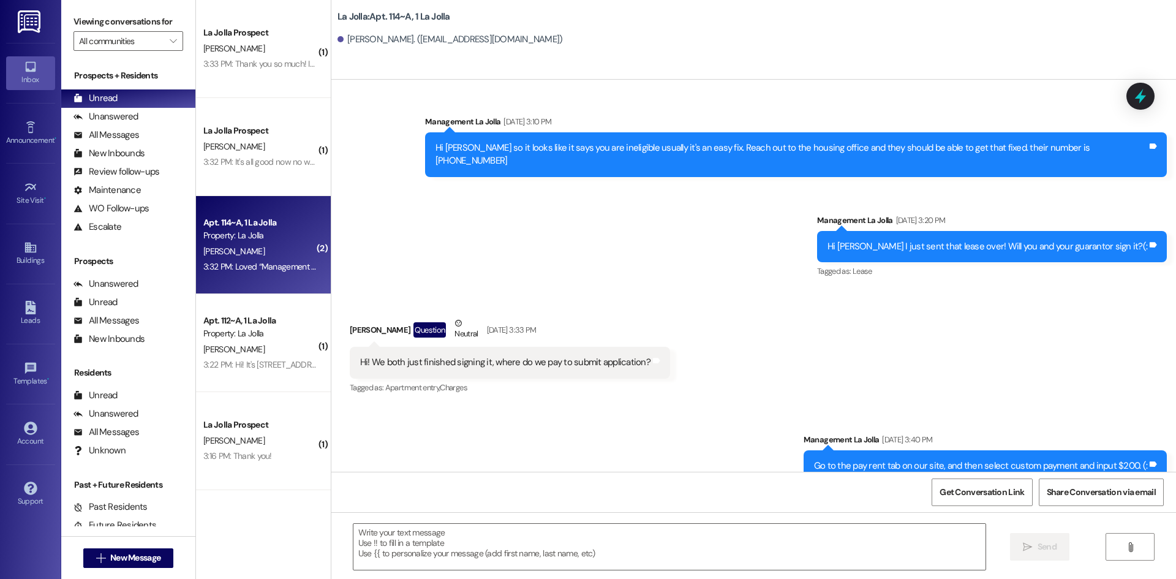
scroll to position [14815, 0]
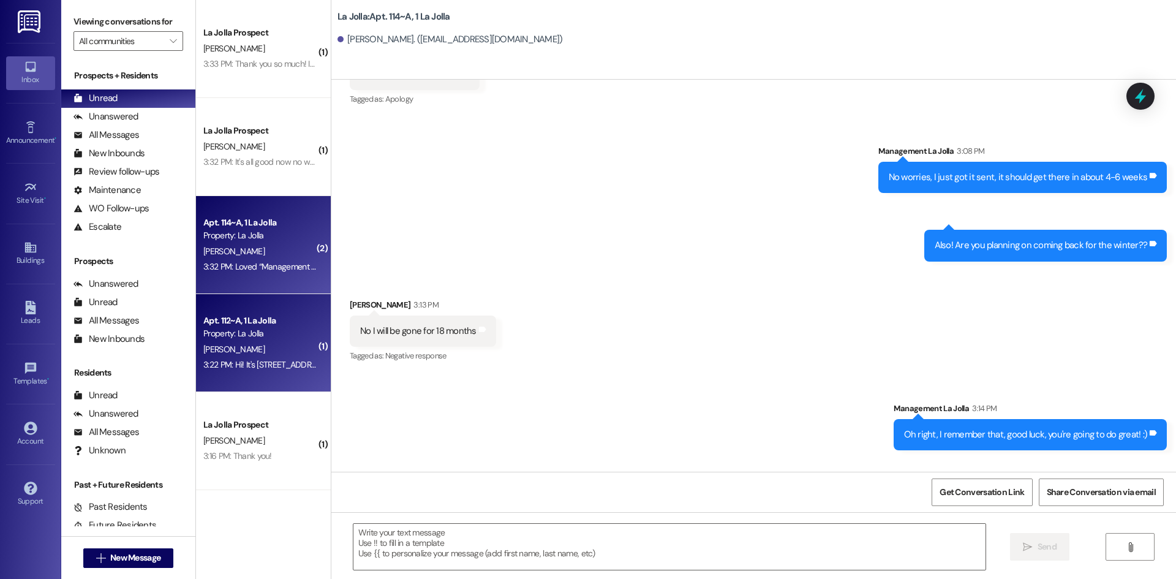
click at [231, 376] on div "Apt. 112~A, 1 La Jolla Property: La Jolla [PERSON_NAME] 3:22 PM: Hi! It's [STRE…" at bounding box center [263, 343] width 135 height 98
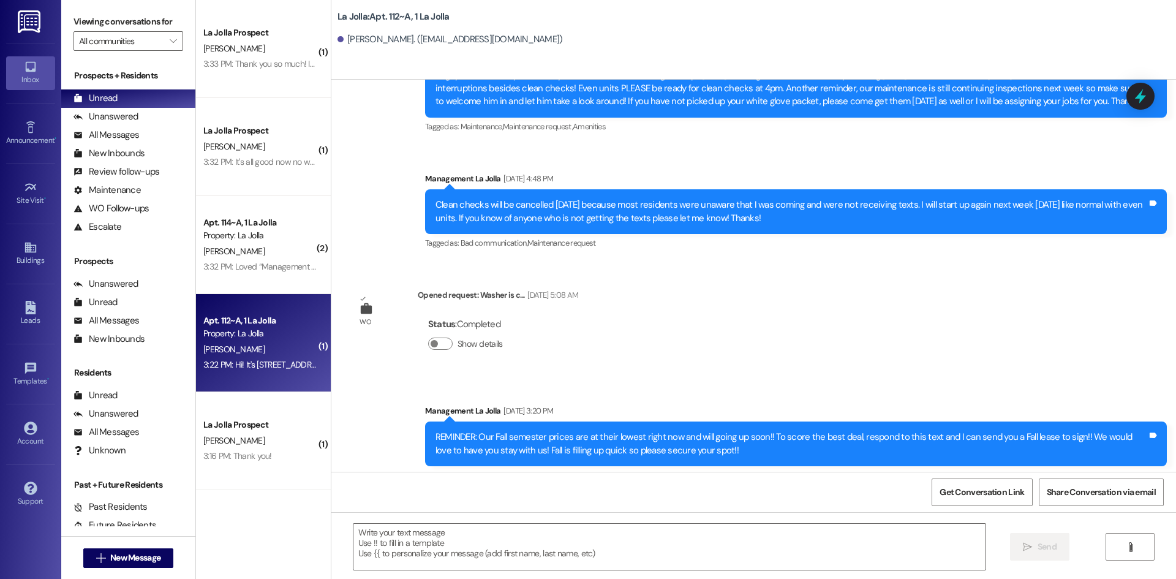
scroll to position [23110, 0]
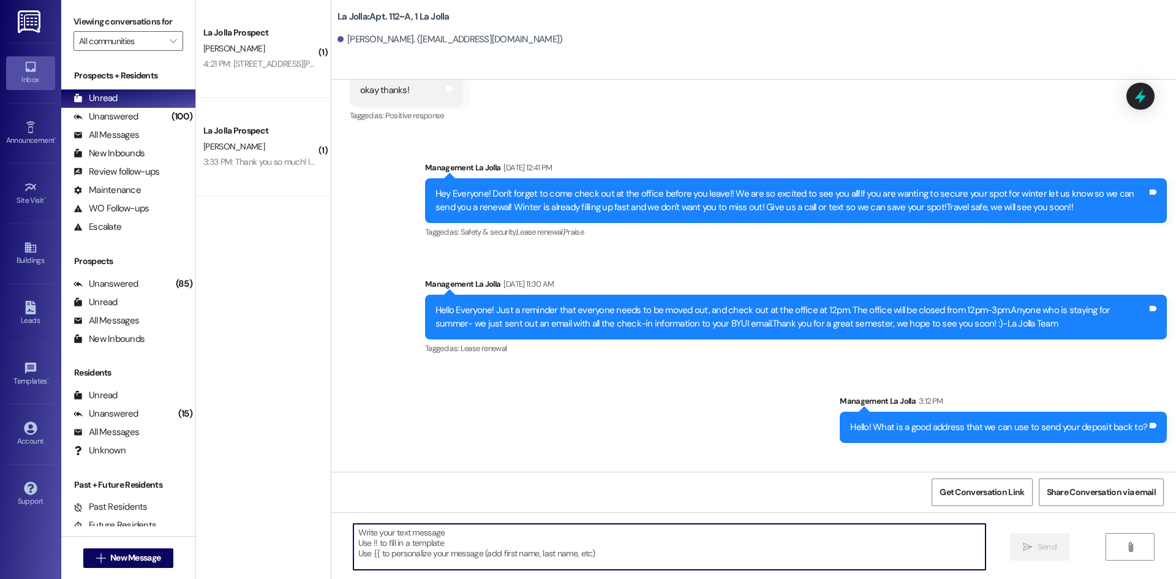
click at [438, 550] on textarea at bounding box center [669, 546] width 632 height 46
type textarea "Perfect! I just got that sent!"
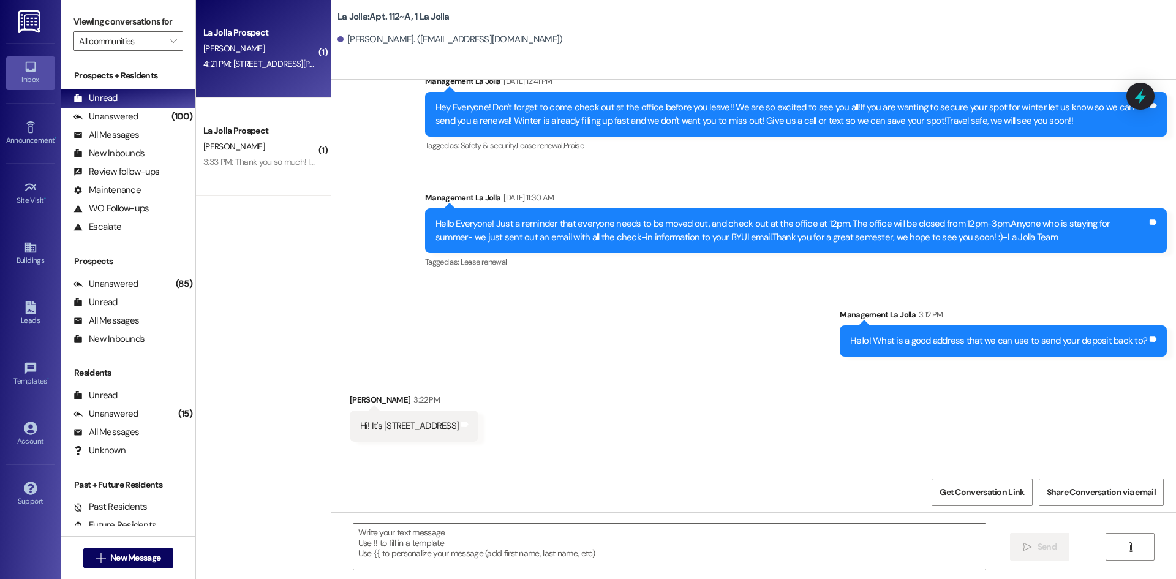
click at [287, 62] on div "4:21 PM: [STREET_ADDRESS][PERSON_NAME] 4:21 PM: 3258 N 3350 W, [PERSON_NAME] ID…" at bounding box center [283, 63] width 160 height 11
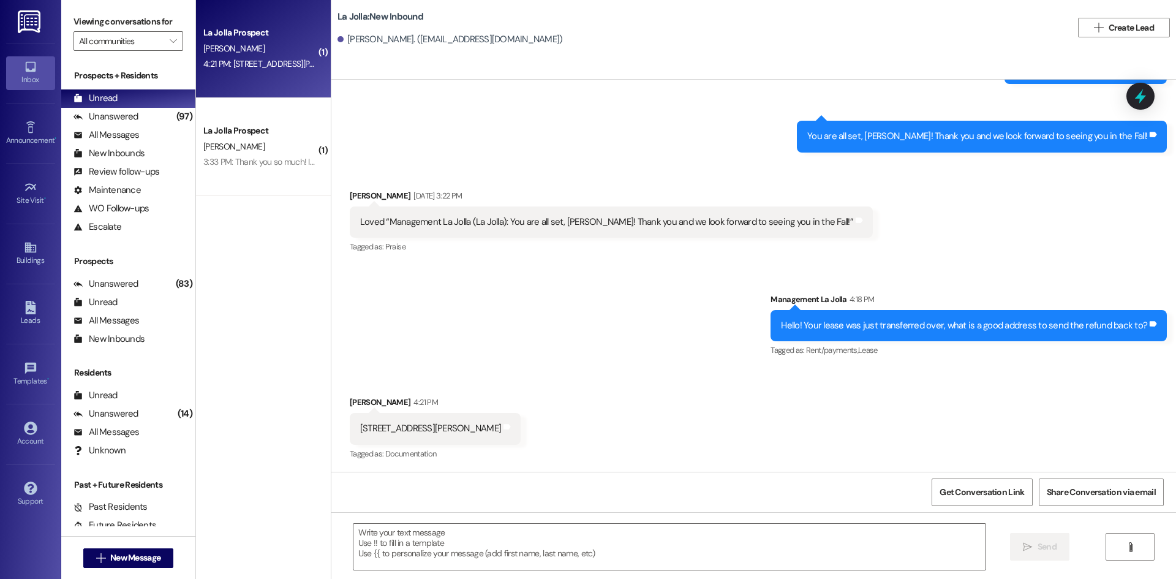
scroll to position [430, 0]
click at [440, 546] on textarea at bounding box center [669, 546] width 632 height 46
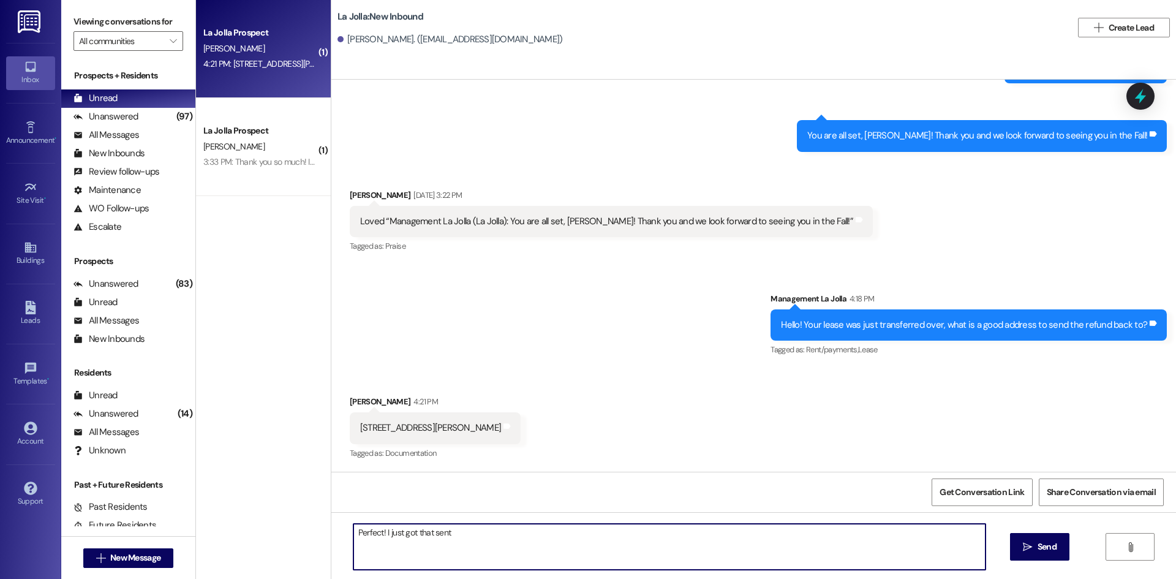
type textarea "Perfect! I just got that sent!"
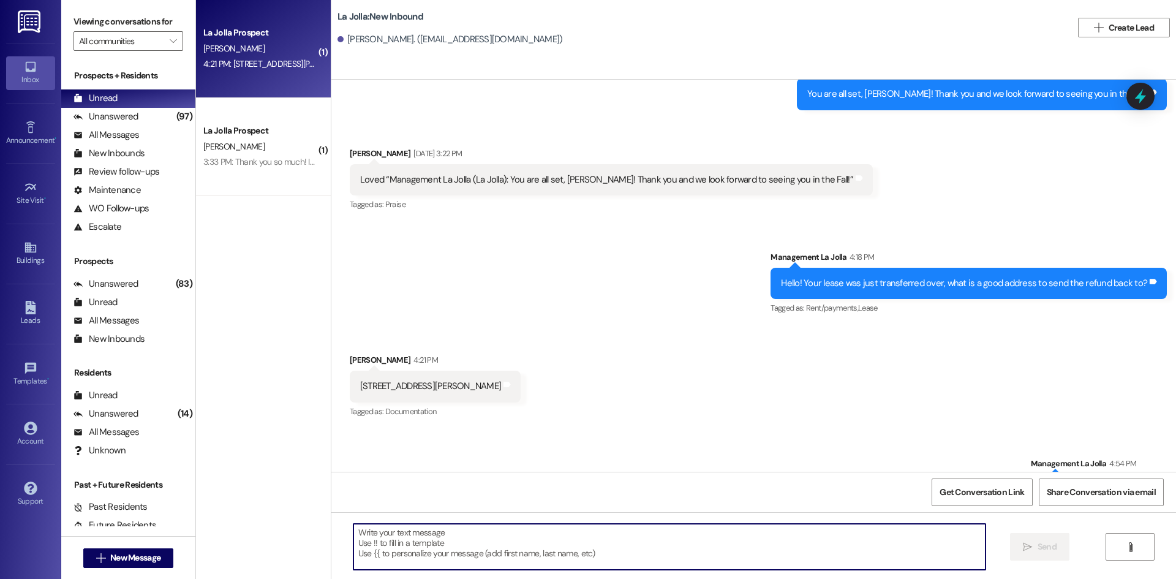
scroll to position [516, 0]
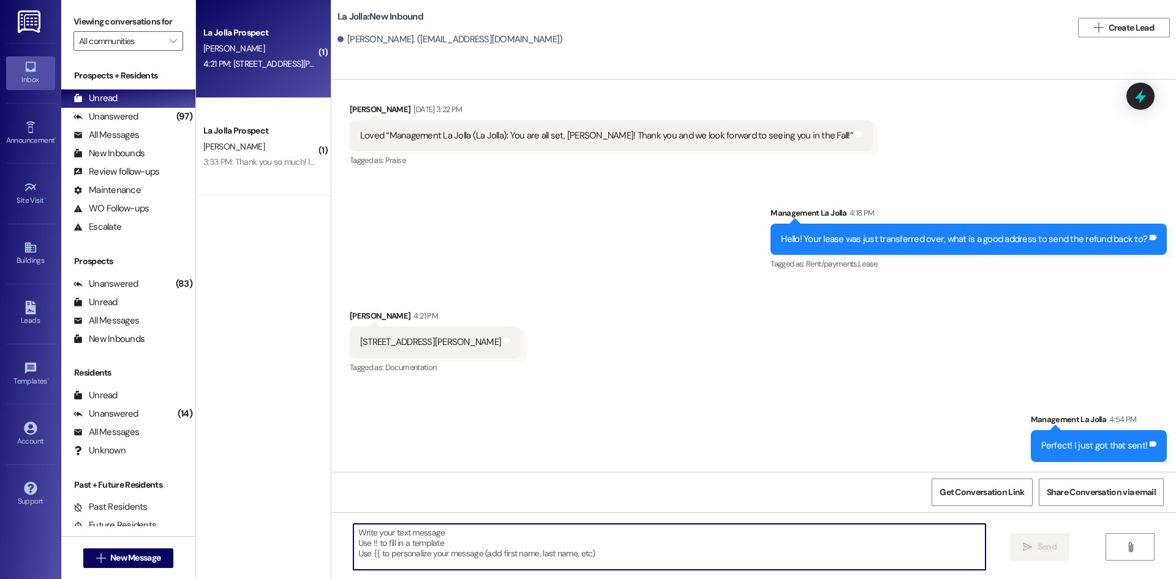
click at [415, 528] on textarea at bounding box center [669, 546] width 632 height 46
type textarea "Your lease is officially transferred over!"
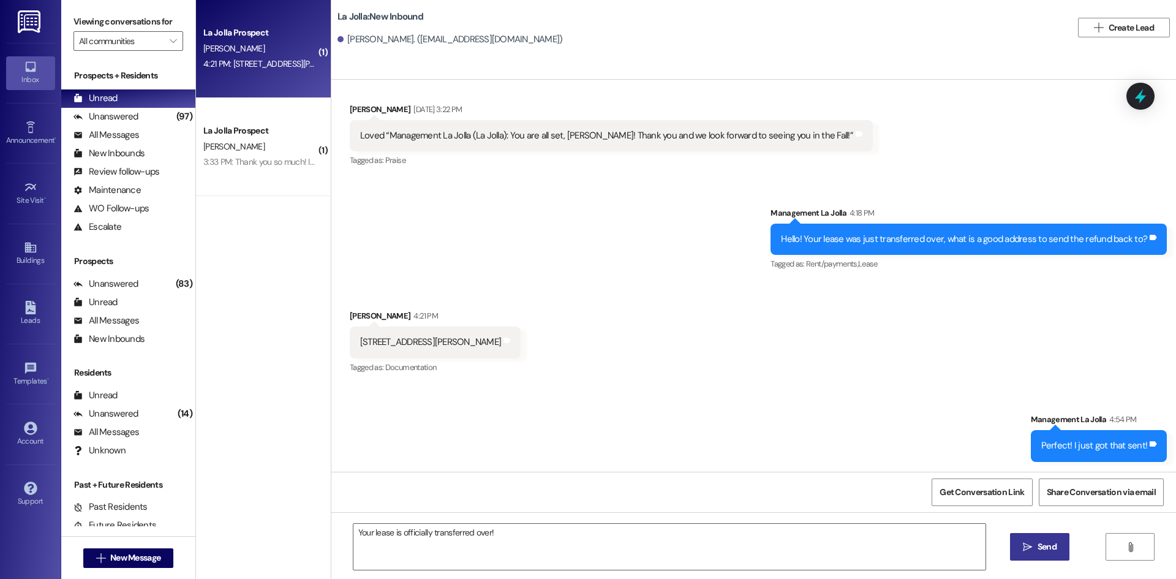
click at [1034, 539] on button " Send" at bounding box center [1039, 547] width 59 height 28
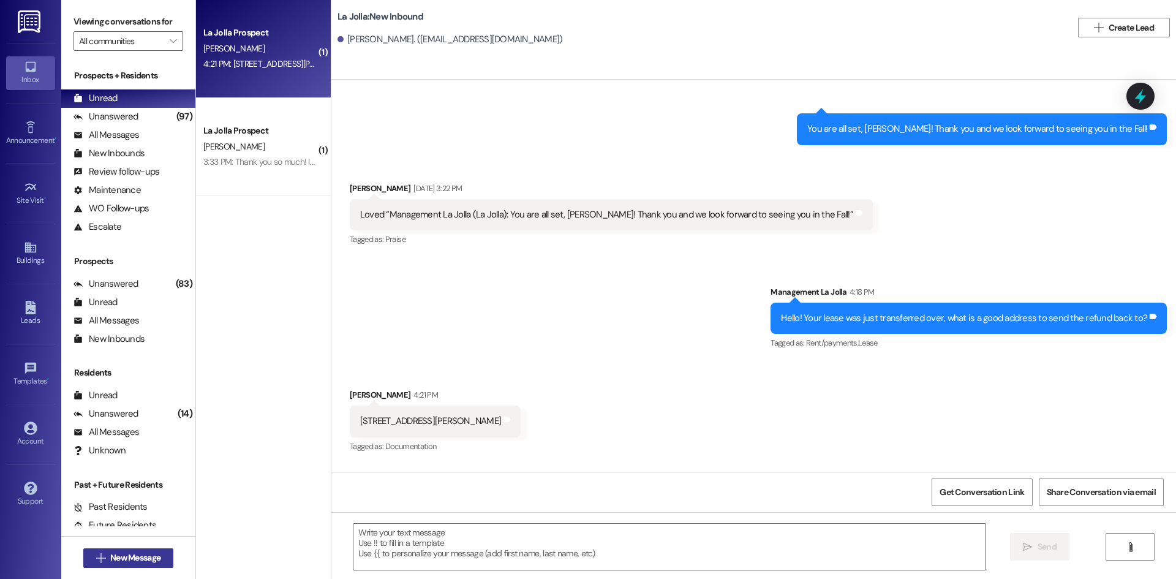
scroll to position [430, 0]
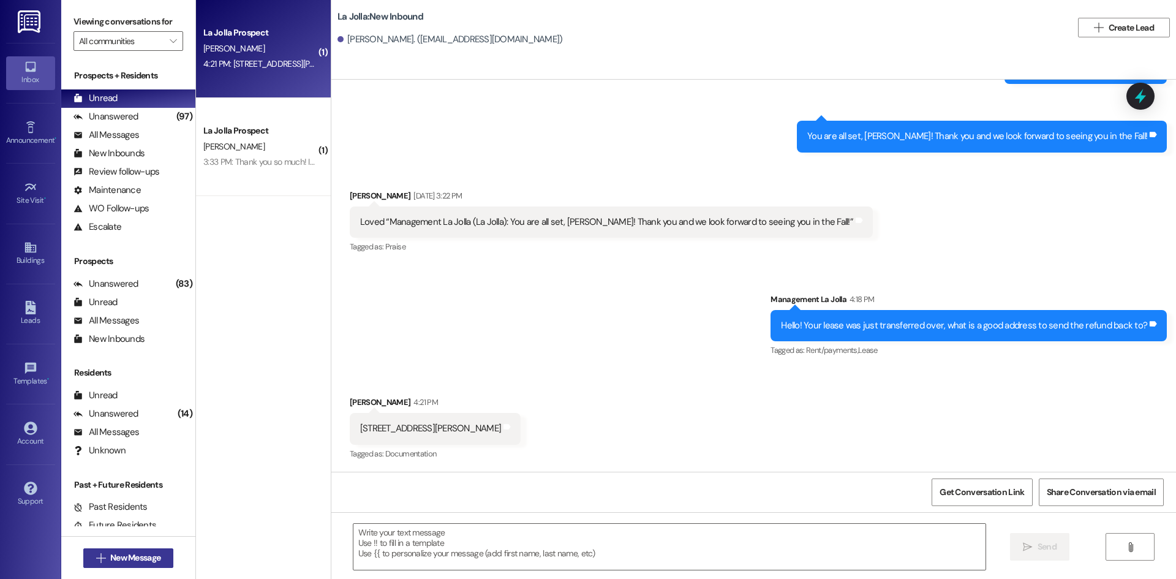
click at [113, 560] on span "New Message" at bounding box center [135, 557] width 50 height 13
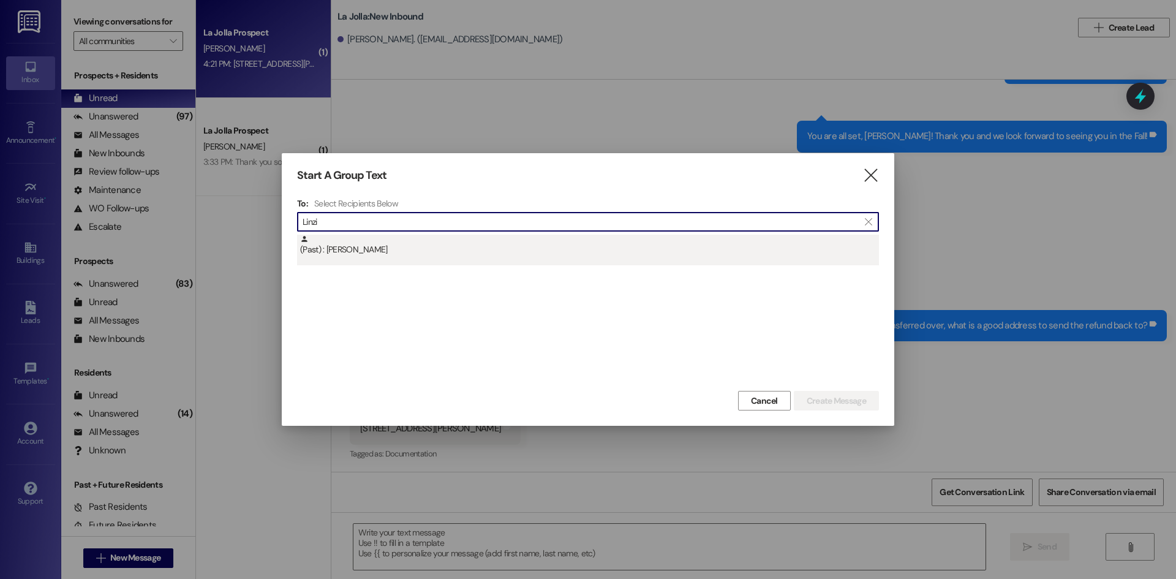
type input "Linzi"
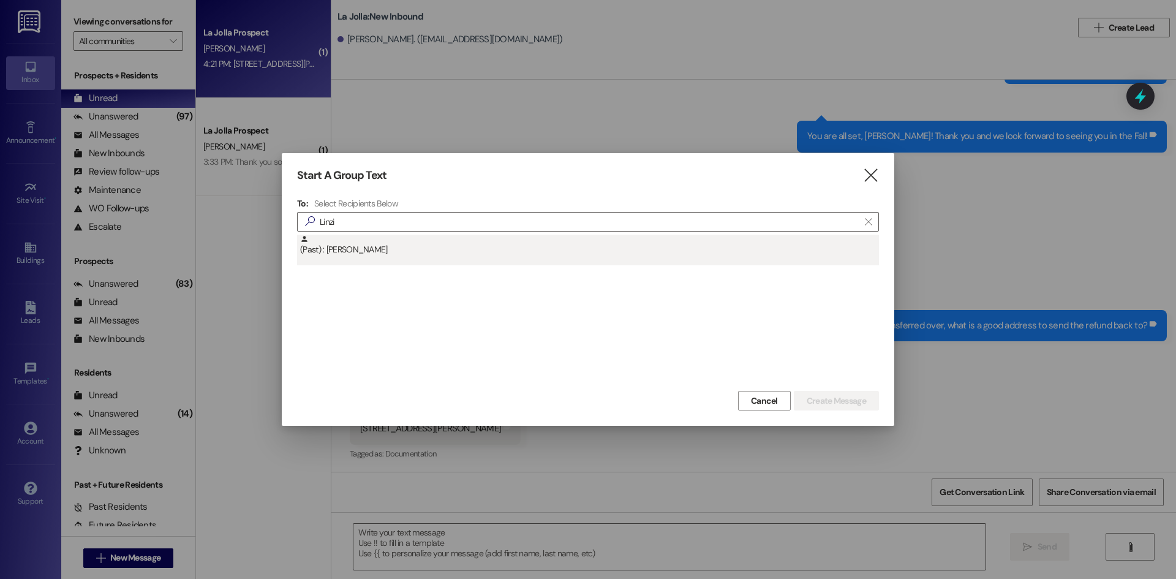
click at [419, 258] on div "(Past) : [PERSON_NAME]" at bounding box center [588, 250] width 582 height 31
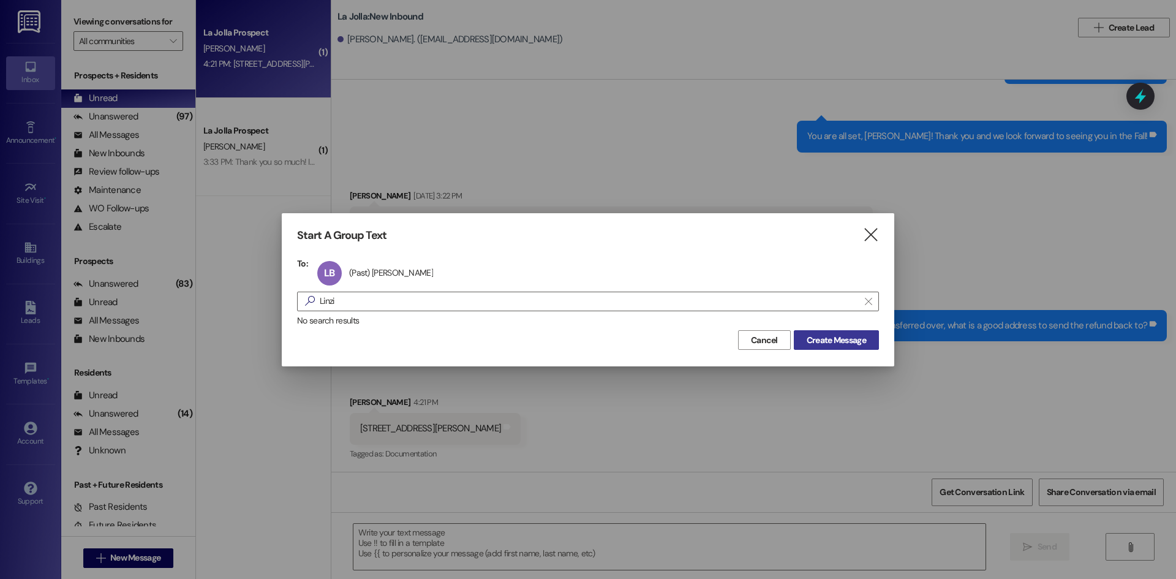
click at [840, 337] on span "Create Message" at bounding box center [835, 340] width 59 height 13
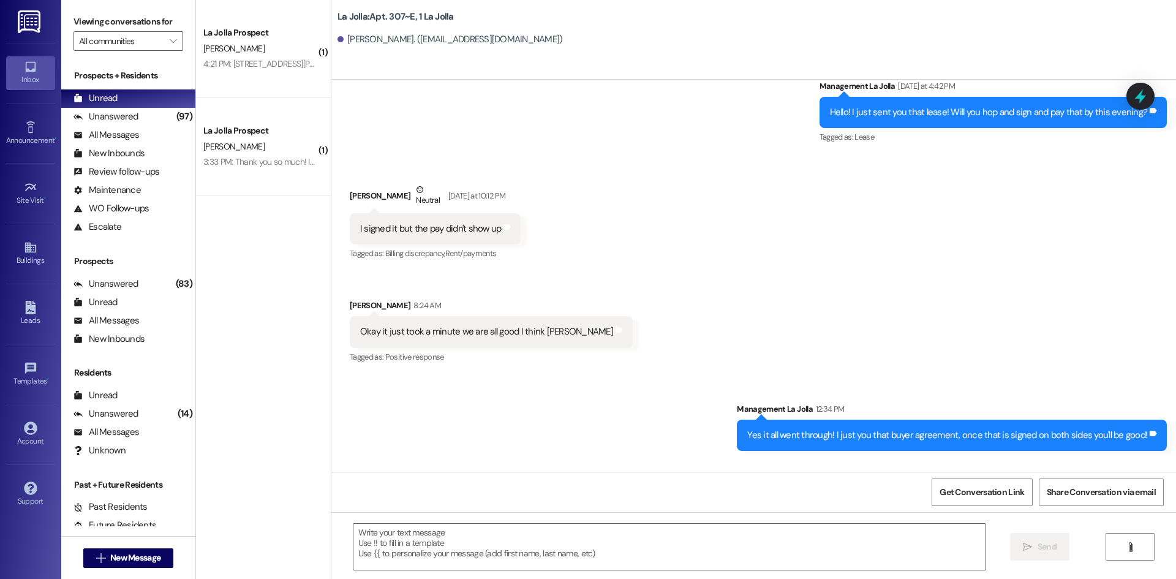
scroll to position [19056, 0]
click at [377, 557] on textarea at bounding box center [669, 546] width 632 height 46
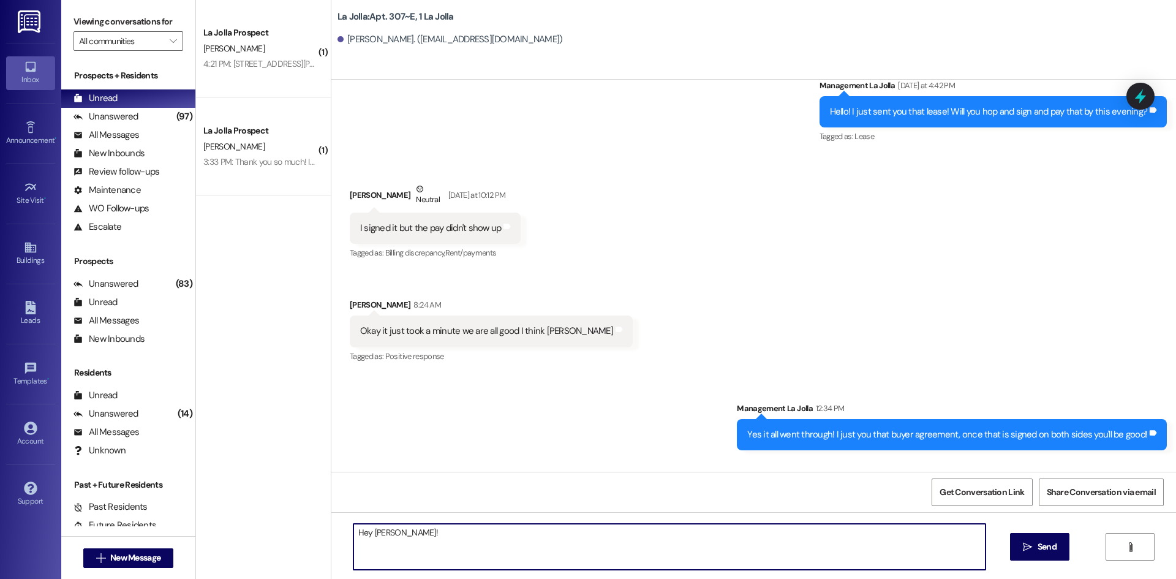
click at [364, 536] on textarea "Hey [PERSON_NAME]!" at bounding box center [669, 546] width 632 height 46
click at [467, 528] on textarea "Hey [PERSON_NAME]!" at bounding box center [669, 546] width 632 height 46
type textarea "Hey [PERSON_NAME]! I will add your rent on to your account, you are good to sta…"
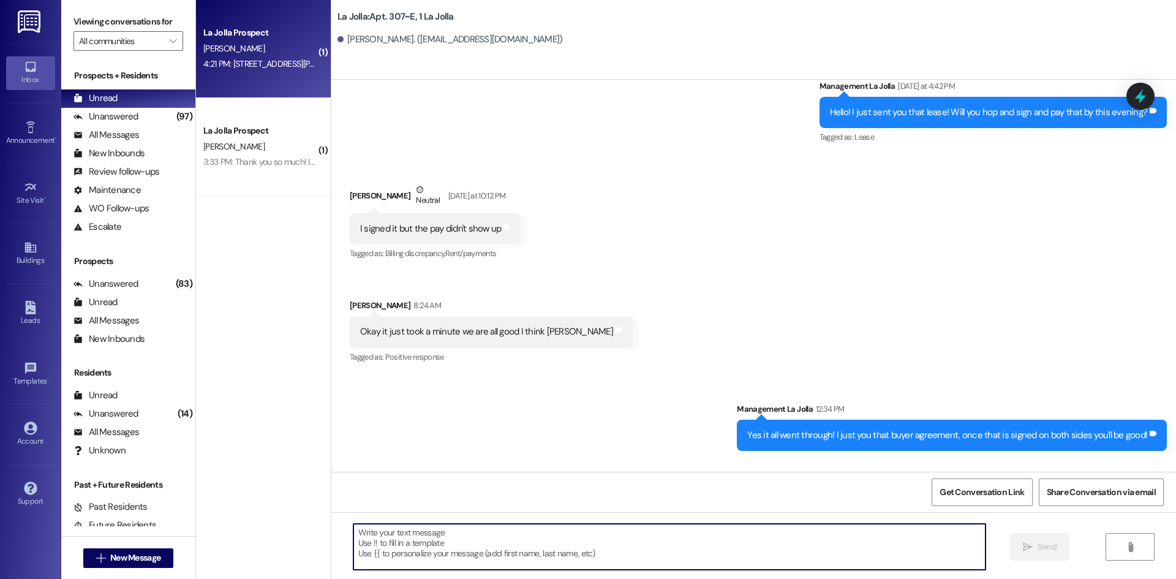
click at [231, 41] on div "[PERSON_NAME]" at bounding box center [260, 48] width 116 height 15
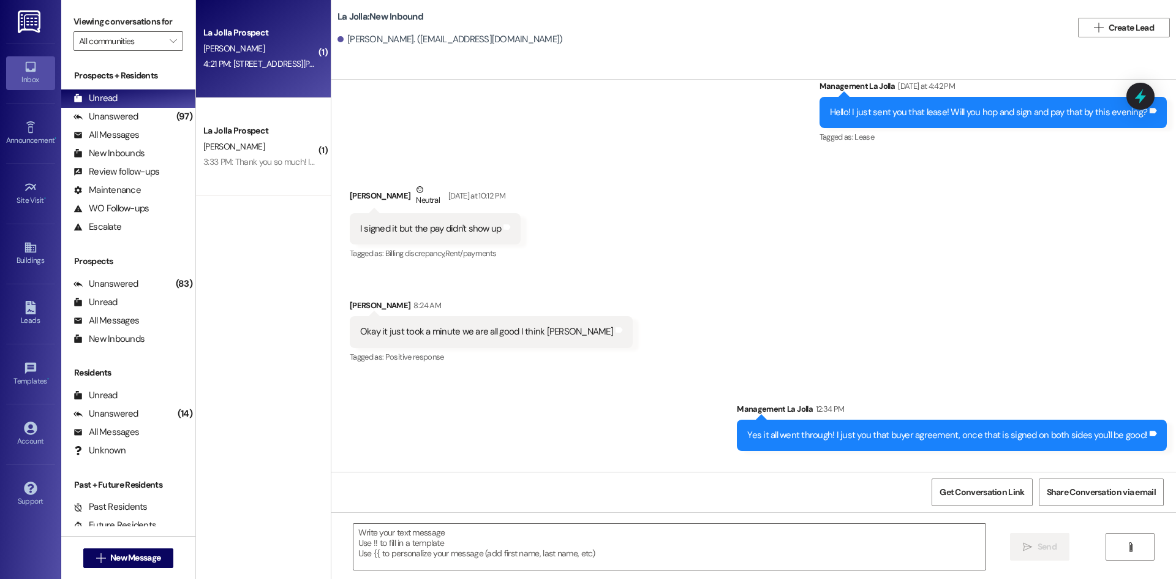
scroll to position [602, 0]
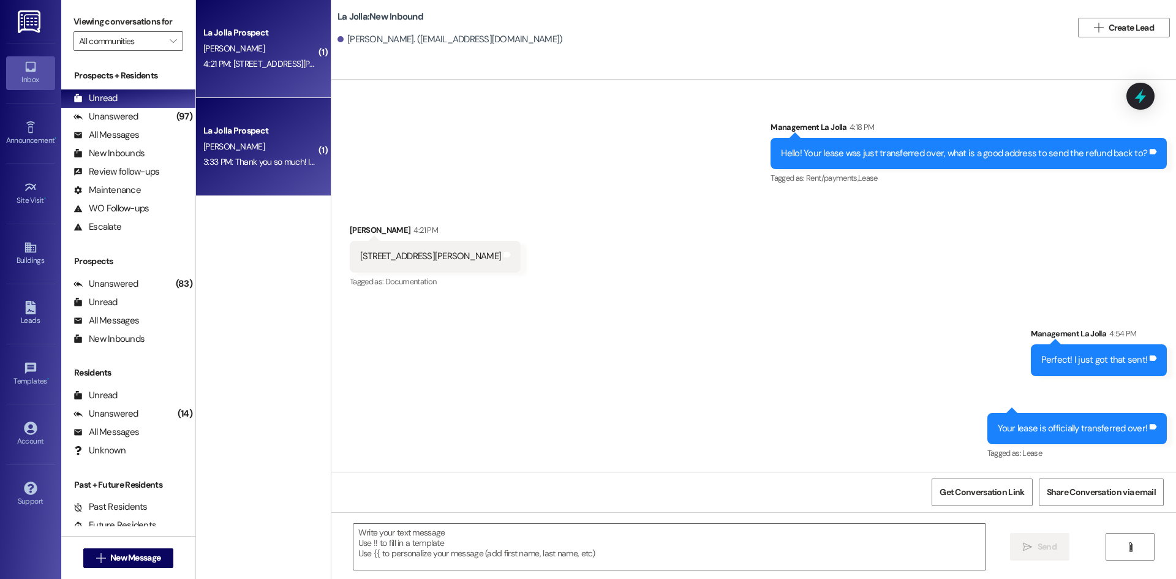
click at [275, 115] on div "La Jolla Prospect [PERSON_NAME] 3:33 PM: Thank you so much! I really appreciate…" at bounding box center [263, 147] width 135 height 98
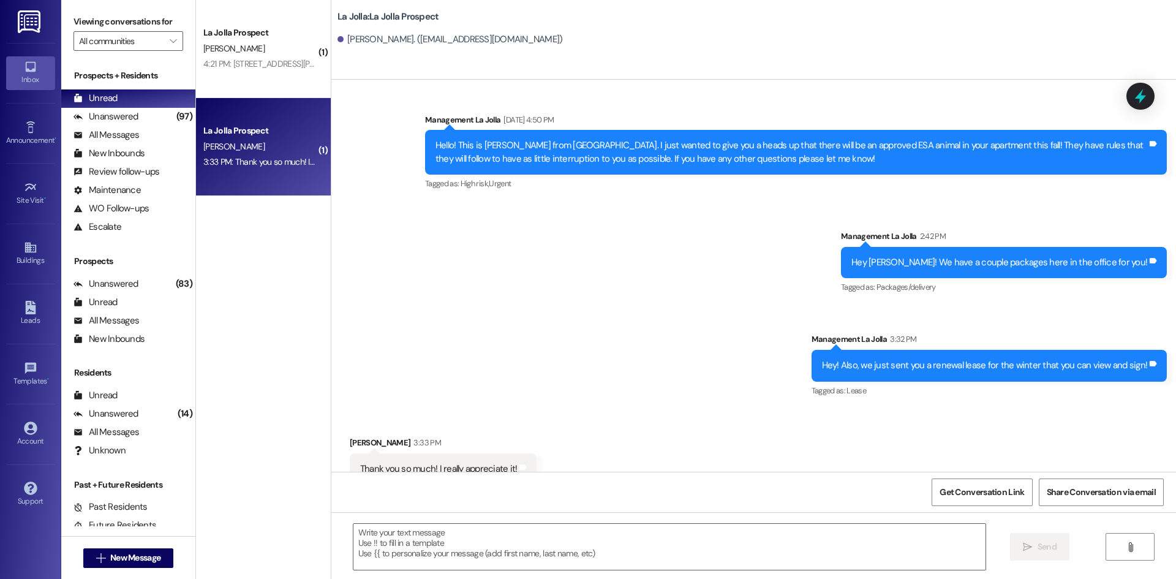
scroll to position [1226, 0]
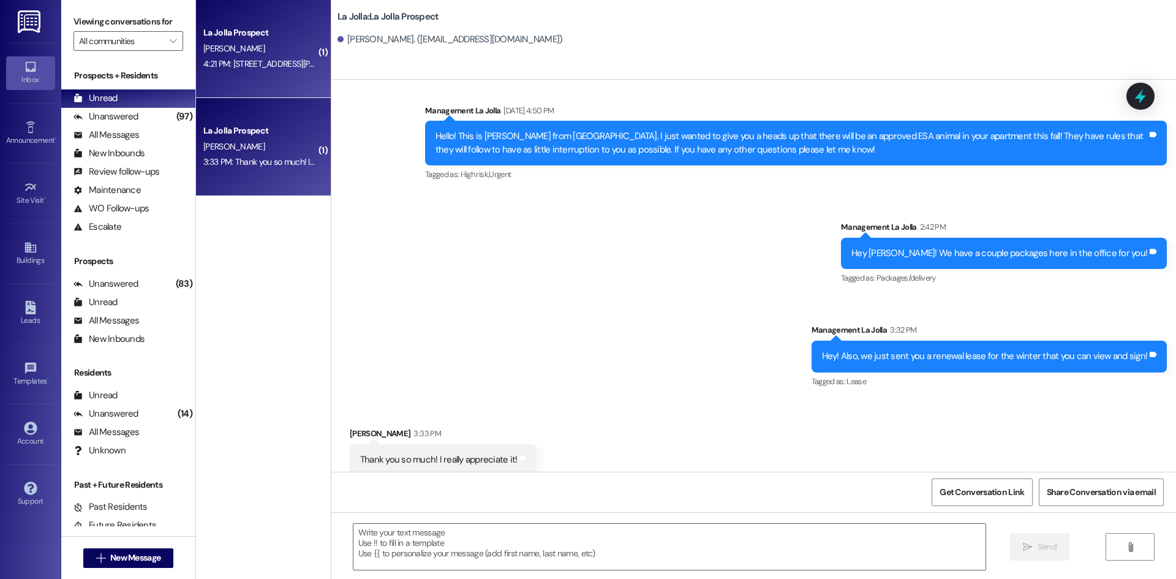
click at [244, 61] on div "4:21 PM: [STREET_ADDRESS][PERSON_NAME] 4:21 PM: 3258 N 3350 W, [PERSON_NAME] ID…" at bounding box center [283, 63] width 160 height 11
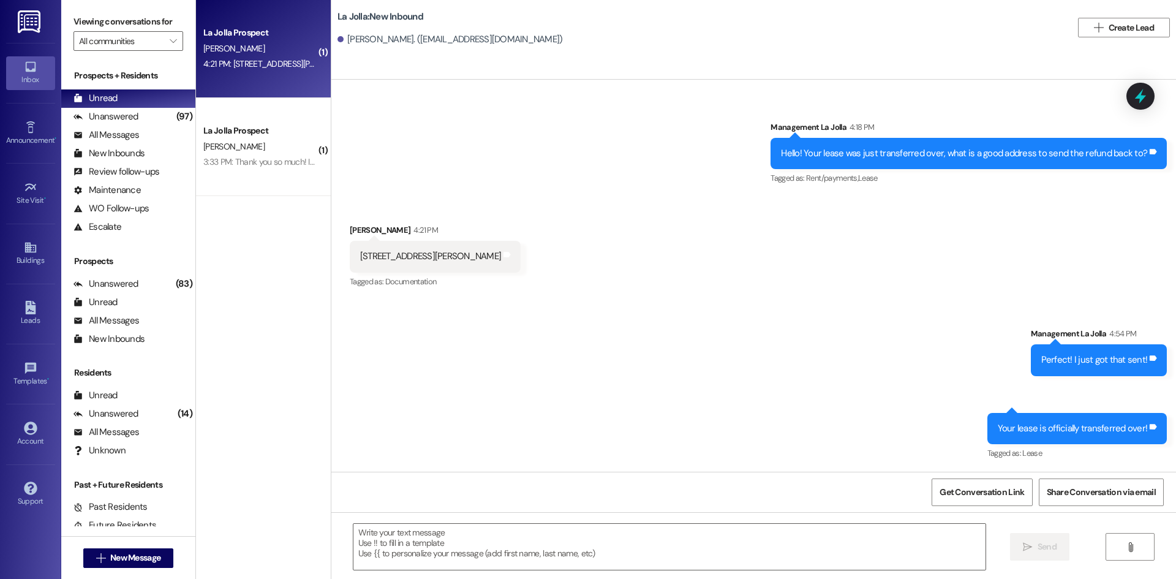
scroll to position [602, 0]
click at [116, 561] on span "New Message" at bounding box center [135, 557] width 50 height 13
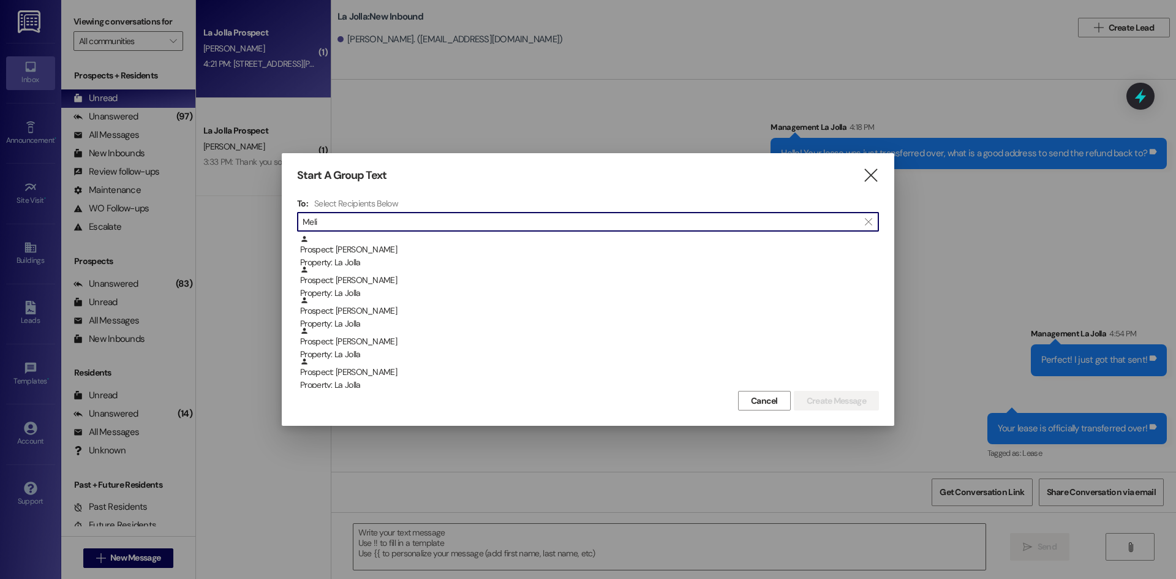
type input "Meli"
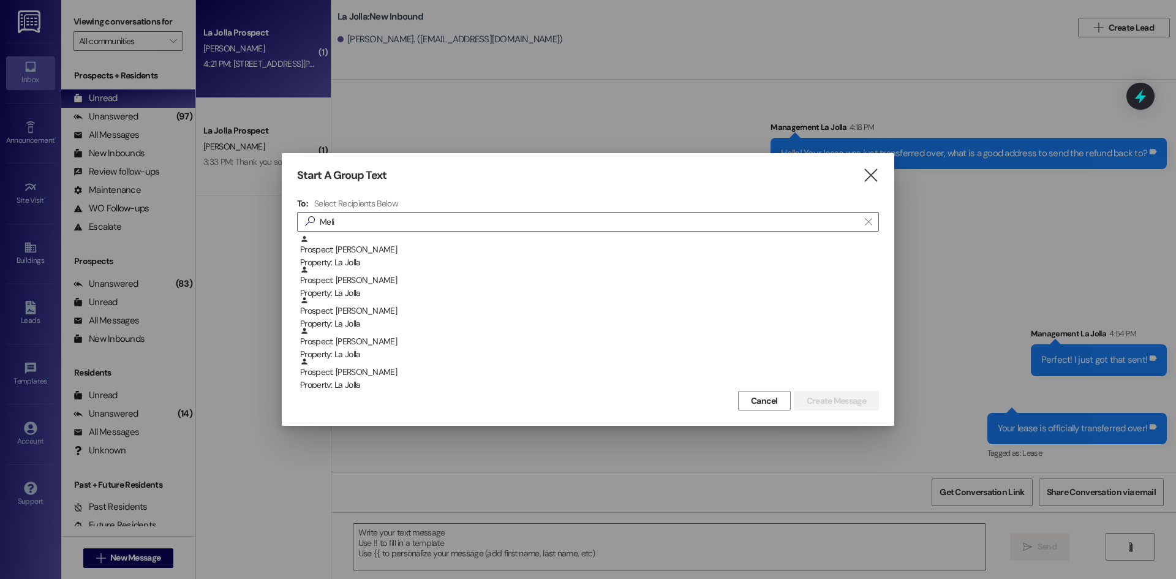
click at [882, 173] on div "Start A Group Text  To: Select Recipients Below  Meli  Prospect: [PERSON_NAM…" at bounding box center [588, 289] width 612 height 272
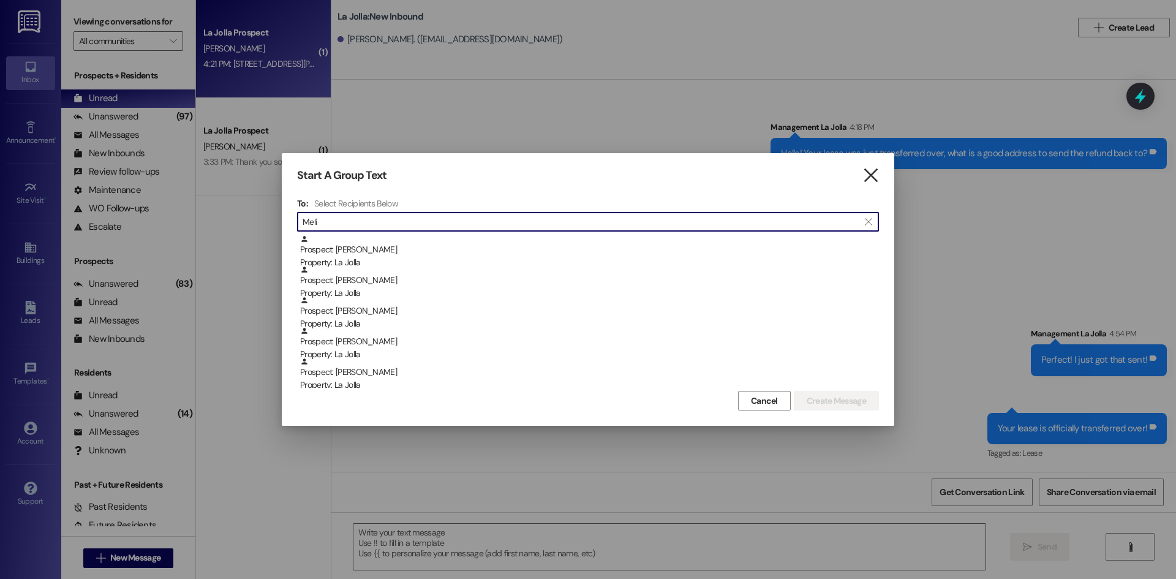
click at [873, 173] on icon "" at bounding box center [870, 175] width 17 height 13
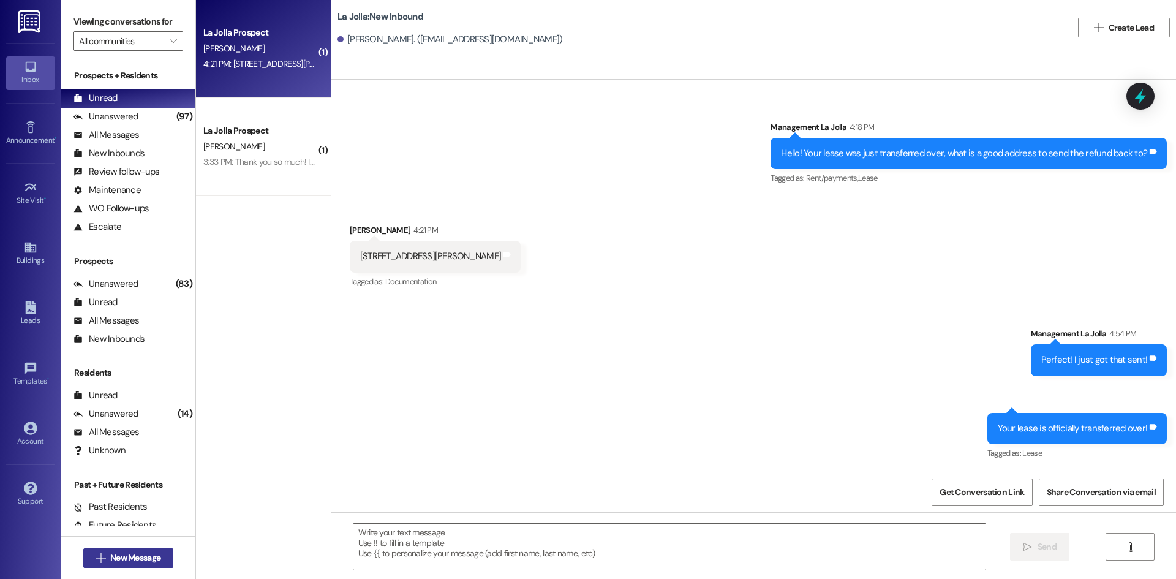
click at [97, 555] on icon "" at bounding box center [100, 558] width 9 height 10
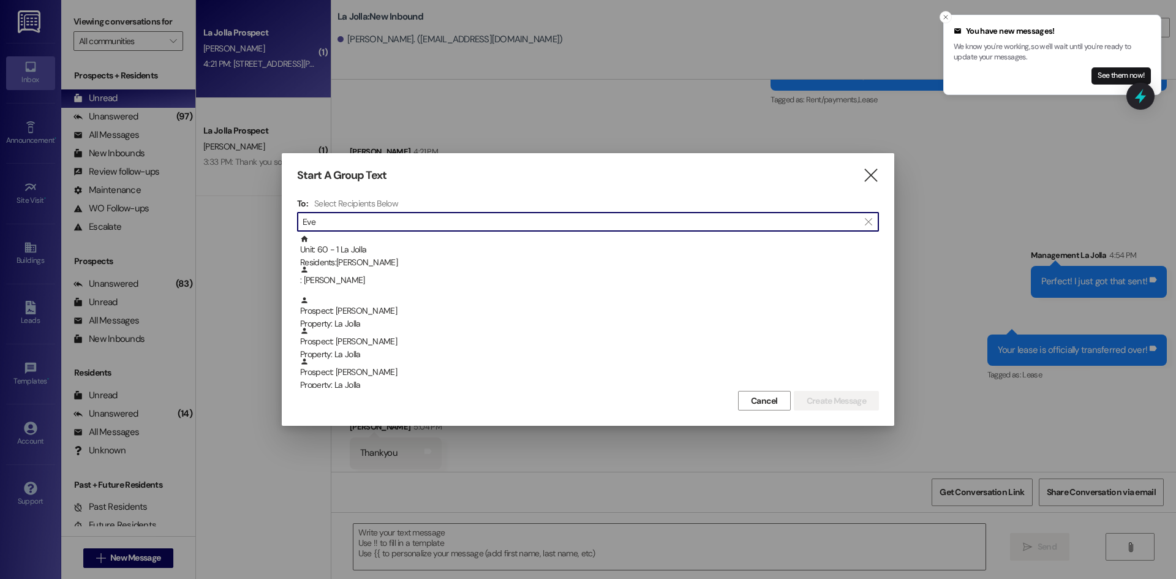
scroll to position [687, 0]
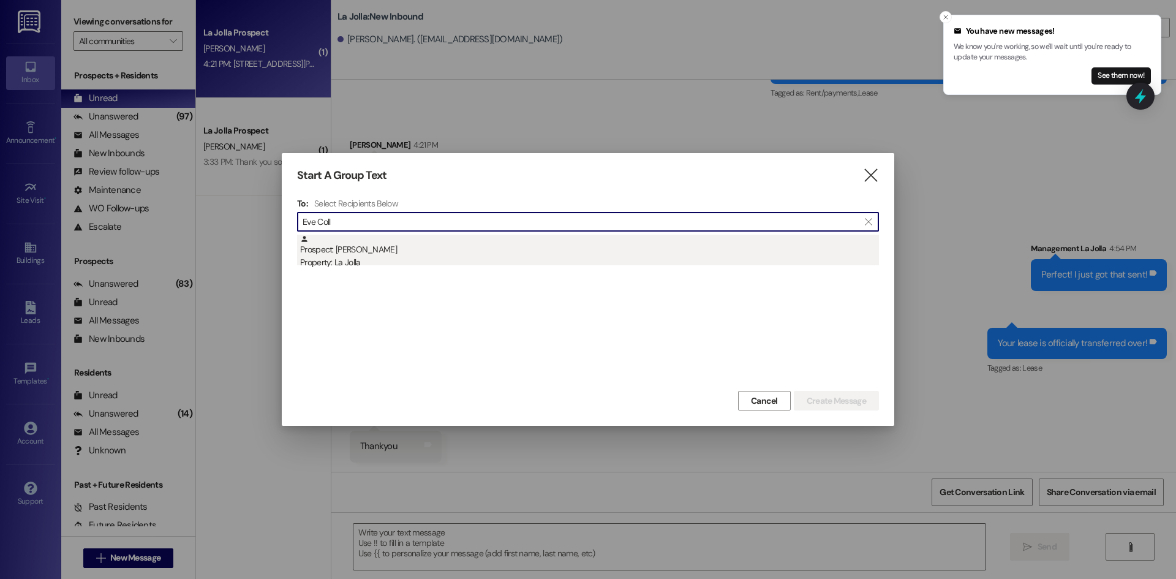
type input "Eve Coll"
click at [377, 257] on div "Property: La Jolla" at bounding box center [589, 262] width 579 height 13
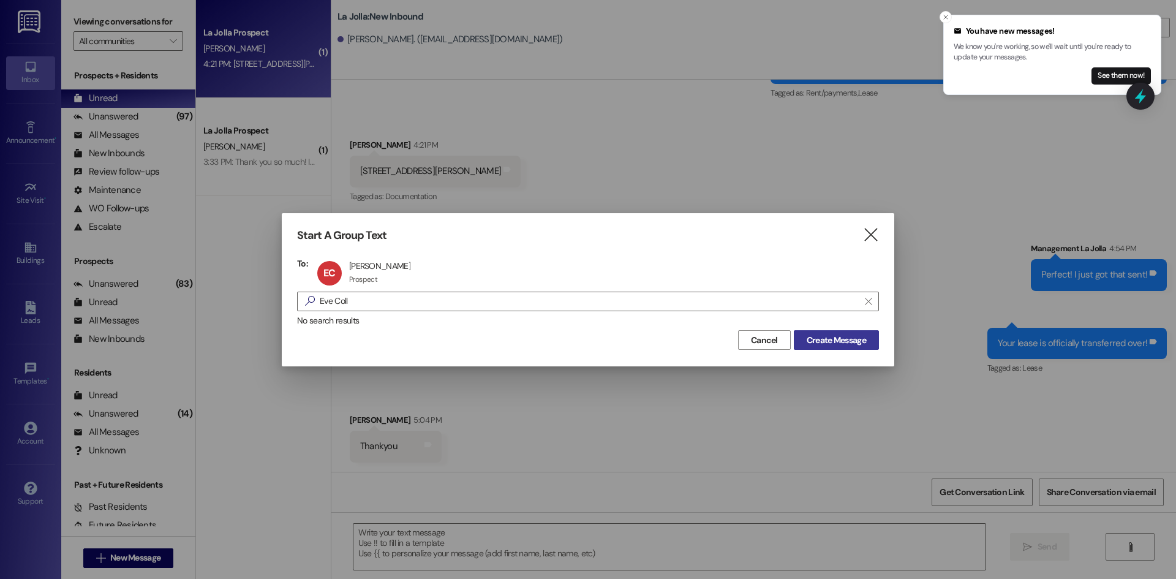
click at [812, 347] on button "Create Message" at bounding box center [836, 340] width 85 height 20
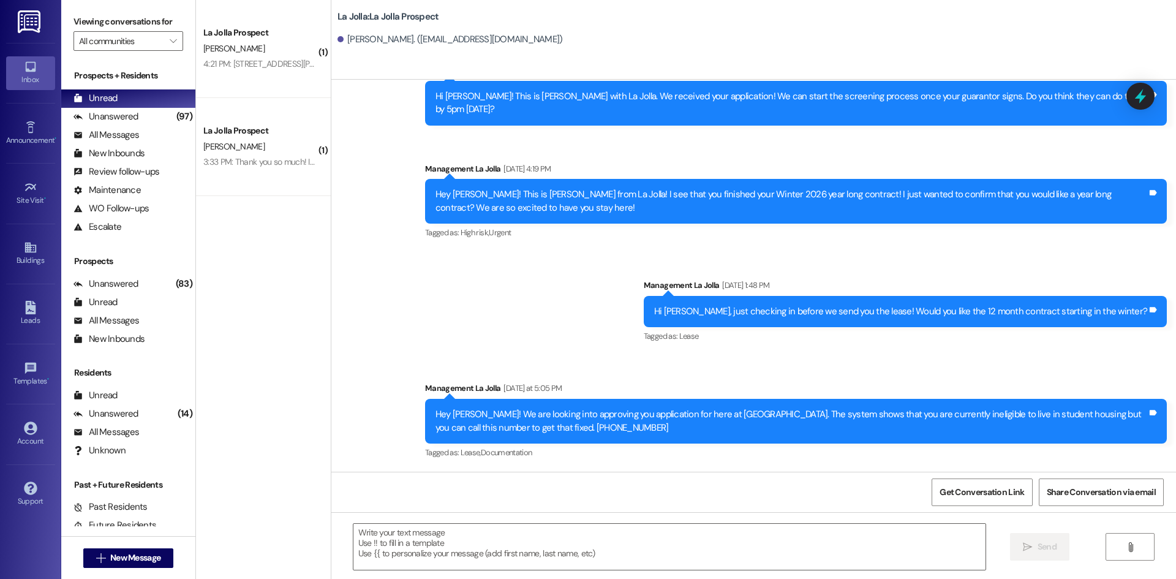
scroll to position [561, 0]
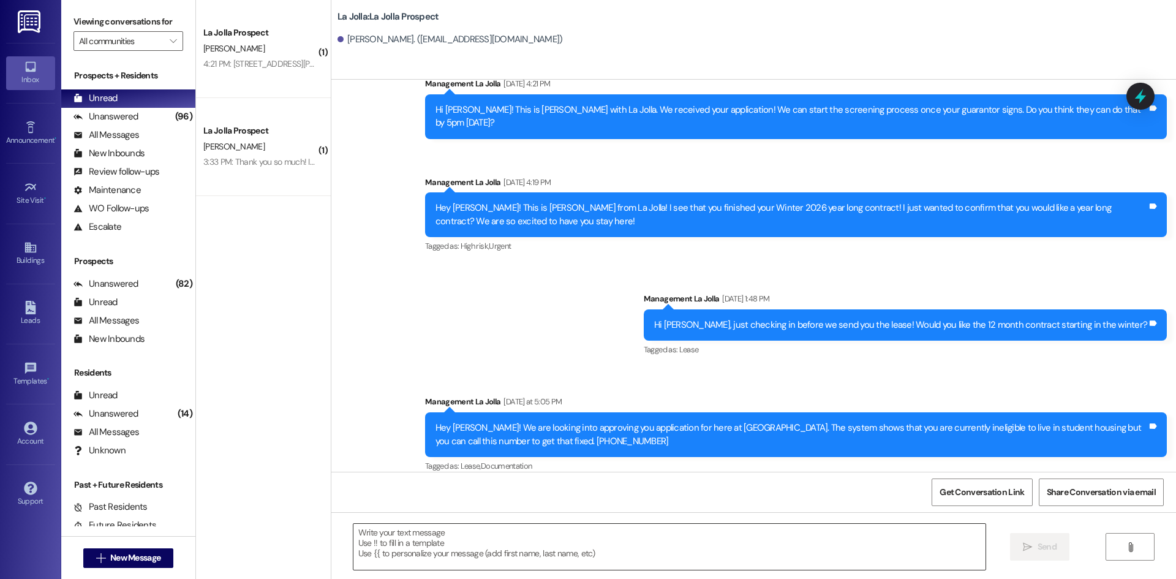
click at [403, 559] on textarea at bounding box center [669, 546] width 632 height 46
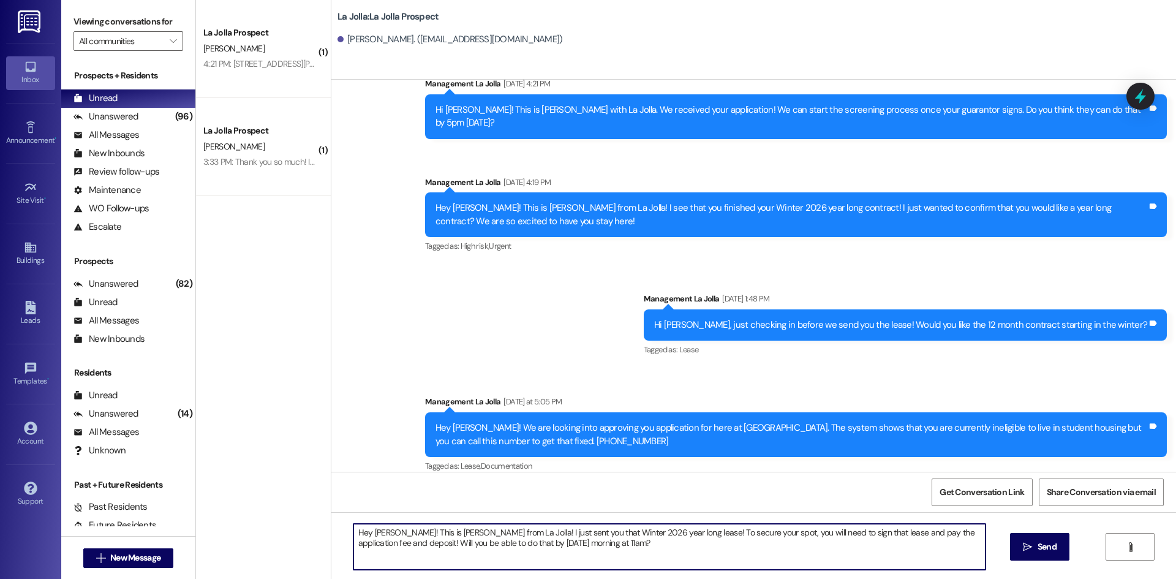
type textarea "Hey [PERSON_NAME]! This is [PERSON_NAME] from La Jolla! I just sent you that Wi…"
drag, startPoint x: 595, startPoint y: 550, endPoint x: 350, endPoint y: 514, distance: 246.9
click at [350, 514] on div "Hey [PERSON_NAME]! This is [PERSON_NAME] from La Jolla! I just sent you that Wi…" at bounding box center [753, 558] width 844 height 92
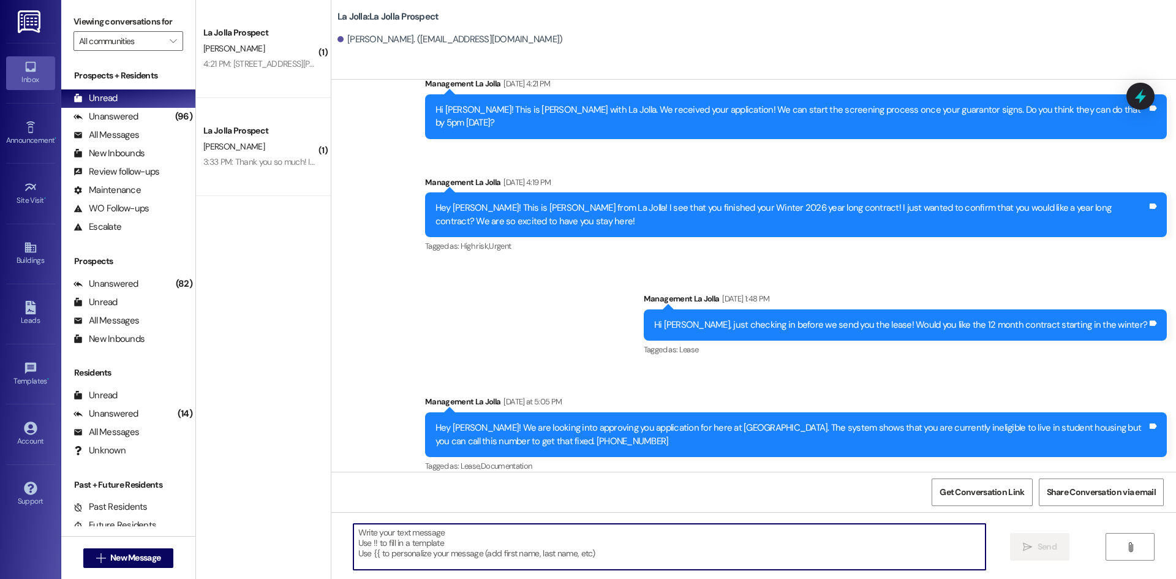
scroll to position [659, 0]
